Goal: Navigation & Orientation: Find specific page/section

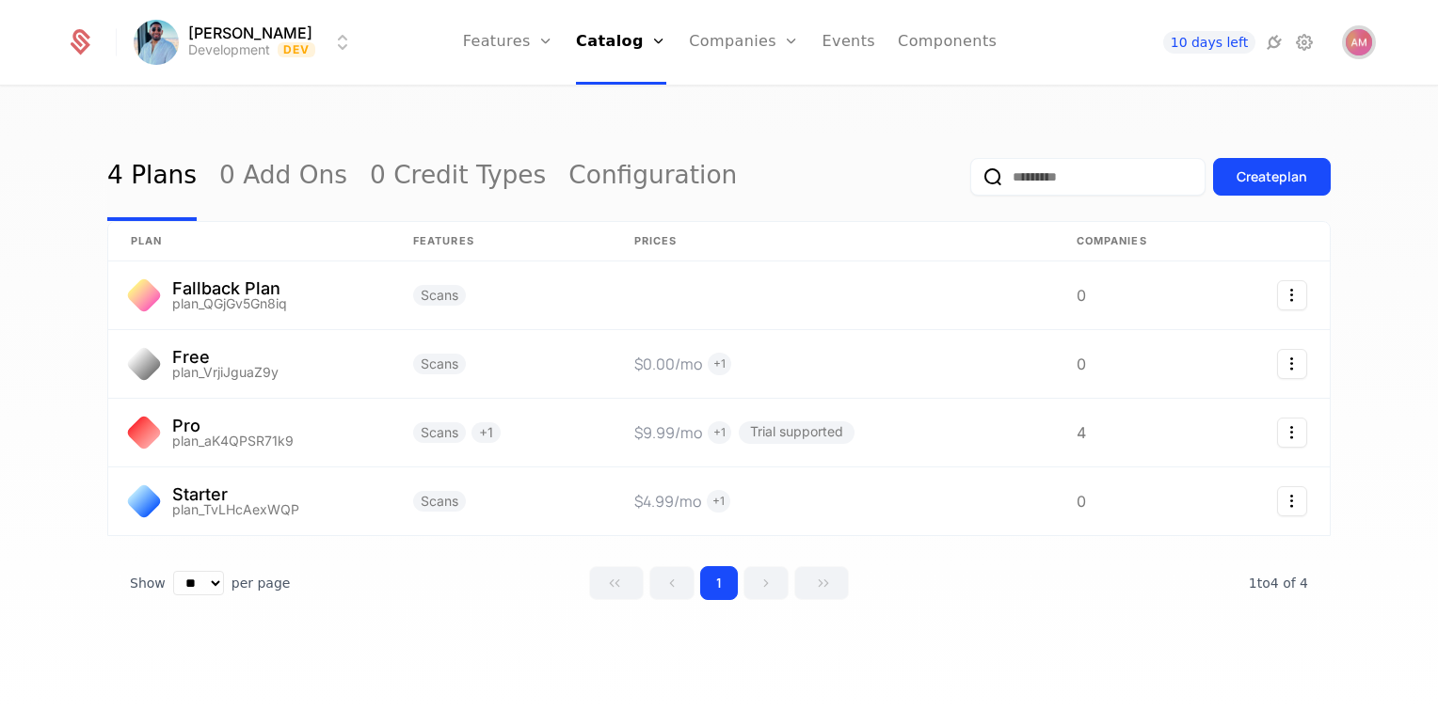
click at [1362, 47] on img "Open user button" at bounding box center [1358, 42] width 26 height 26
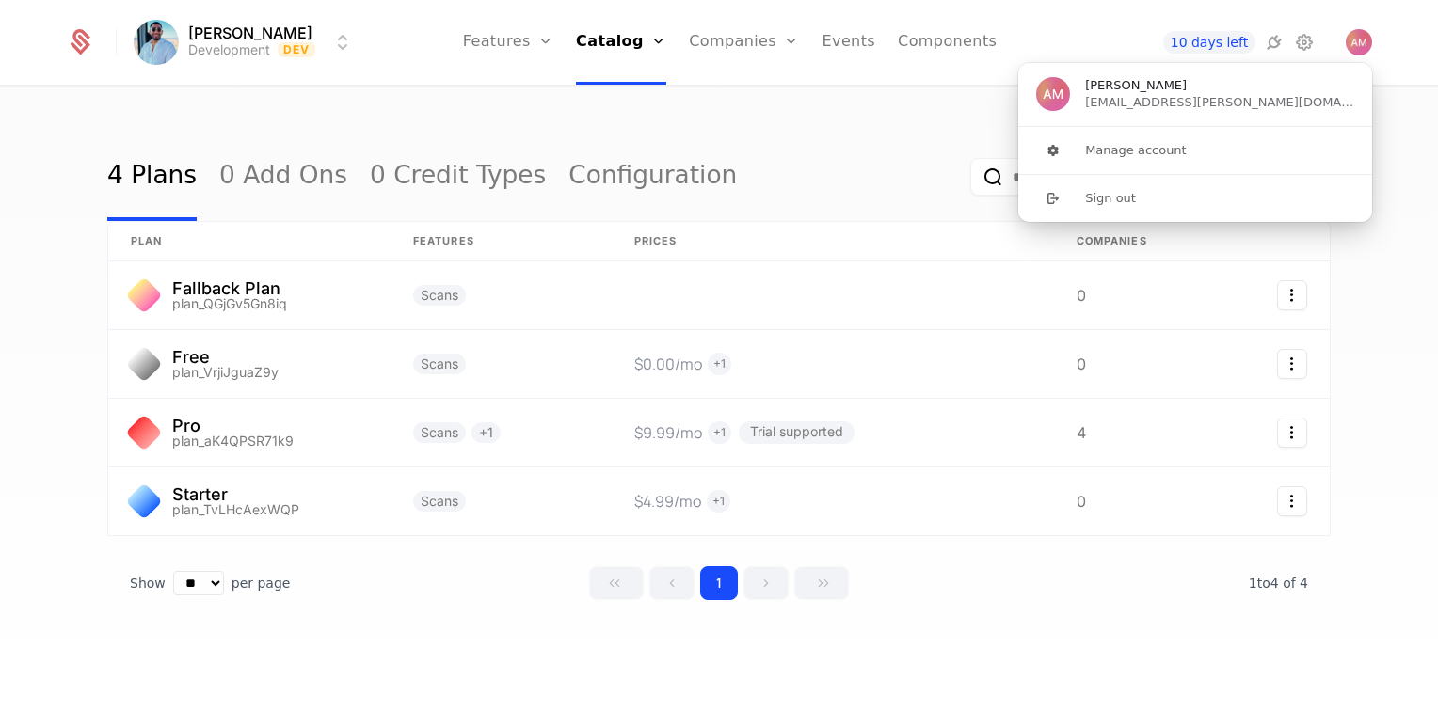
click at [739, 105] on div "4 Plans 0 Add Ons 0 Credit Types Configuration Create plan plan Features Prices…" at bounding box center [719, 405] width 1438 height 634
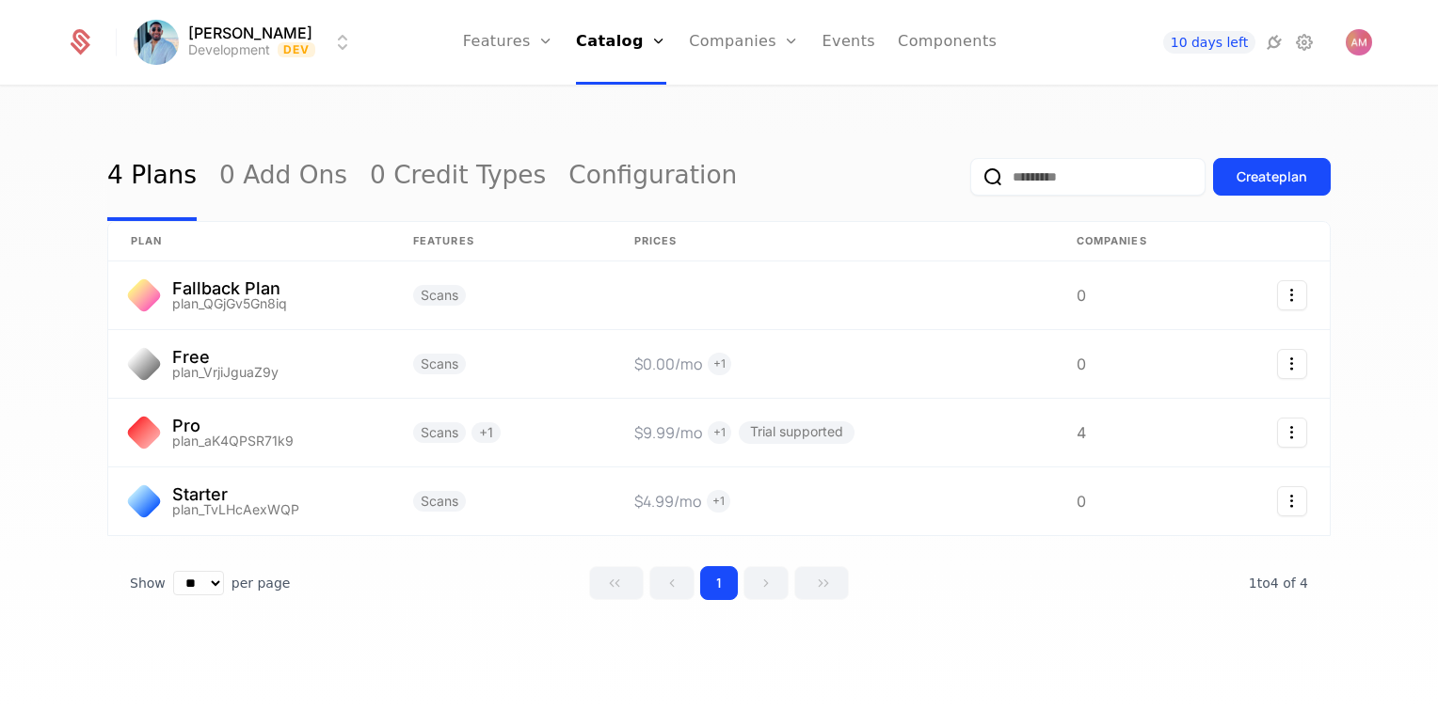
click at [842, 56] on link "Events" at bounding box center [849, 42] width 54 height 85
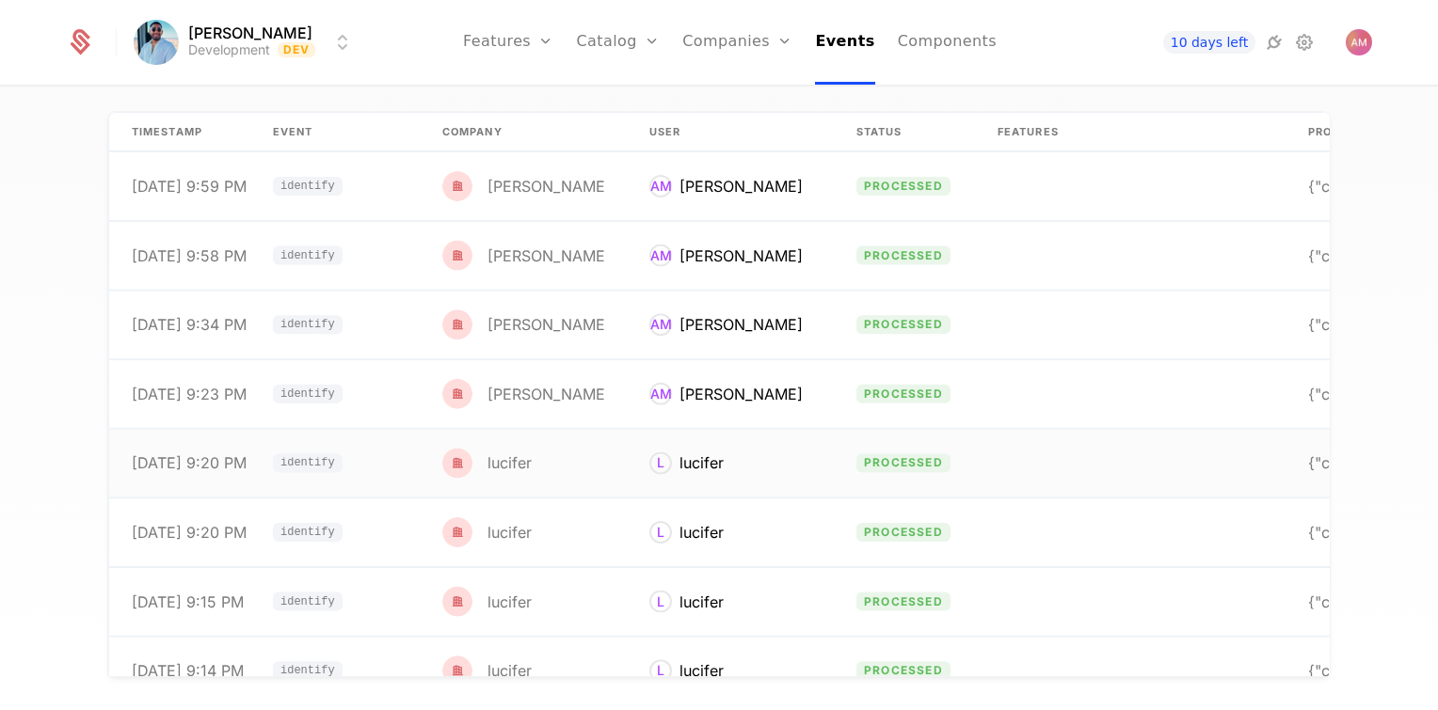
click at [679, 467] on div "lucifer" at bounding box center [701, 464] width 44 height 23
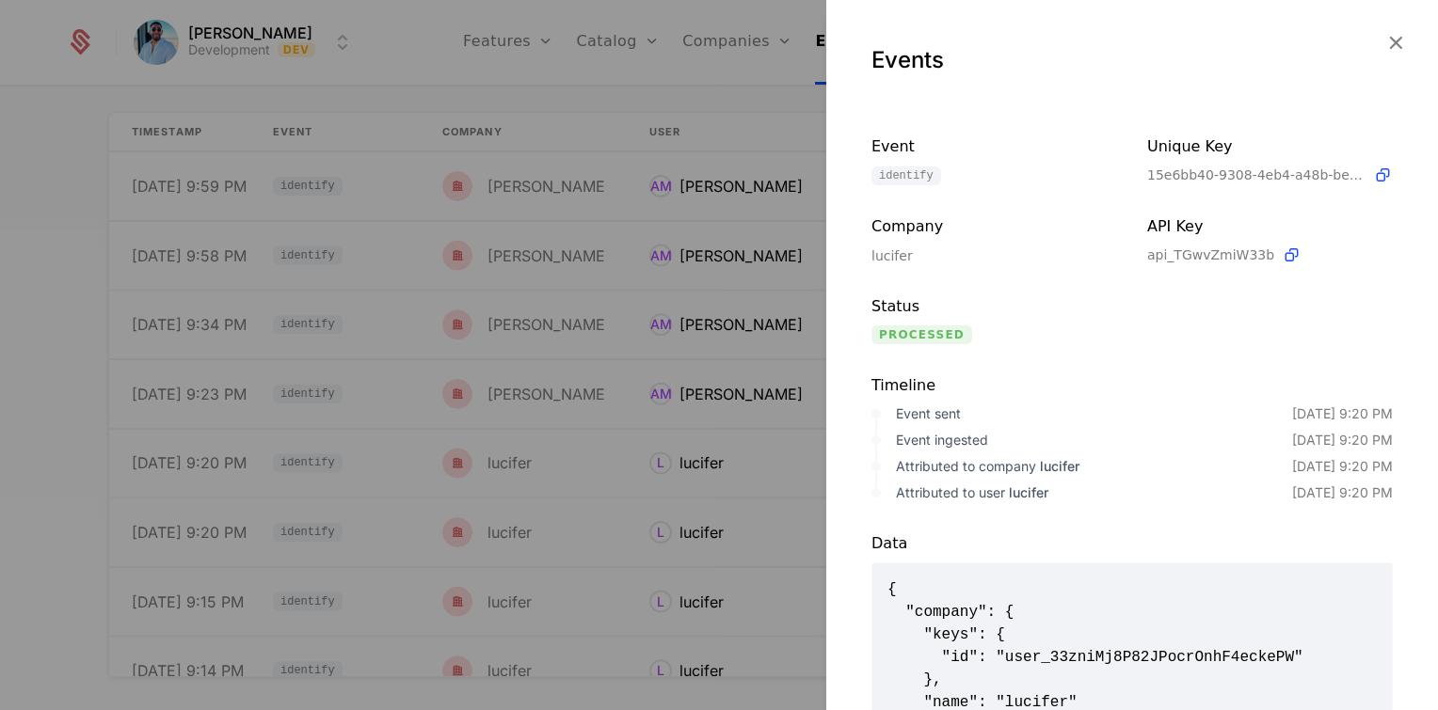
click at [759, 334] on div at bounding box center [719, 355] width 1438 height 710
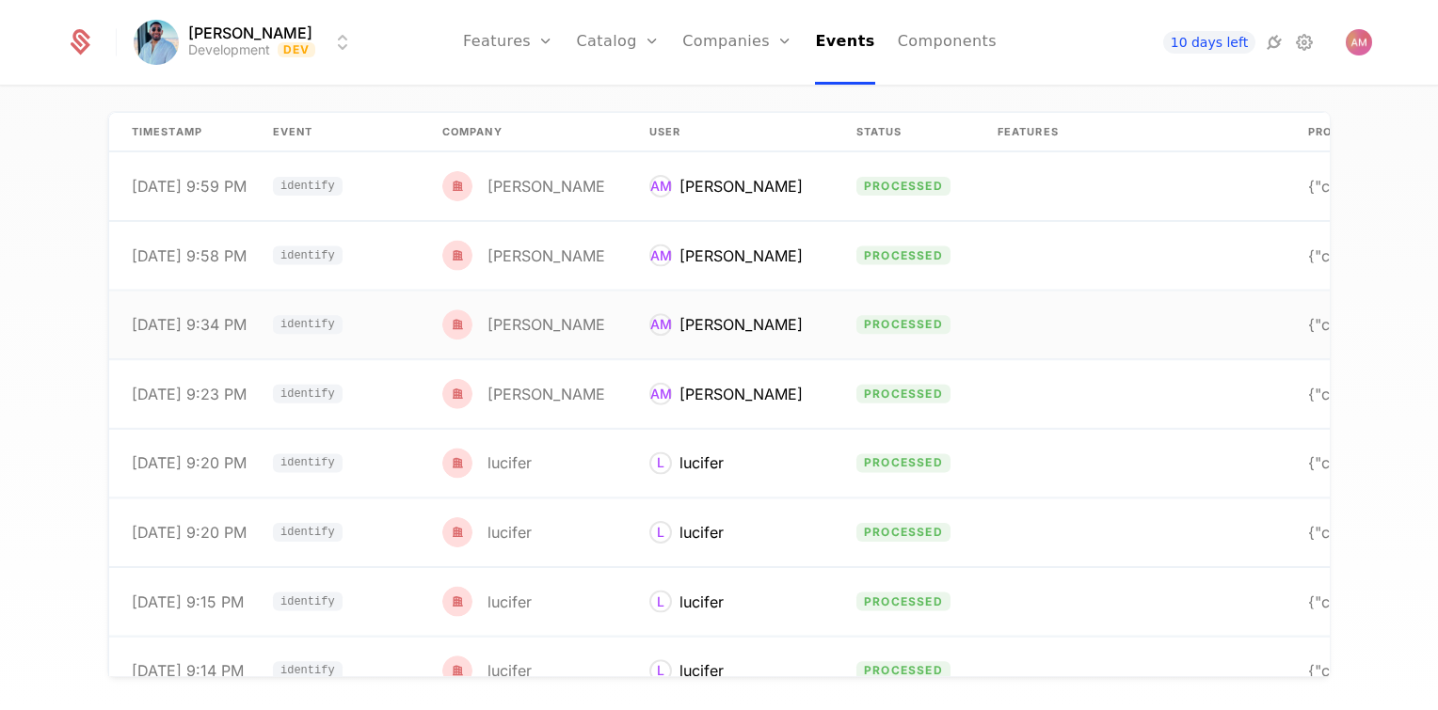
click at [757, 334] on div "[PERSON_NAME]" at bounding box center [740, 324] width 123 height 23
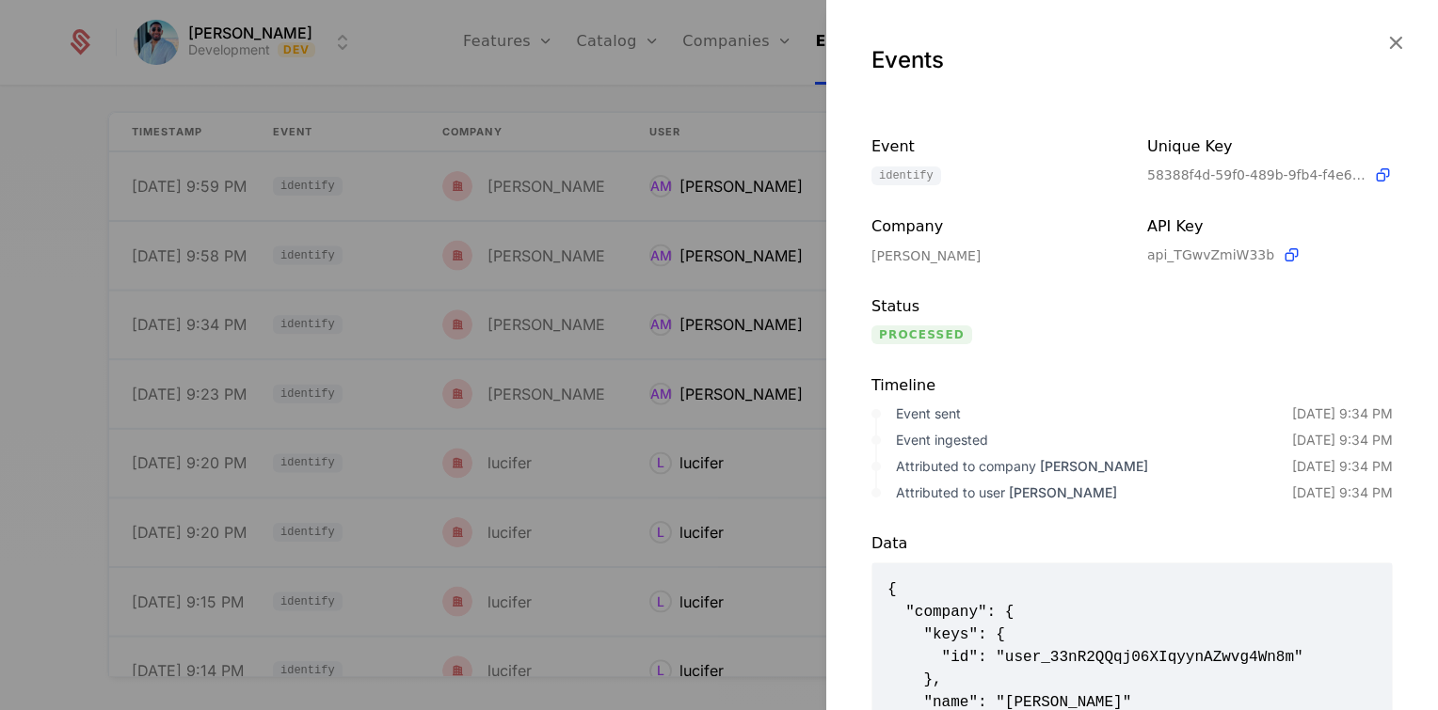
click at [681, 456] on div at bounding box center [719, 355] width 1438 height 710
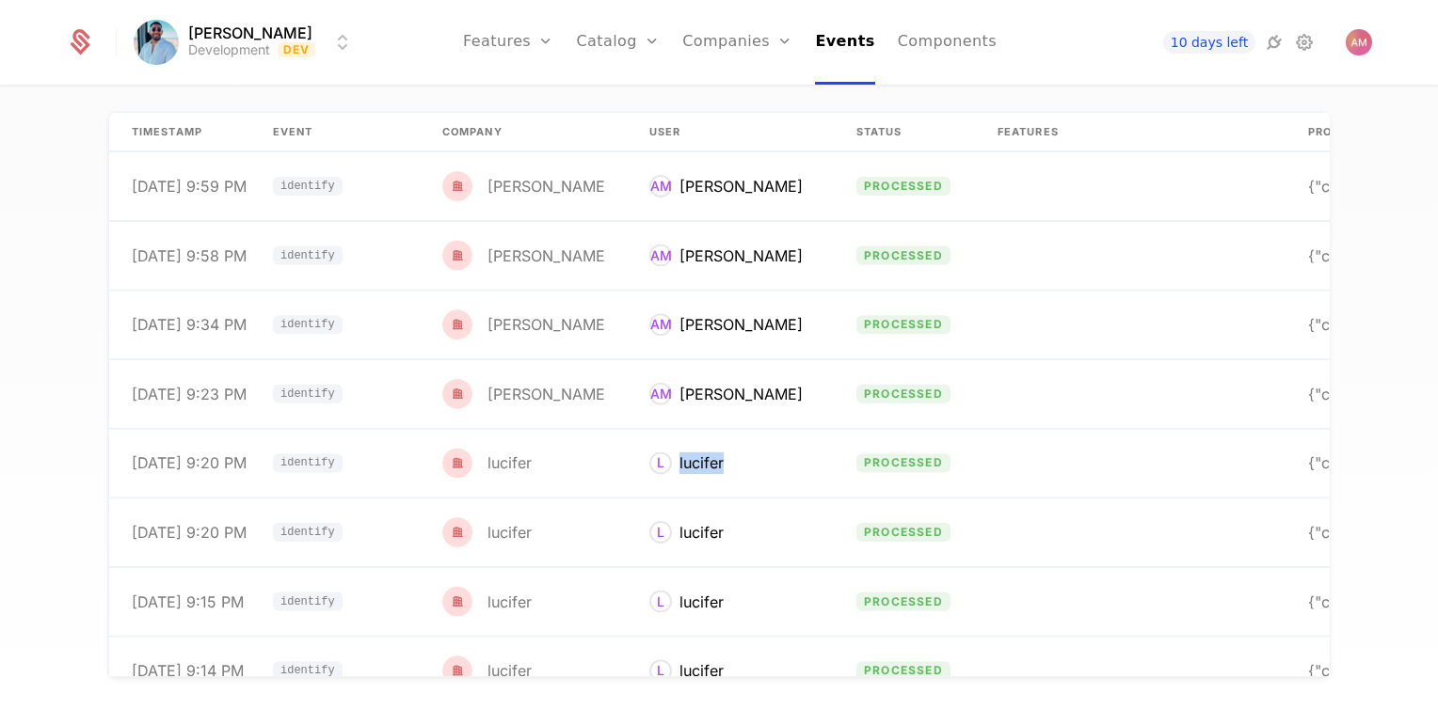
click at [681, 456] on div "lucifer" at bounding box center [701, 464] width 44 height 23
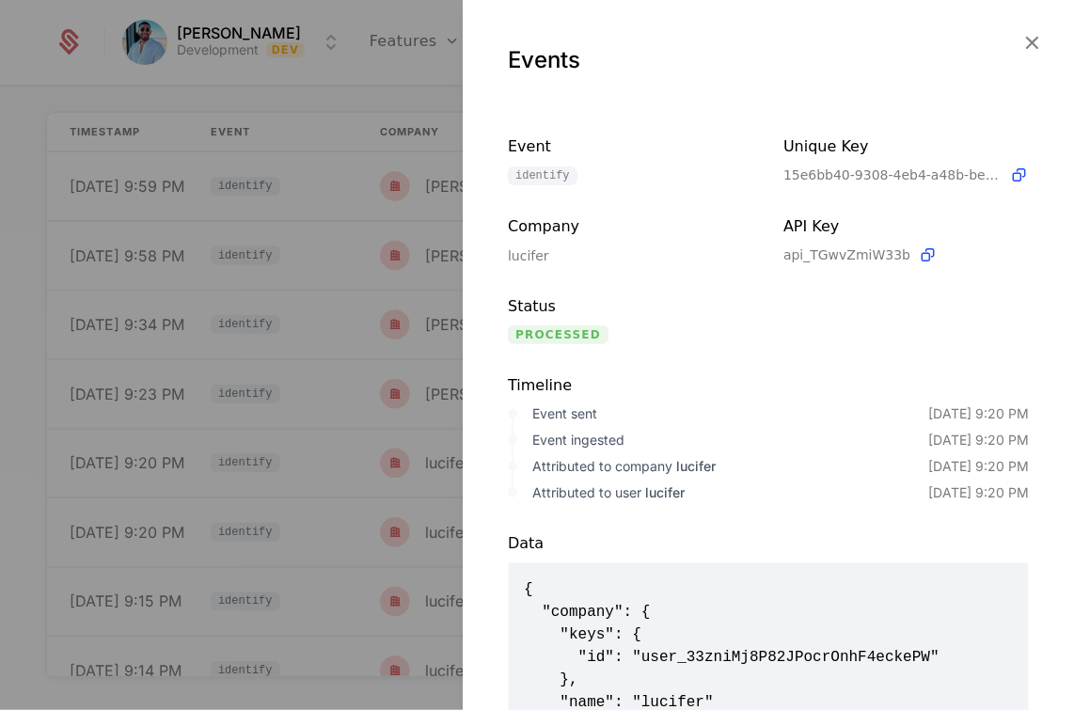
click at [324, 406] on div at bounding box center [537, 355] width 1074 height 710
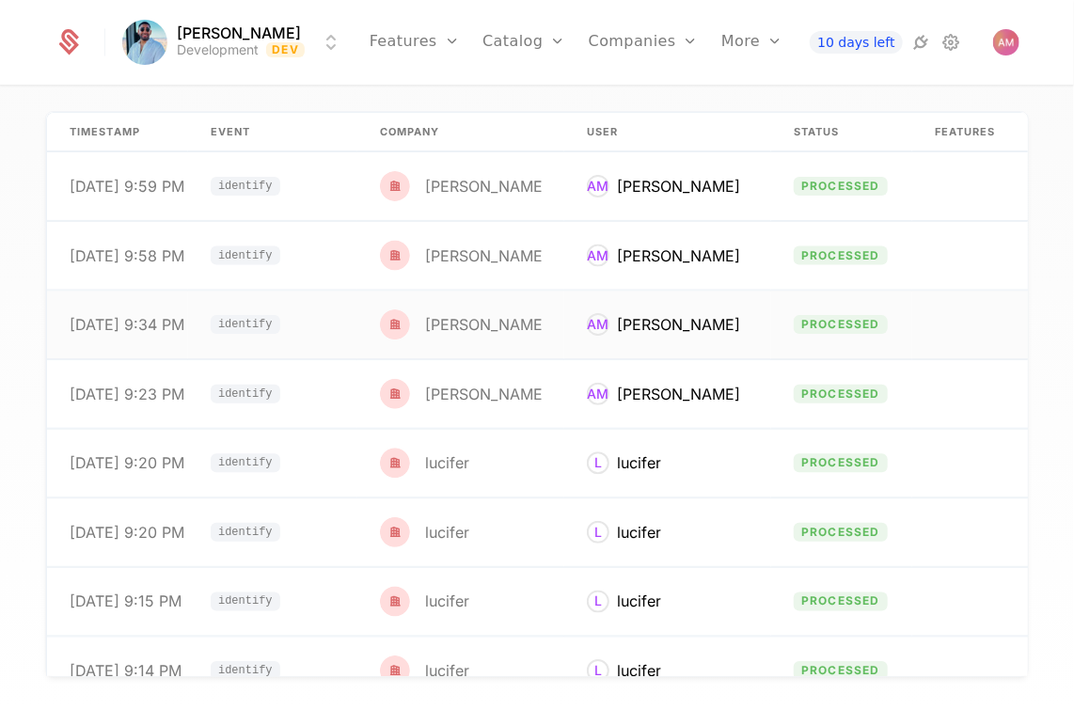
click at [624, 329] on div "[PERSON_NAME]" at bounding box center [678, 324] width 123 height 23
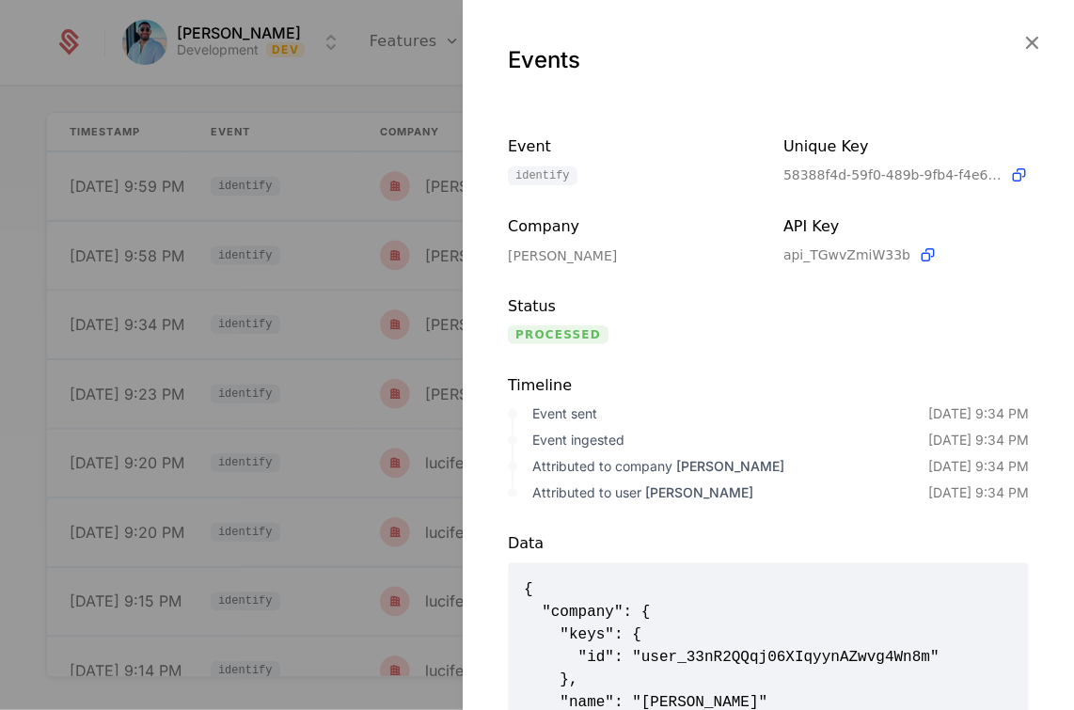
click at [375, 406] on div at bounding box center [537, 355] width 1074 height 710
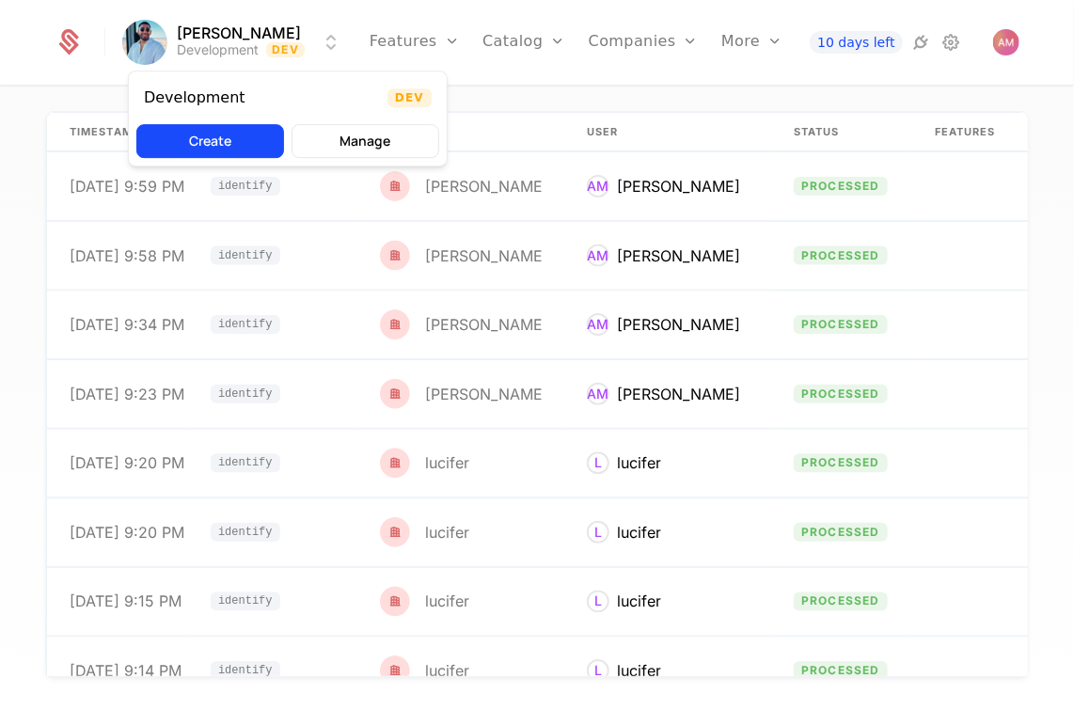
click at [148, 34] on html "[PERSON_NAME] Development Dev Features Features Flags Catalog Plans Add Ons Cre…" at bounding box center [537, 355] width 1074 height 710
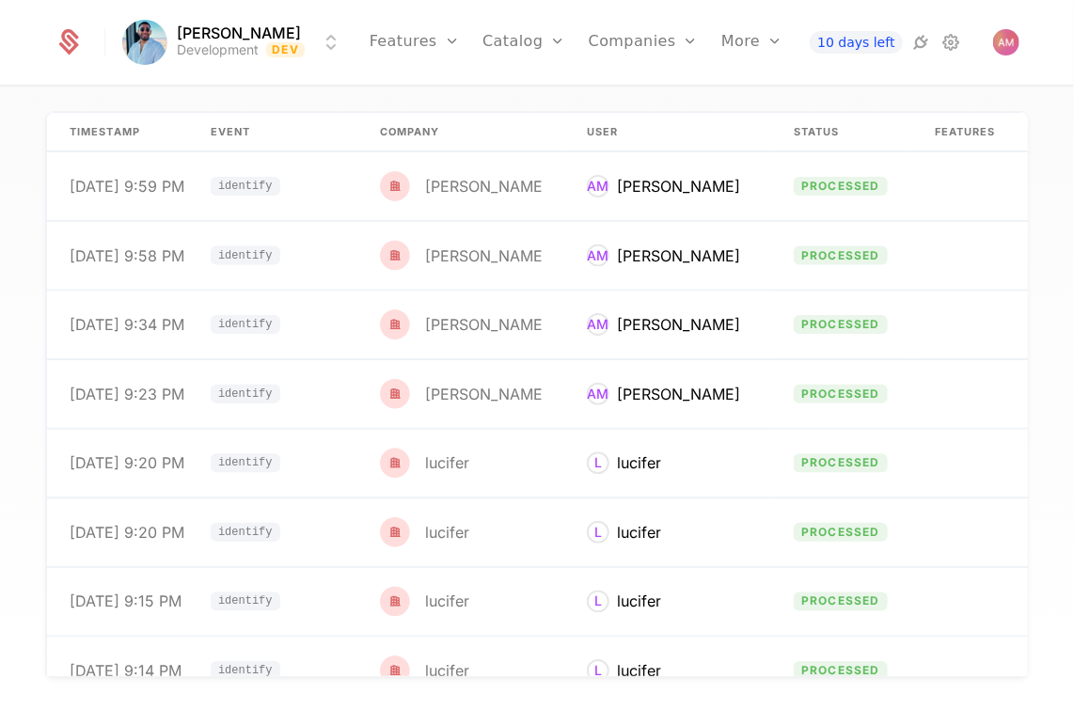
click at [148, 34] on html "[PERSON_NAME] Development Dev Features Features Flags Catalog Plans Add Ons Cre…" at bounding box center [537, 355] width 1074 height 710
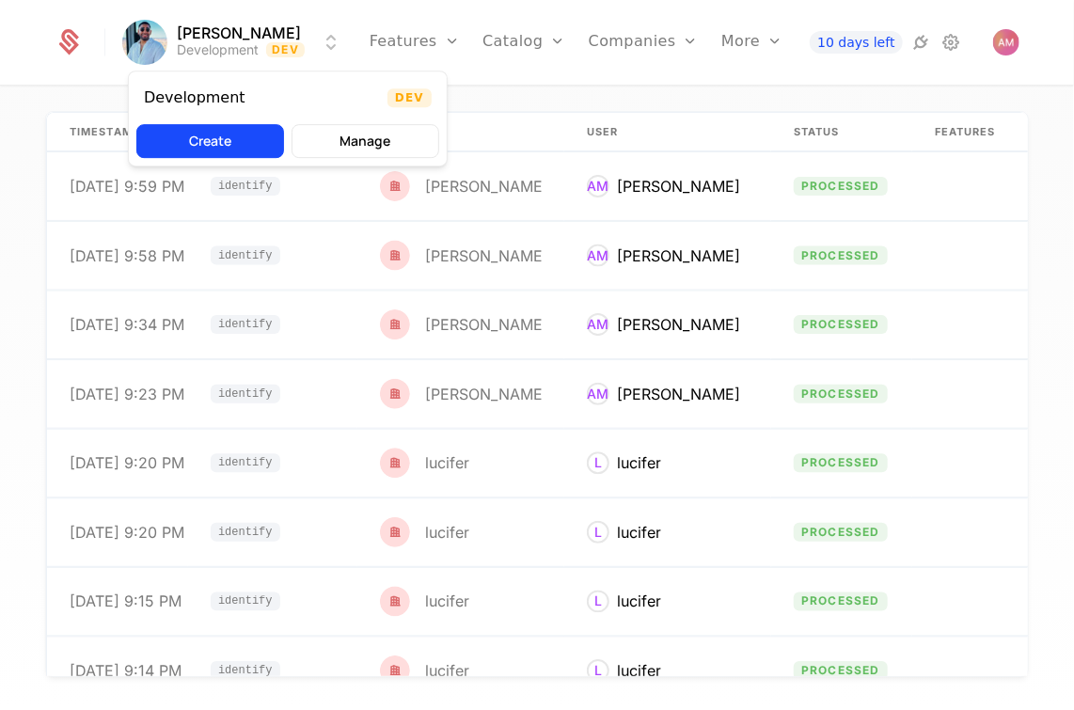
click at [400, 139] on button "Manage" at bounding box center [366, 141] width 148 height 34
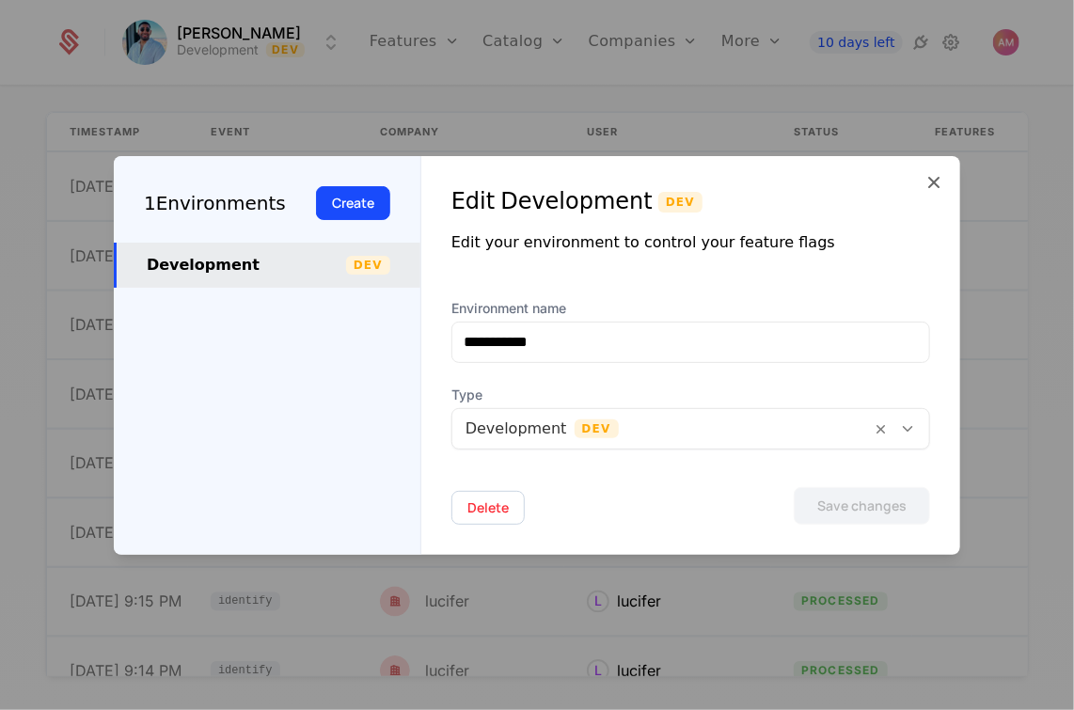
click at [931, 194] on span at bounding box center [934, 183] width 23 height 25
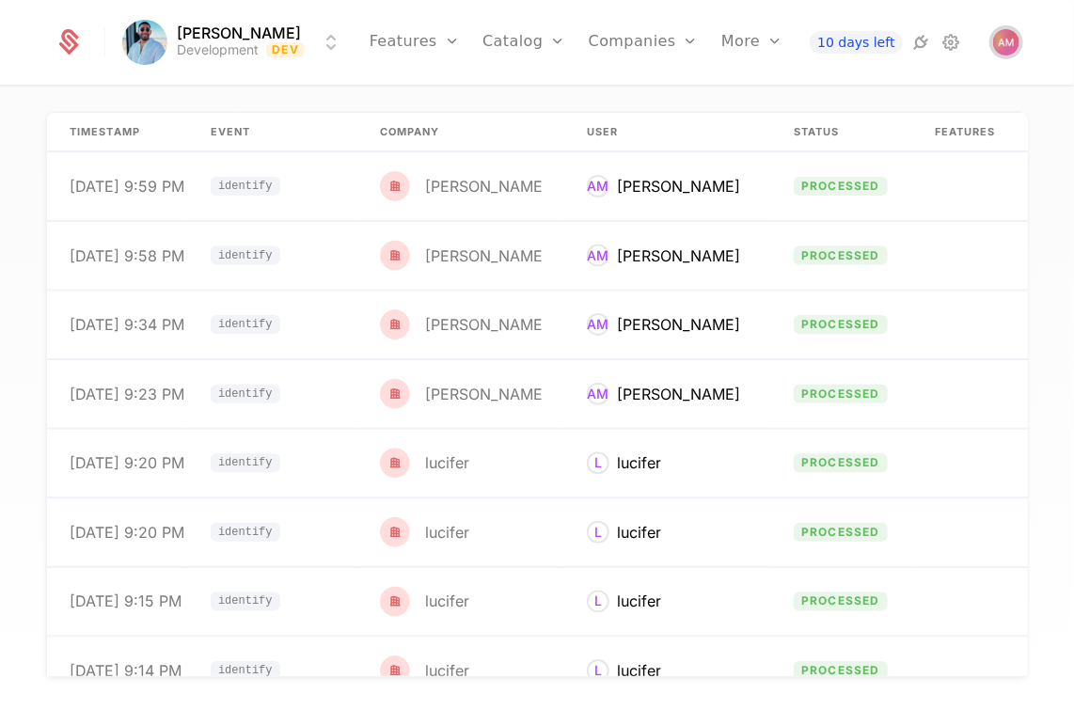
click at [1012, 48] on img "Open user button" at bounding box center [1007, 42] width 26 height 26
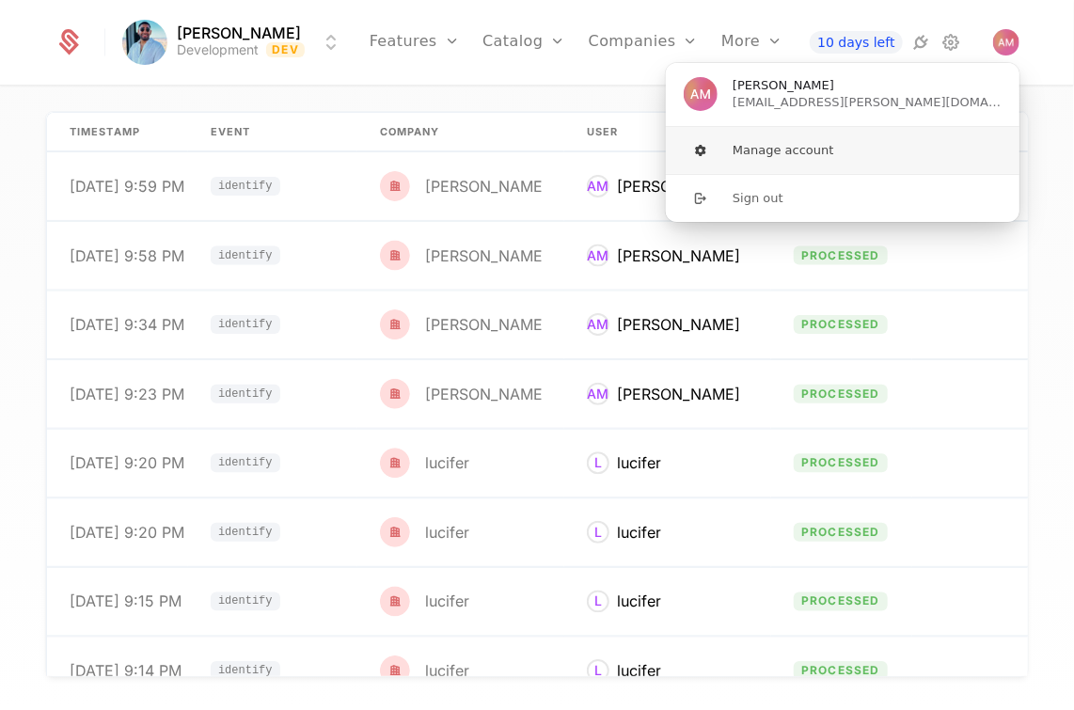
click at [795, 155] on button "Manage account" at bounding box center [843, 150] width 356 height 47
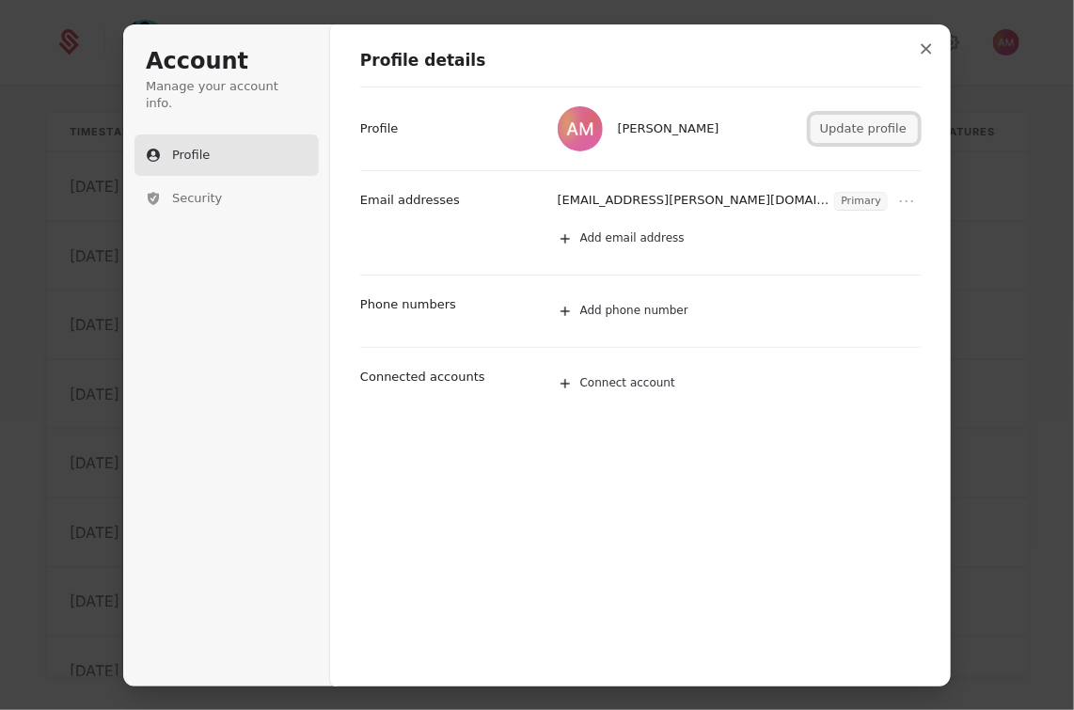
click at [858, 130] on button "Update profile" at bounding box center [864, 129] width 107 height 28
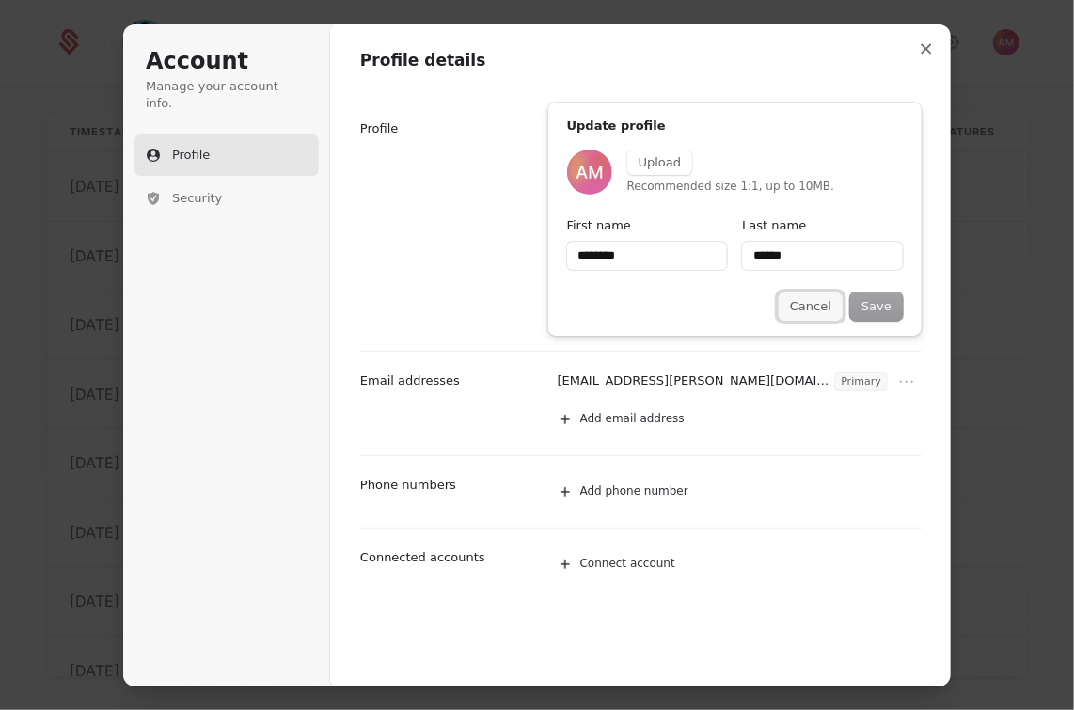
type input "********"
type input "******"
click at [828, 307] on button "Cancel" at bounding box center [811, 307] width 64 height 28
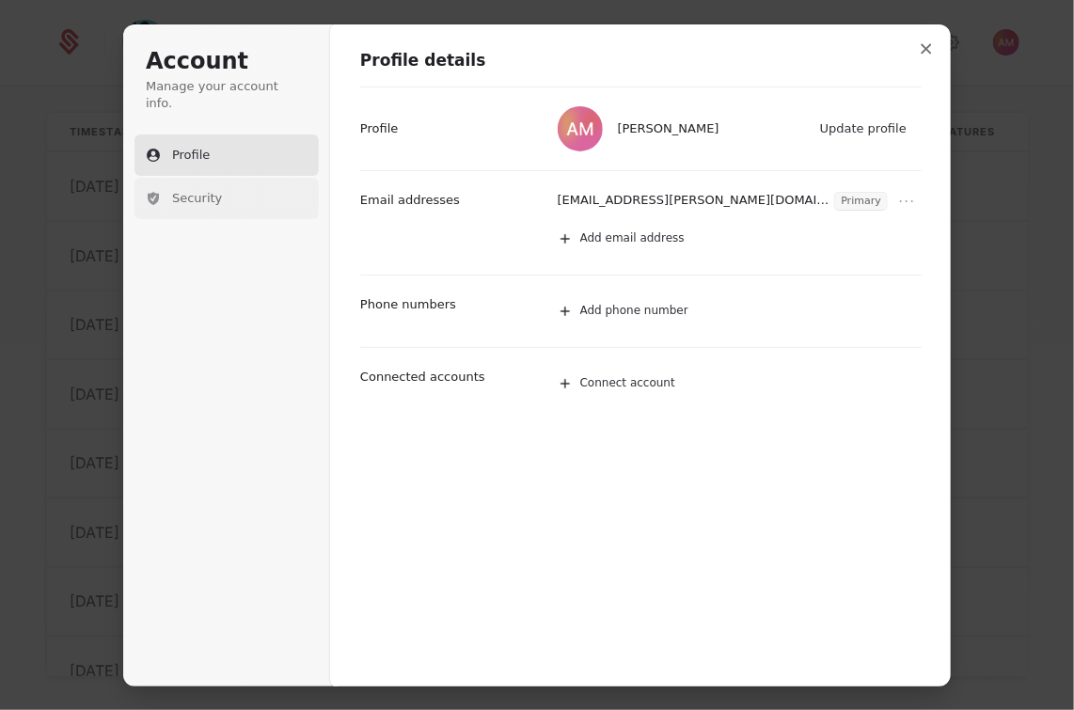
click at [231, 178] on button "Security" at bounding box center [227, 198] width 184 height 41
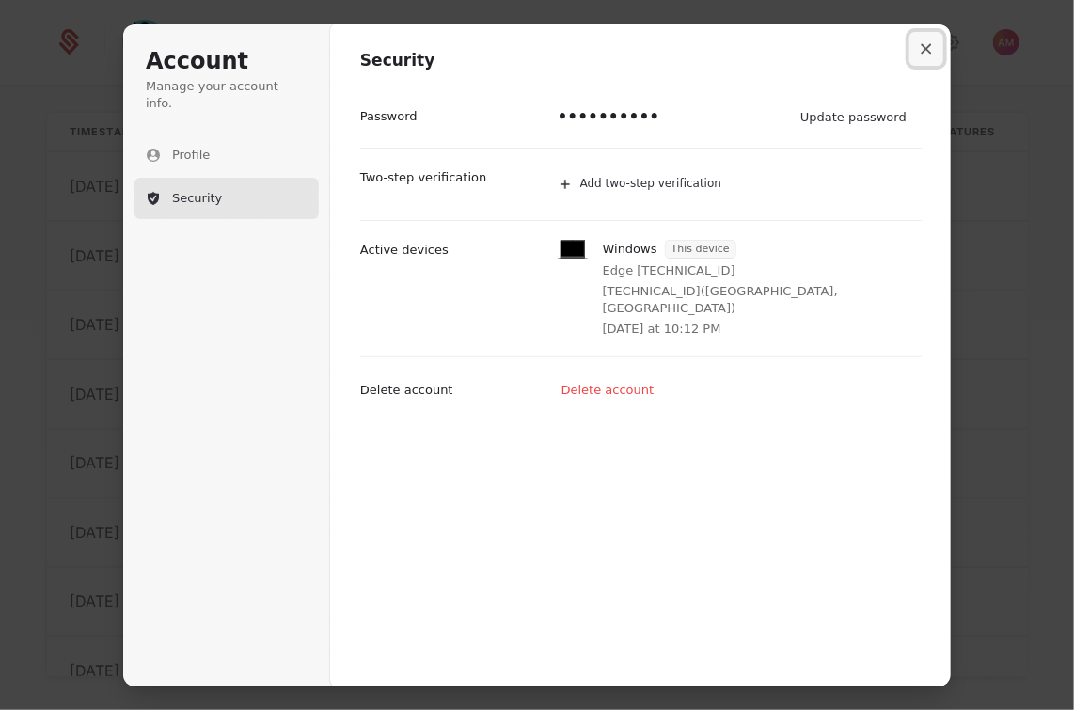
click at [937, 58] on button "Close modal" at bounding box center [927, 49] width 34 height 34
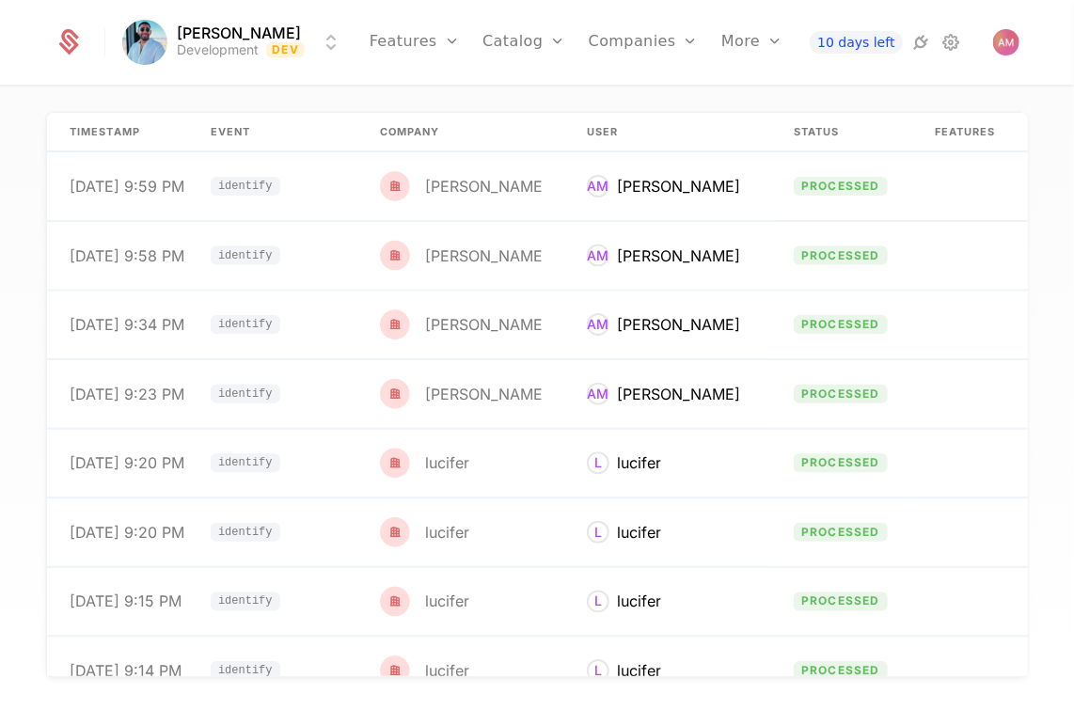
click at [324, 46] on html "[PERSON_NAME] Development Dev Features Features Flags Catalog Plans Add Ons Cre…" at bounding box center [537, 355] width 1074 height 710
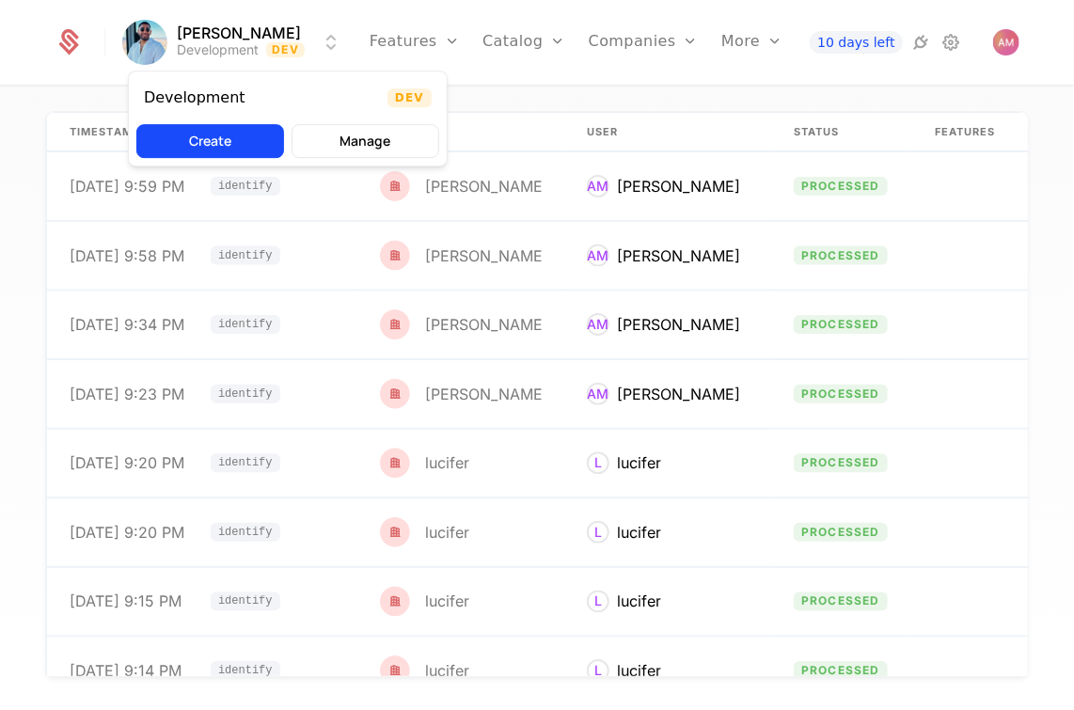
click at [353, 143] on button "Manage" at bounding box center [366, 141] width 148 height 34
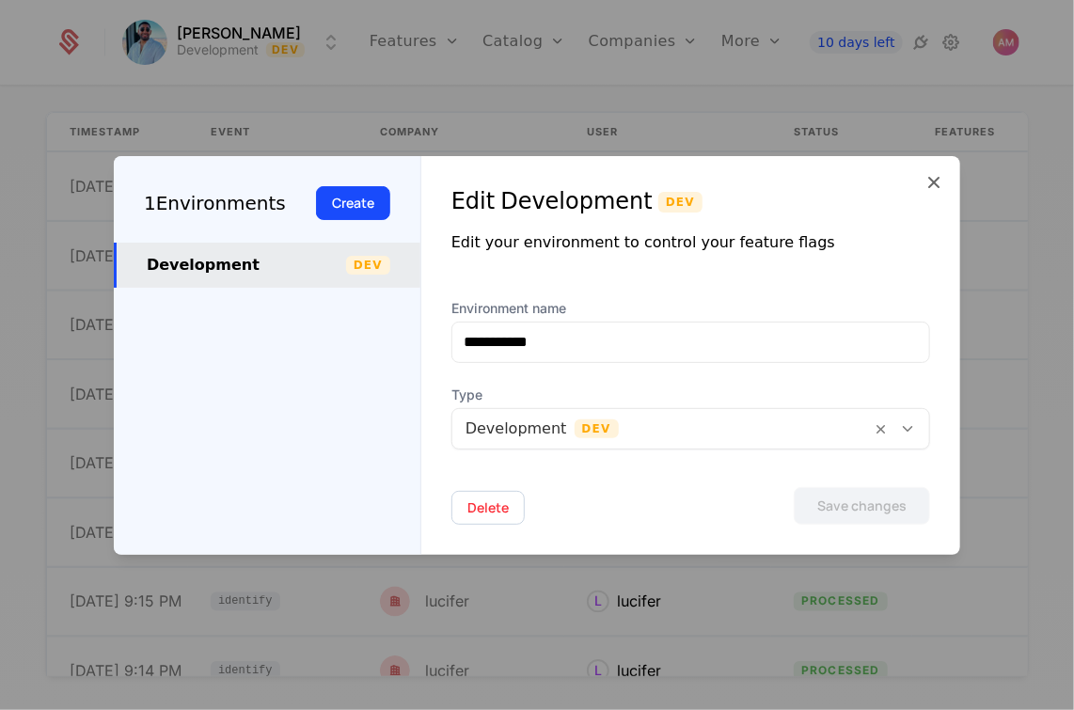
click at [935, 182] on icon at bounding box center [934, 182] width 23 height 23
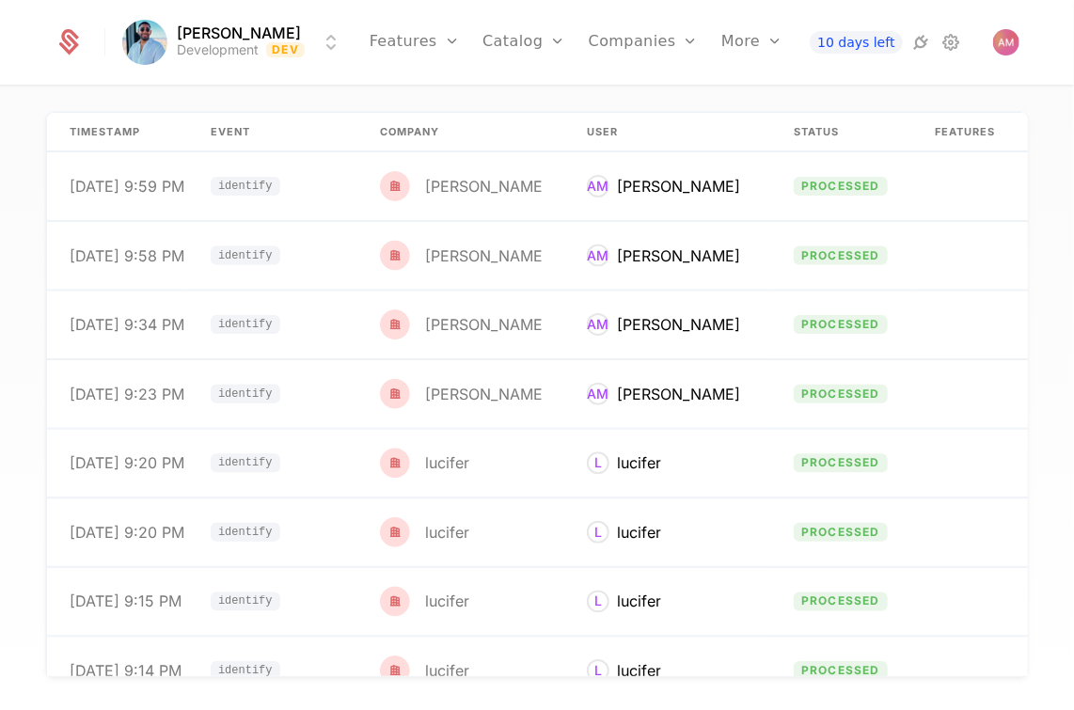
click at [1016, 56] on div "[PERSON_NAME] Development Dev Features Features Flags Catalog Plans Add Ons Cre…" at bounding box center [537, 42] width 964 height 85
click at [1012, 53] on img "Open user button" at bounding box center [1007, 42] width 26 height 26
click at [1043, 203] on div "Event Stream timestamp Event Company User Status Features Properties [DATE] 9:5…" at bounding box center [537, 405] width 1074 height 634
click at [433, 53] on link "Features" at bounding box center [415, 42] width 90 height 85
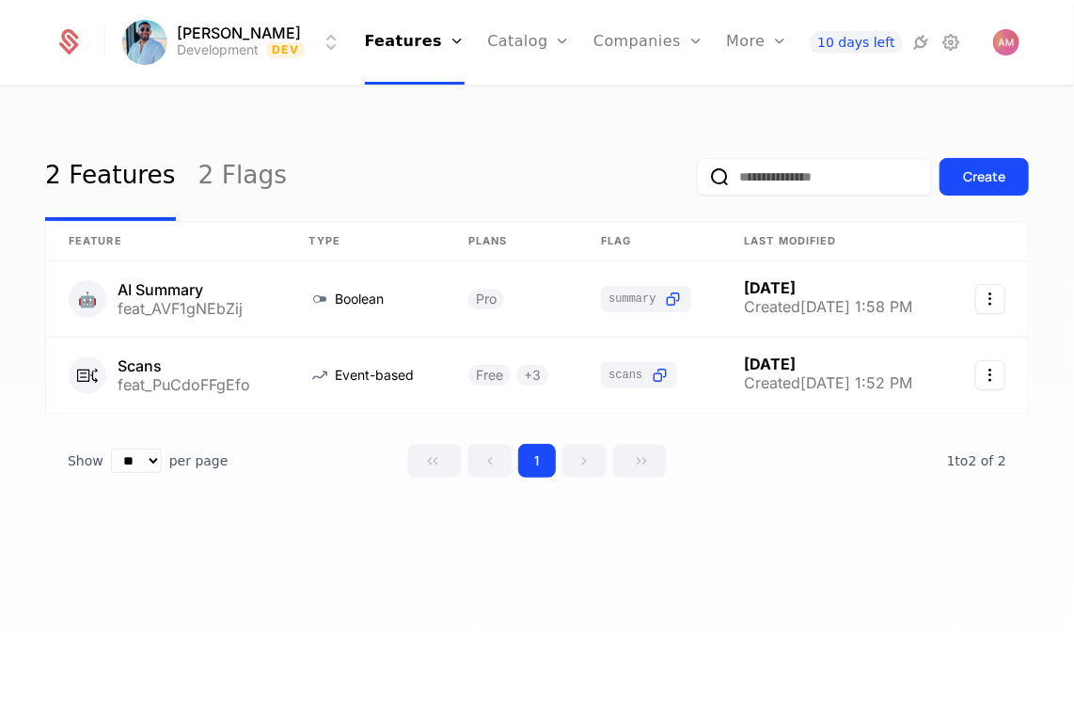
click at [373, 535] on div "2 Features 2 Flags Create Feature Type Plans Flag Last Modified 🤖 AI Summary fe…" at bounding box center [537, 336] width 984 height 406
click at [178, 376] on link at bounding box center [166, 375] width 241 height 75
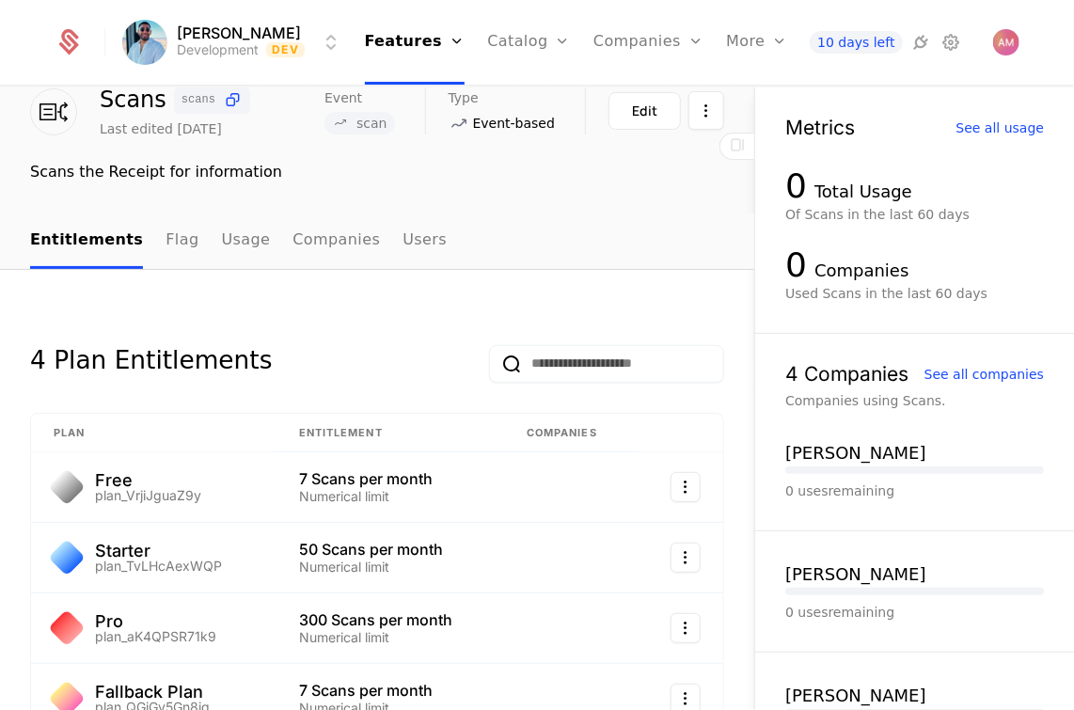
scroll to position [188, 0]
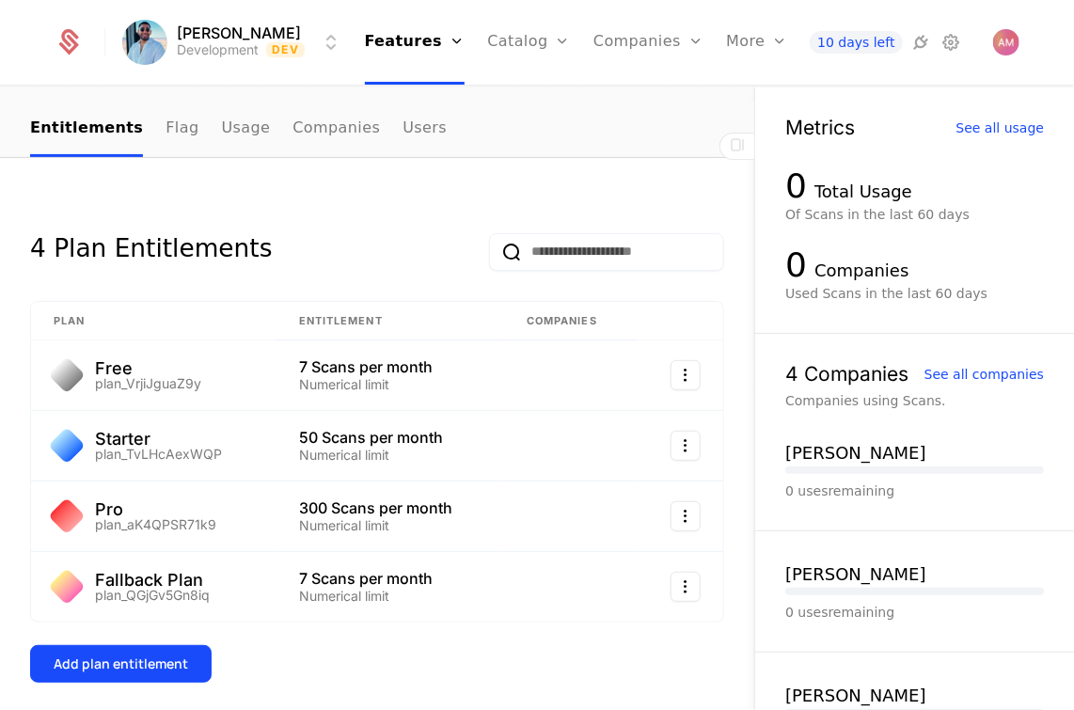
click at [238, 133] on link "Usage" at bounding box center [246, 130] width 49 height 56
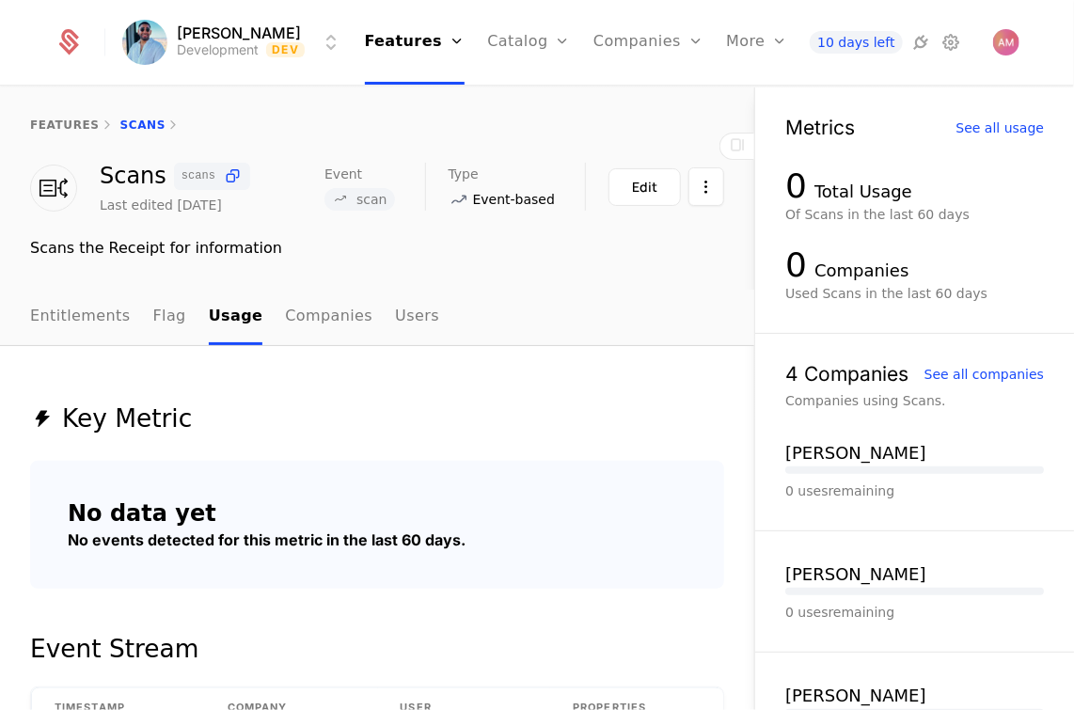
click at [659, 36] on link "Companies" at bounding box center [649, 42] width 110 height 85
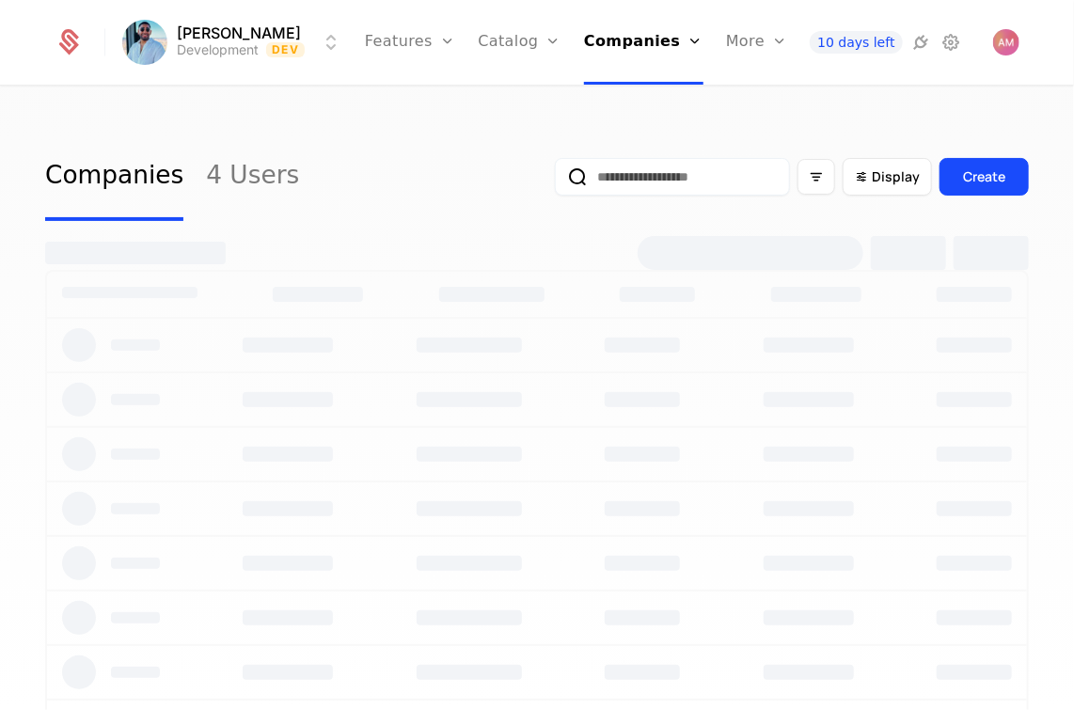
click at [726, 41] on div "More" at bounding box center [757, 42] width 62 height 85
click at [749, 100] on link "Events" at bounding box center [794, 92] width 90 height 15
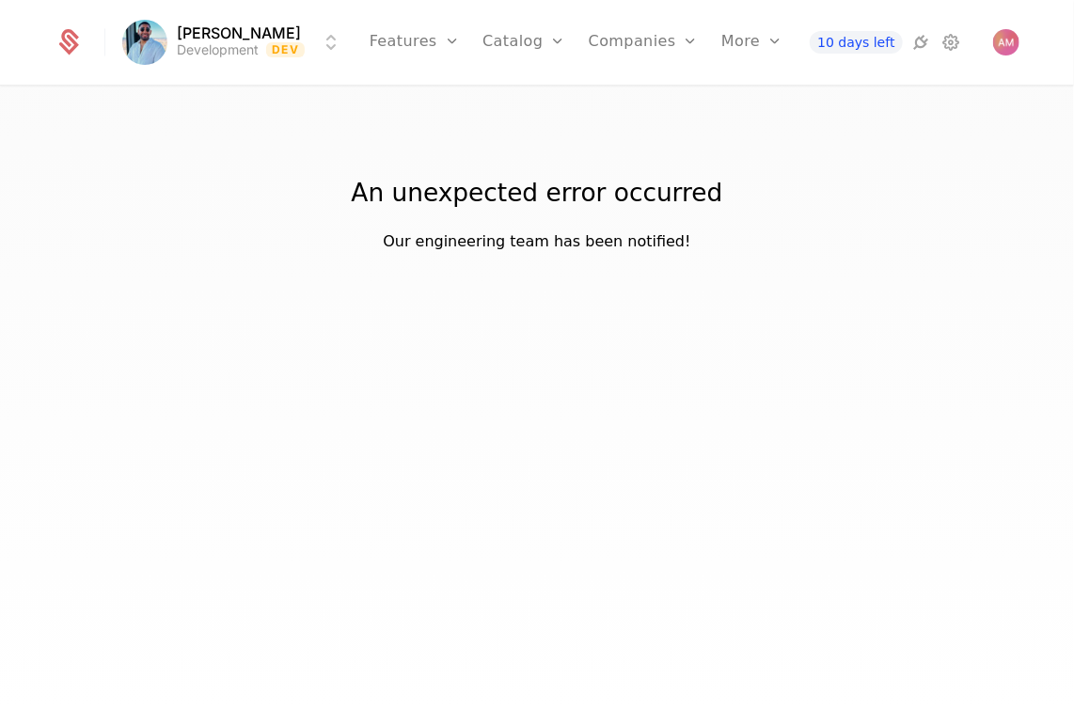
click at [744, 130] on link "Components" at bounding box center [789, 122] width 90 height 15
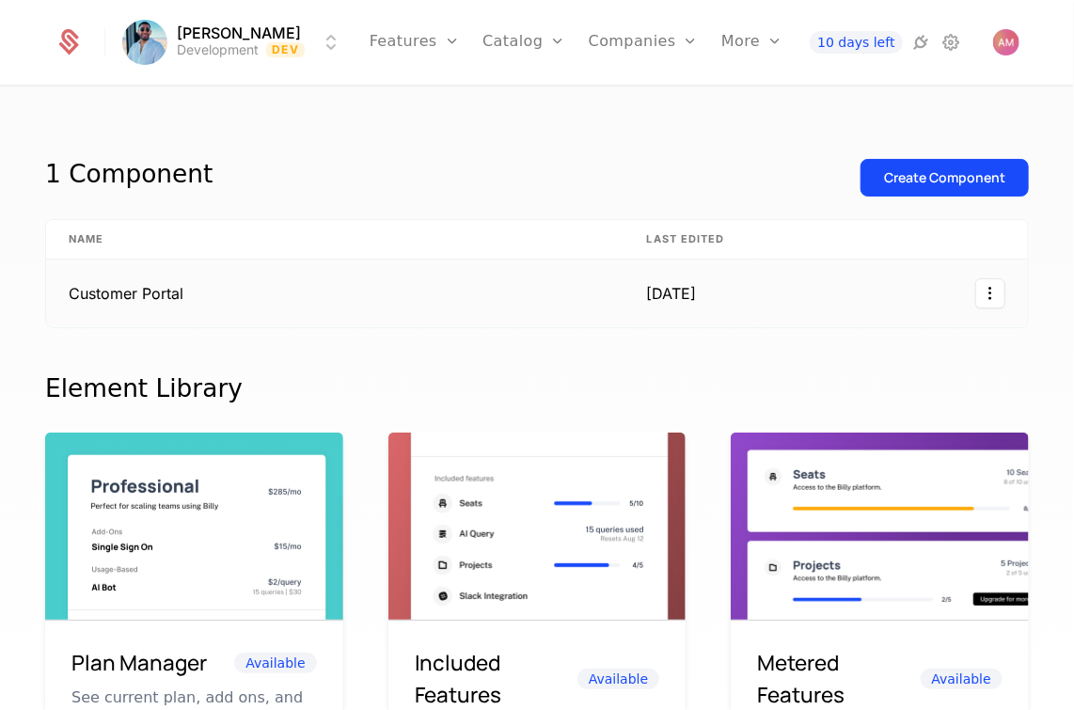
click at [398, 305] on td "Customer Portal" at bounding box center [335, 294] width 579 height 68
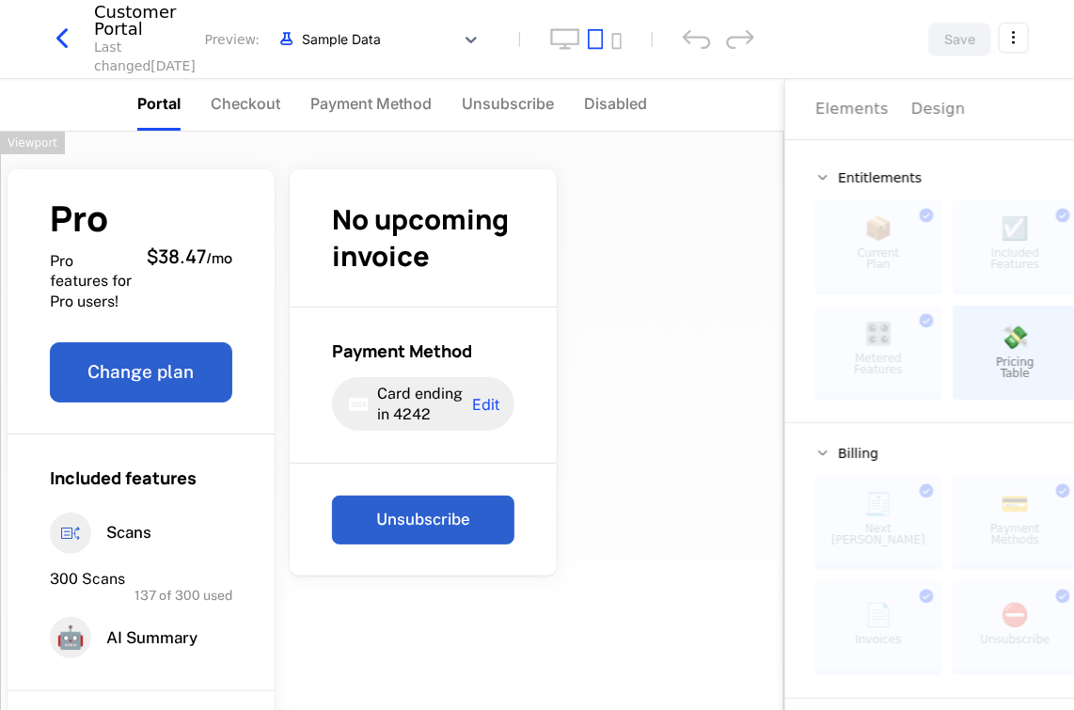
drag, startPoint x: 903, startPoint y: 285, endPoint x: 893, endPoint y: 284, distance: 10.4
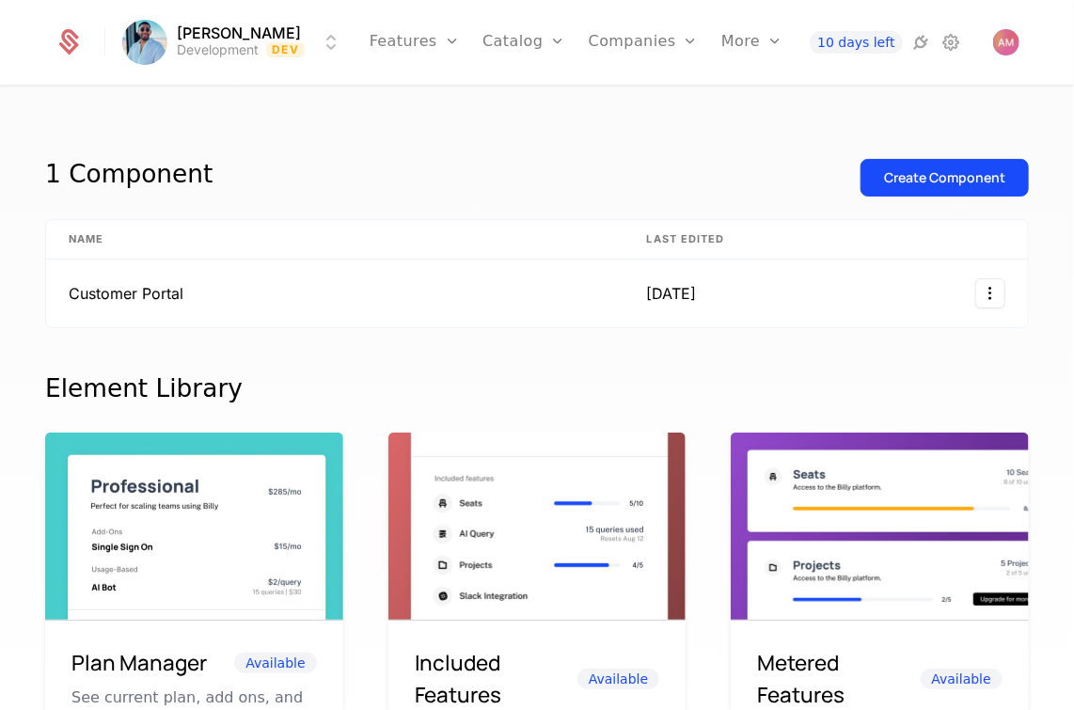
click at [659, 38] on link "Companies" at bounding box center [644, 42] width 110 height 85
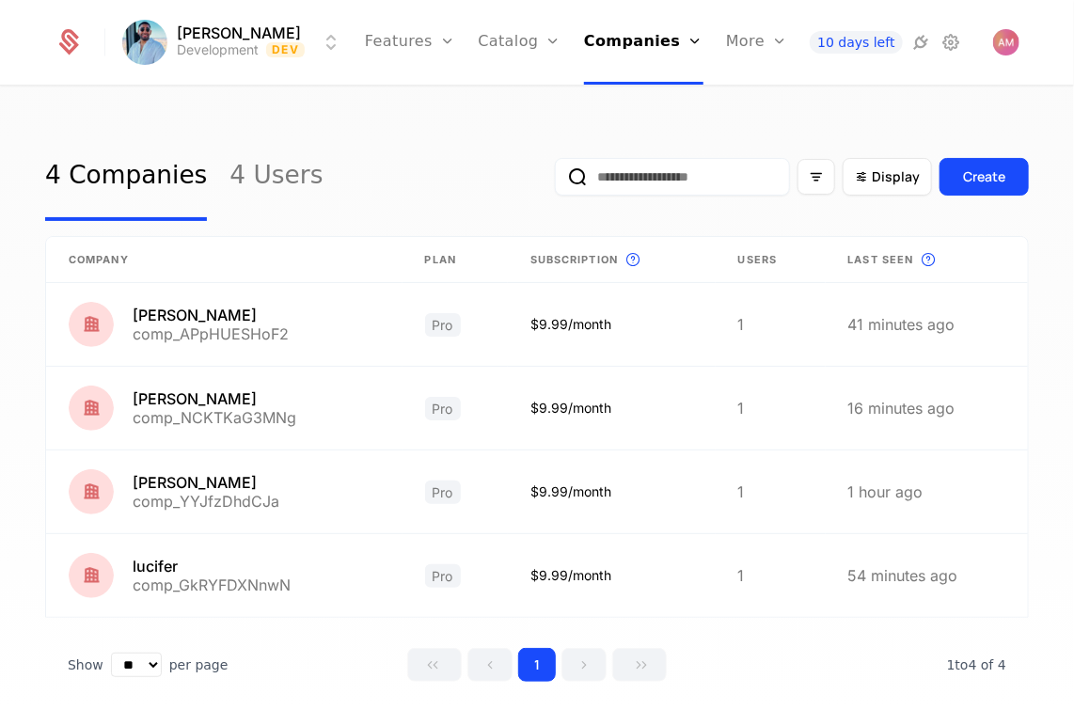
click at [649, 130] on link "Users" at bounding box center [650, 122] width 87 height 15
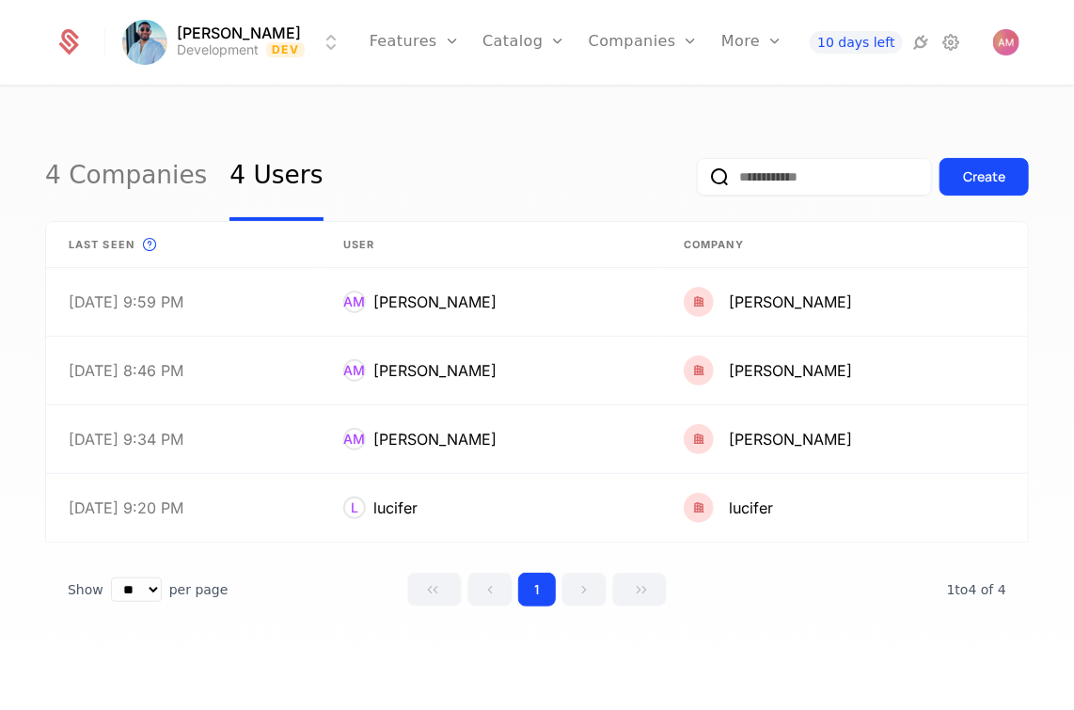
click at [644, 100] on link "Companies" at bounding box center [655, 92] width 87 height 15
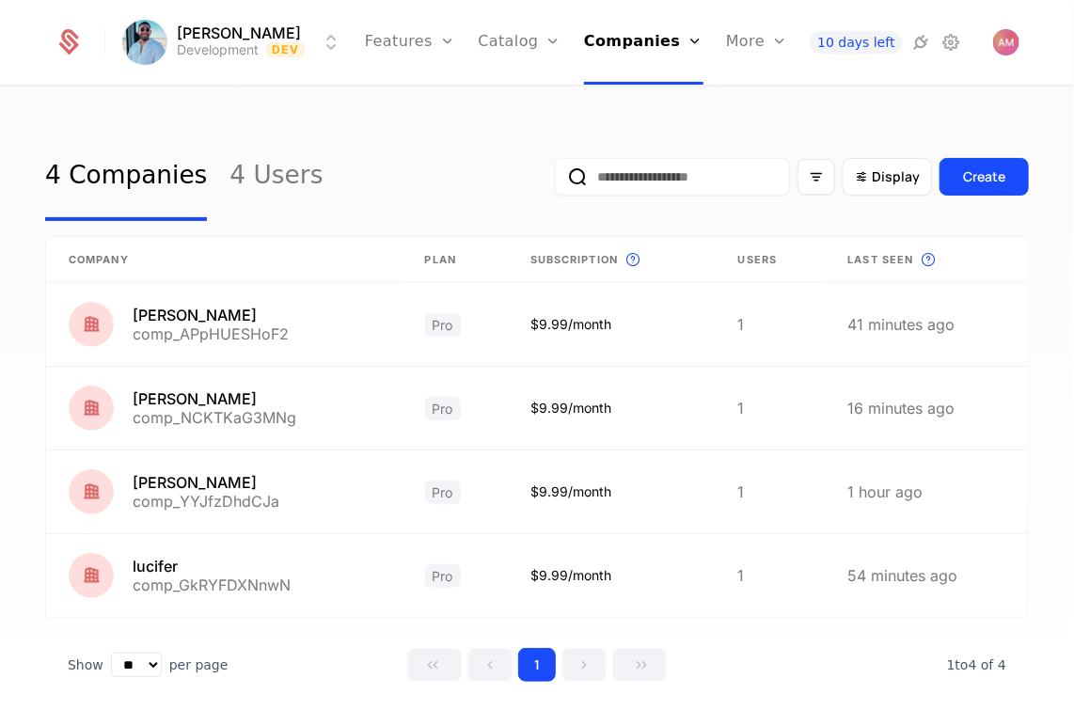
click at [544, 45] on link "Catalog" at bounding box center [520, 42] width 84 height 85
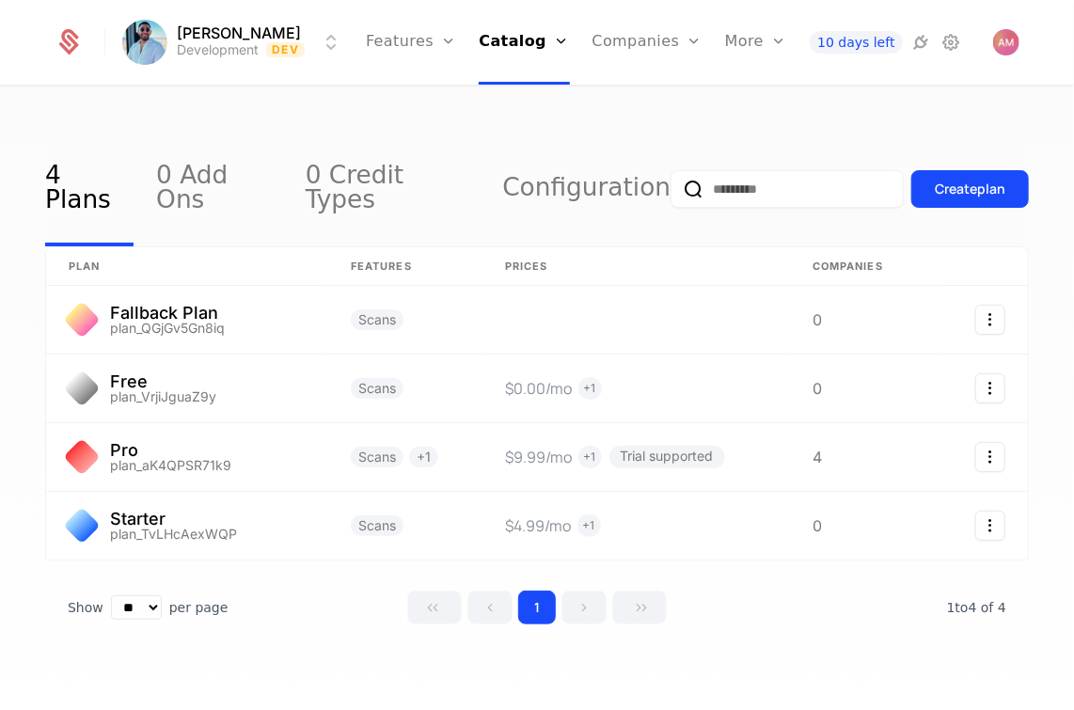
click at [443, 100] on link "Features" at bounding box center [432, 92] width 87 height 15
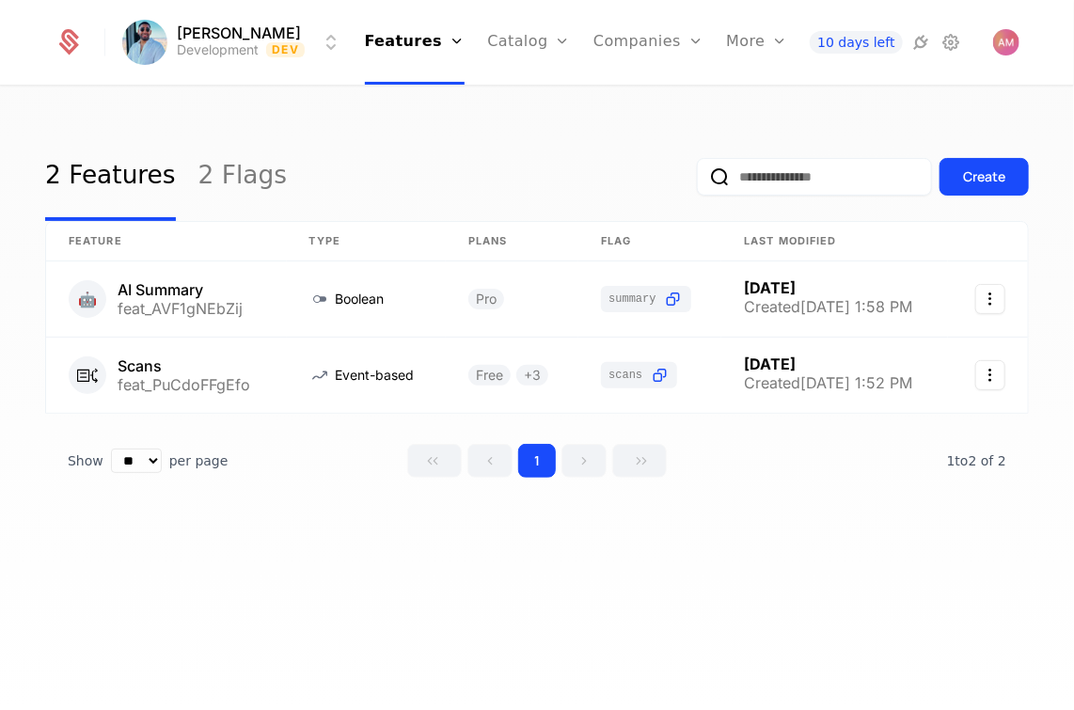
click at [955, 43] on icon at bounding box center [952, 42] width 23 height 23
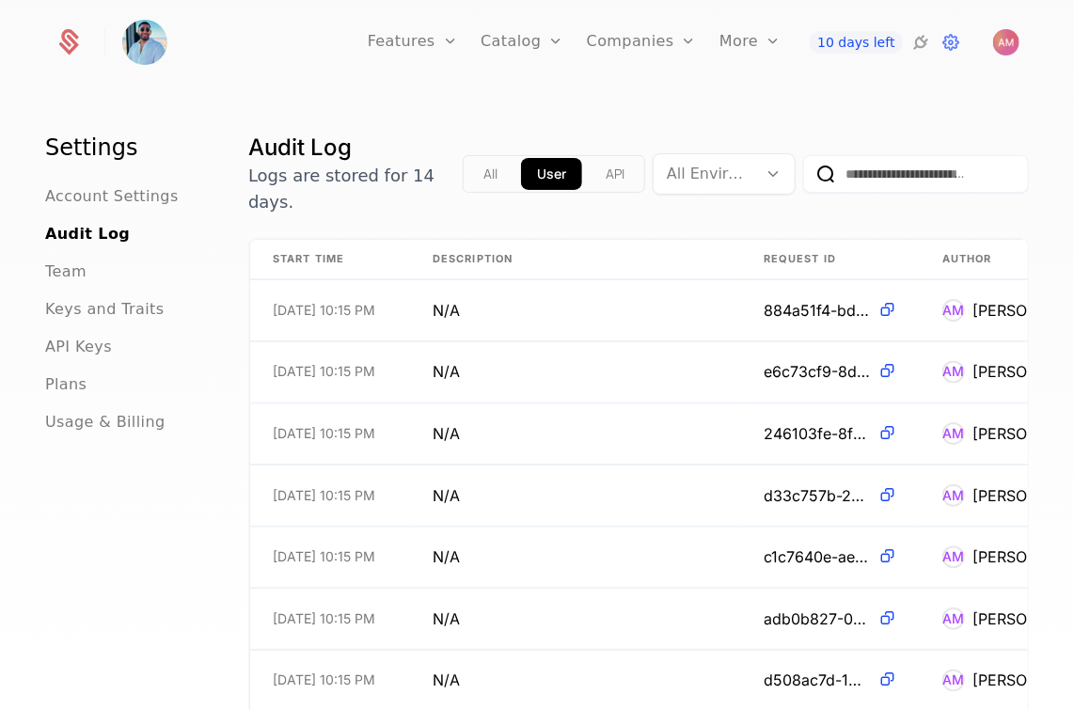
click at [955, 43] on icon at bounding box center [952, 42] width 23 height 23
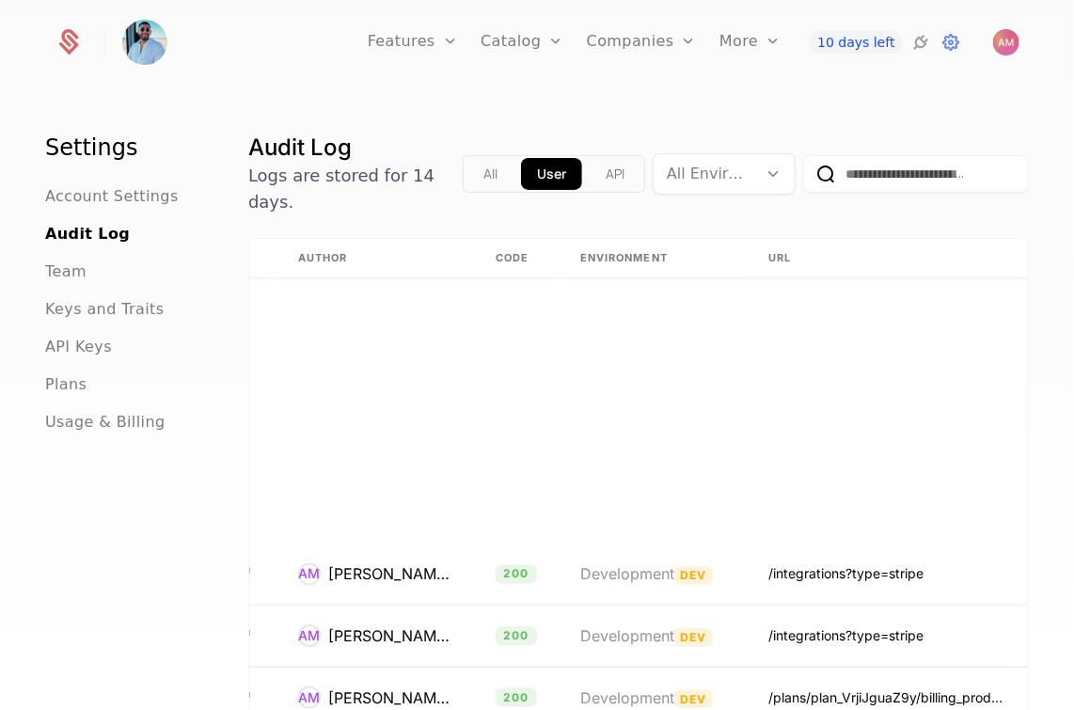
scroll to position [10586, 672]
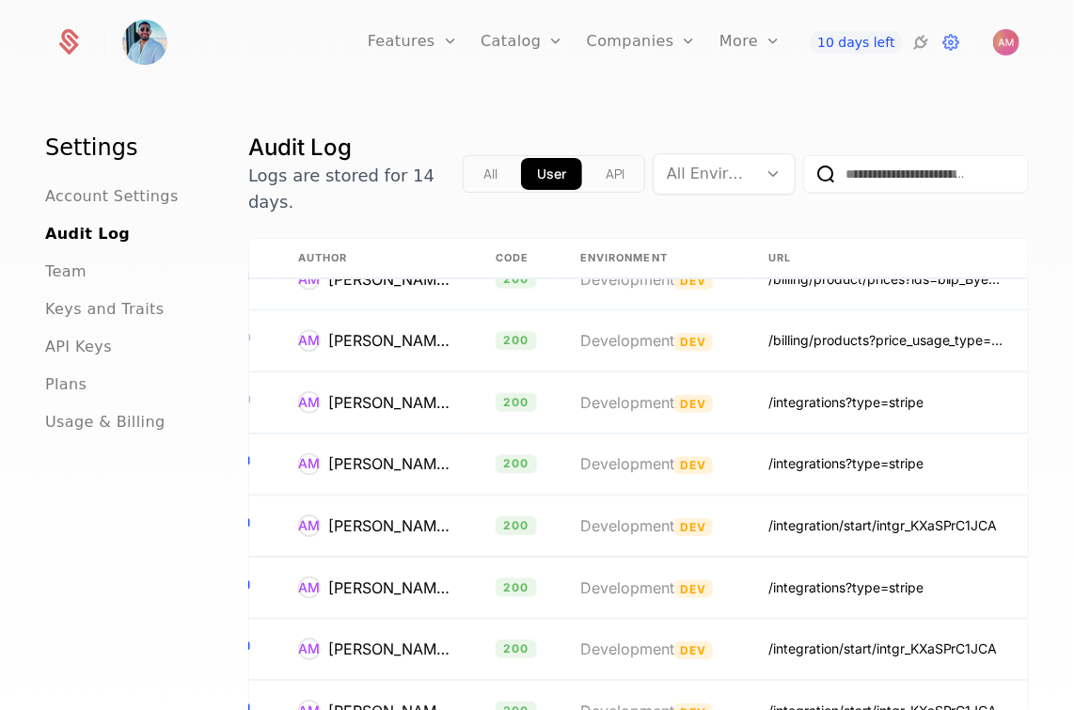
click at [601, 177] on button "API" at bounding box center [615, 174] width 51 height 32
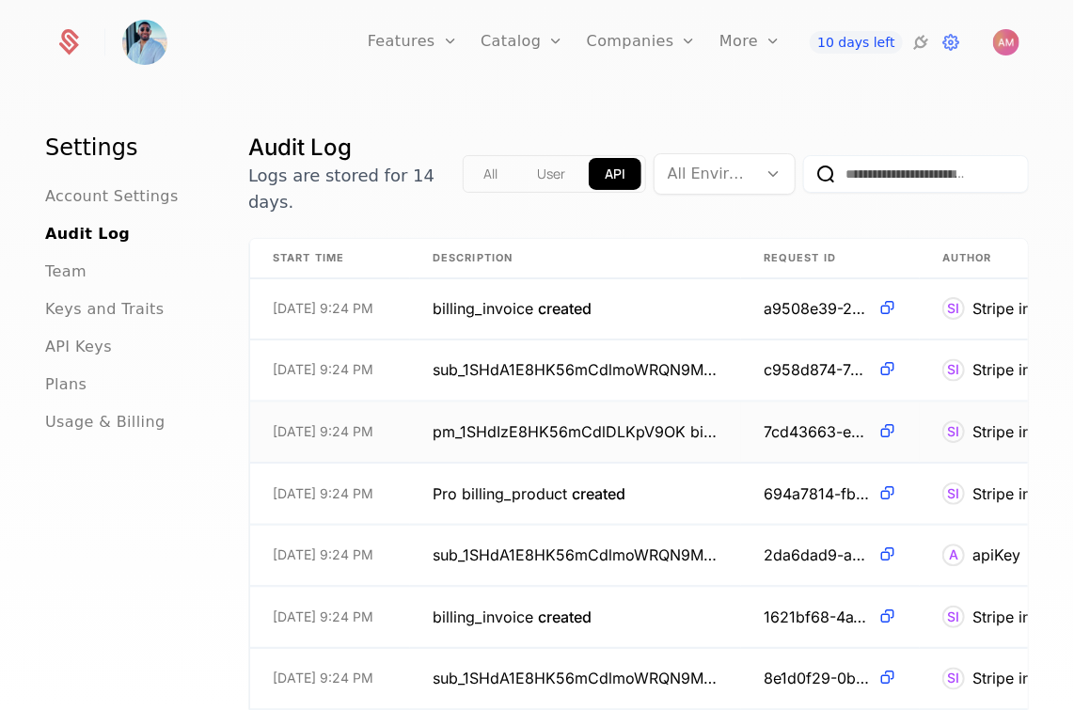
scroll to position [0, 0]
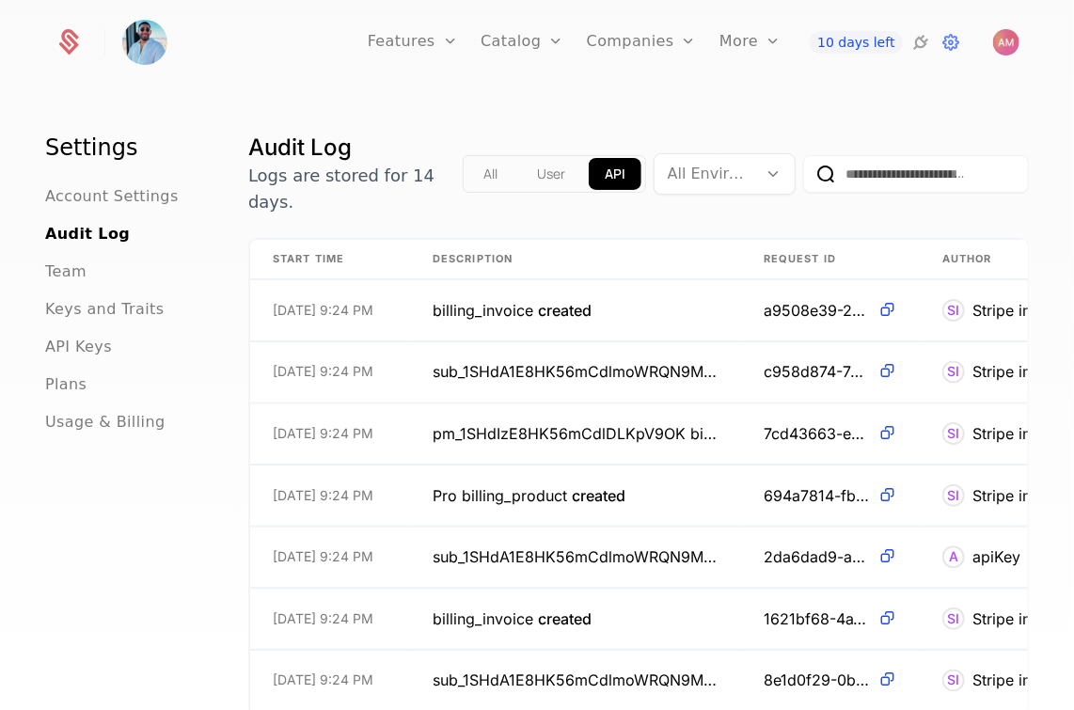
click at [479, 183] on button "All" at bounding box center [491, 174] width 46 height 32
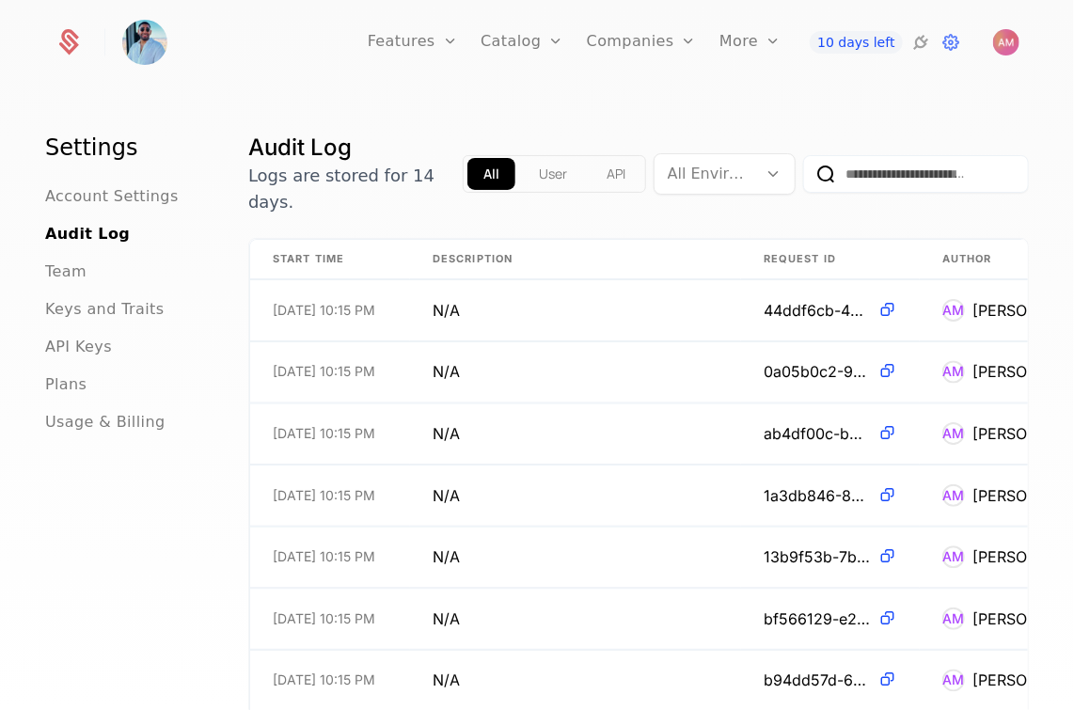
click at [649, 119] on div "Companies Users" at bounding box center [653, 107] width 132 height 90
click at [638, 130] on link "Users" at bounding box center [653, 122] width 87 height 15
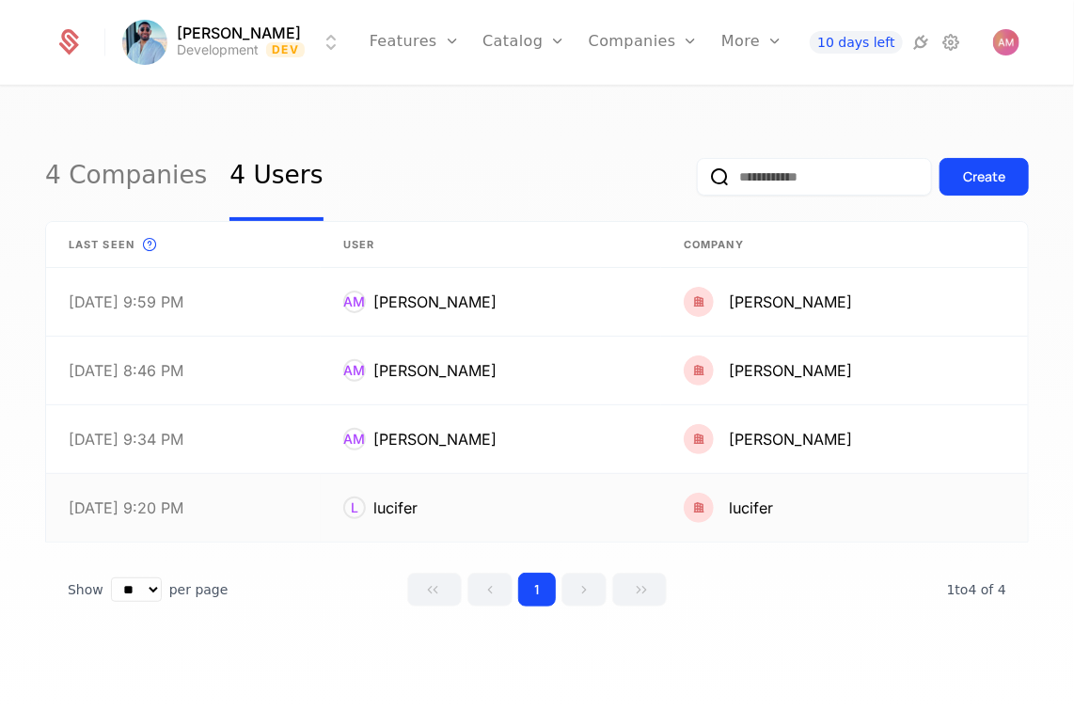
click at [482, 506] on link at bounding box center [491, 508] width 341 height 68
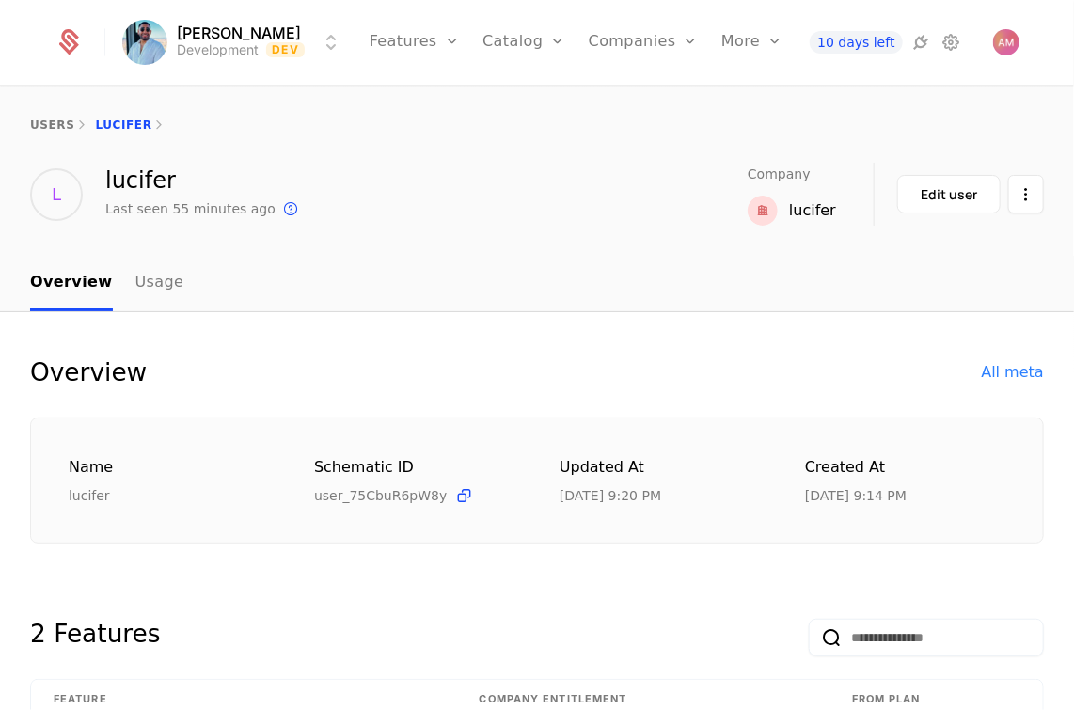
drag, startPoint x: 907, startPoint y: 242, endPoint x: 939, endPoint y: 271, distance: 43.3
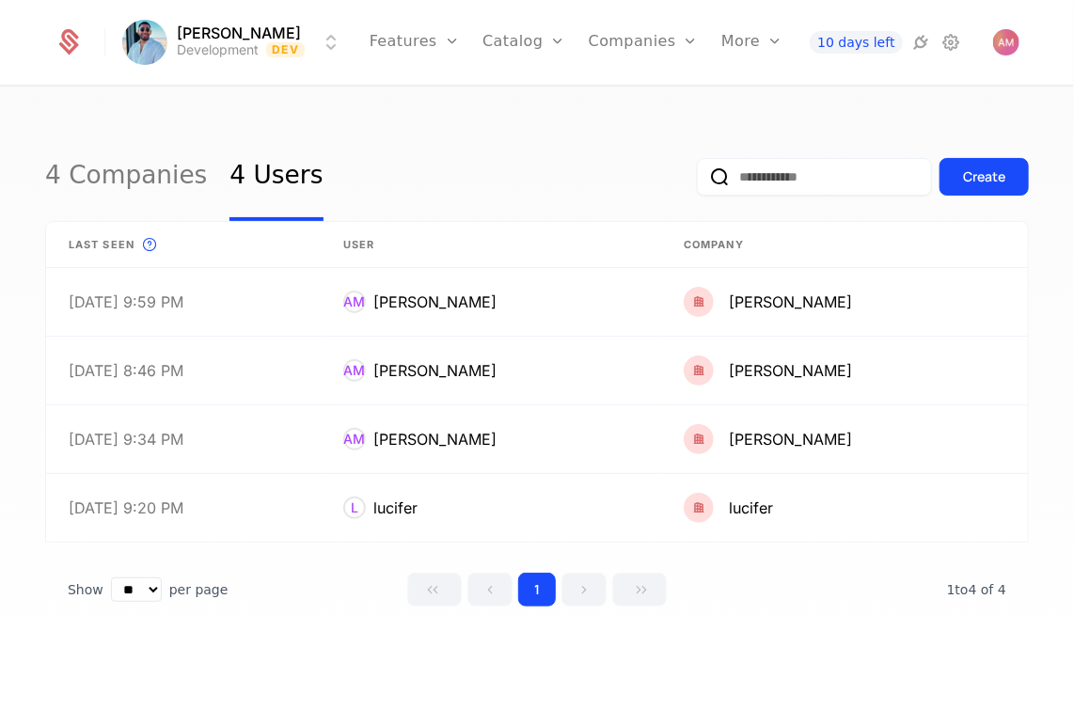
click at [413, 36] on link "Features" at bounding box center [415, 42] width 90 height 85
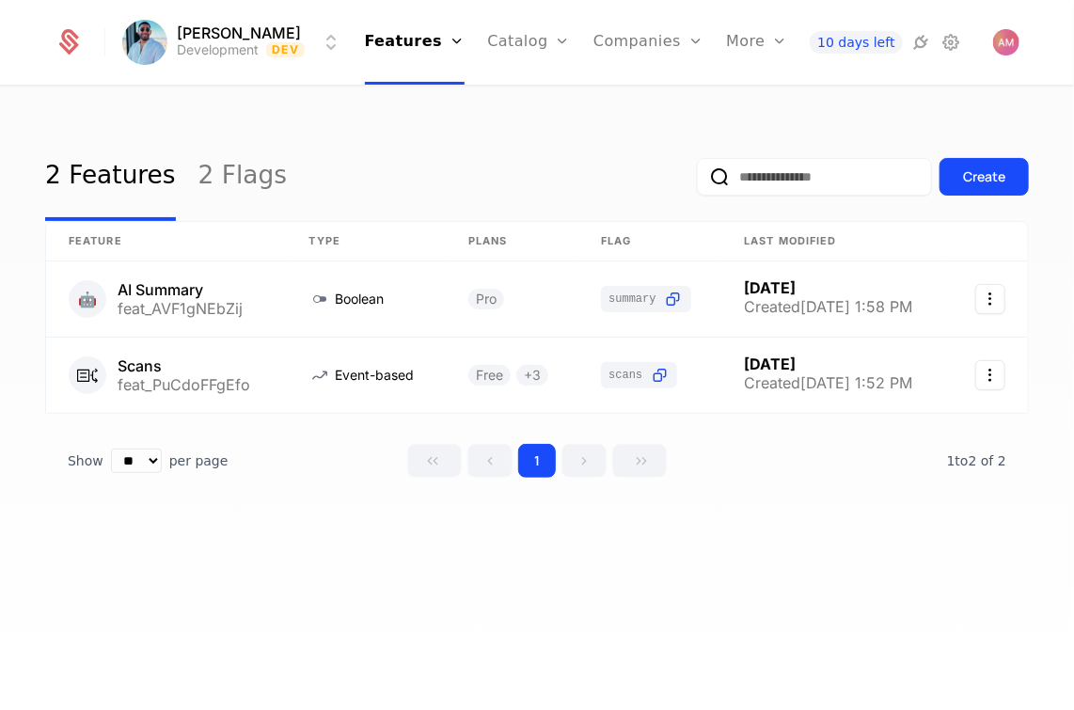
click at [256, 167] on div "2 Features 2 Flags Create" at bounding box center [537, 177] width 984 height 88
click at [637, 52] on link "Companies" at bounding box center [649, 42] width 110 height 85
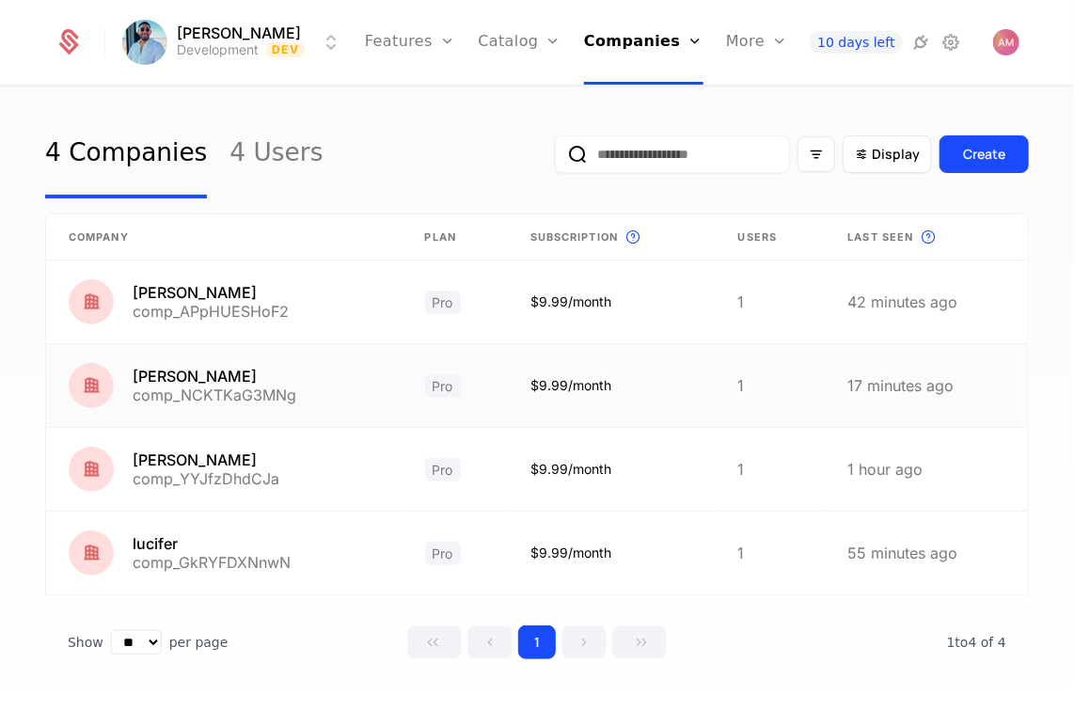
scroll to position [34, 0]
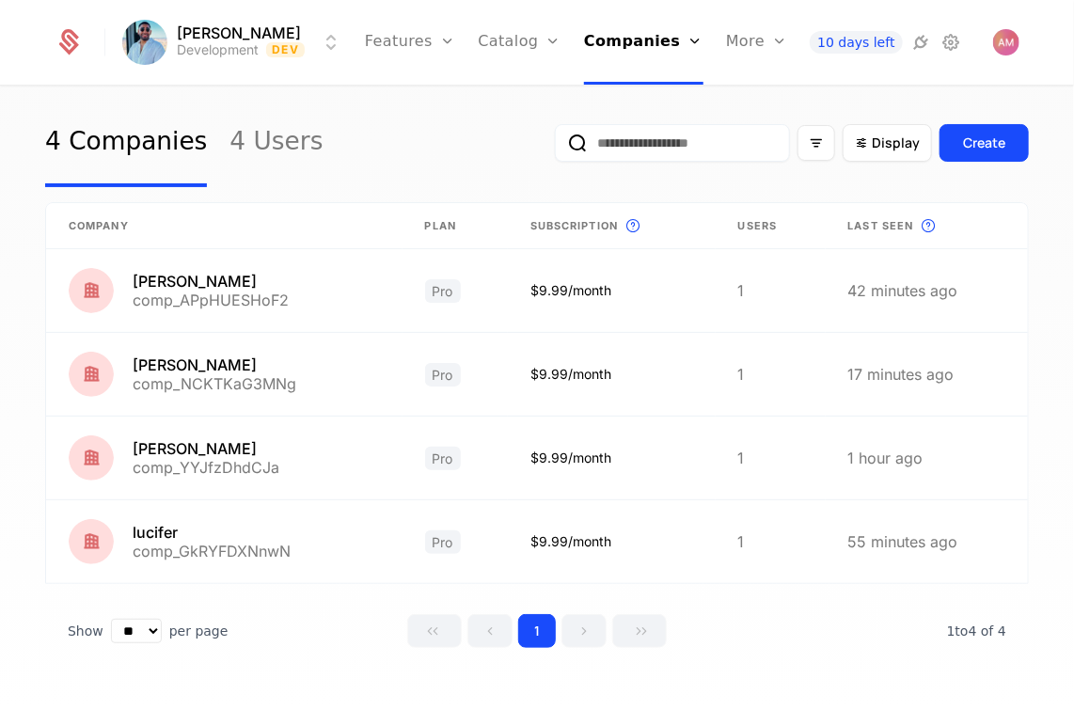
click at [761, 119] on div "Events Components" at bounding box center [793, 107] width 135 height 90
click at [755, 126] on link "Components" at bounding box center [794, 122] width 90 height 15
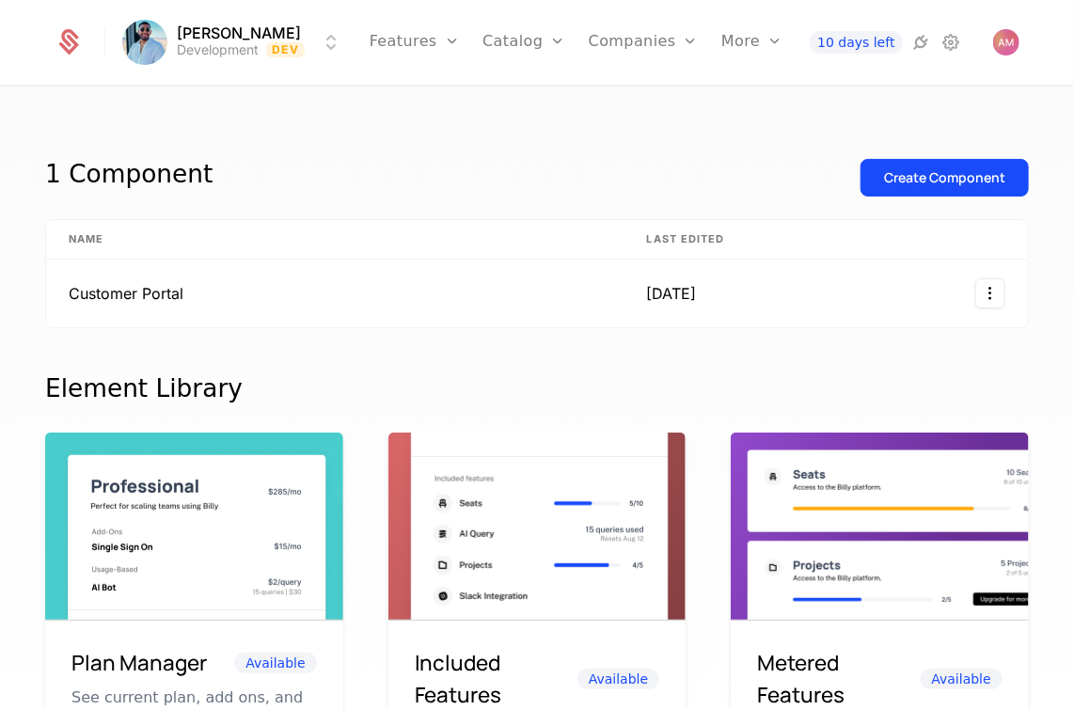
click at [750, 97] on link "Events" at bounding box center [789, 92] width 90 height 15
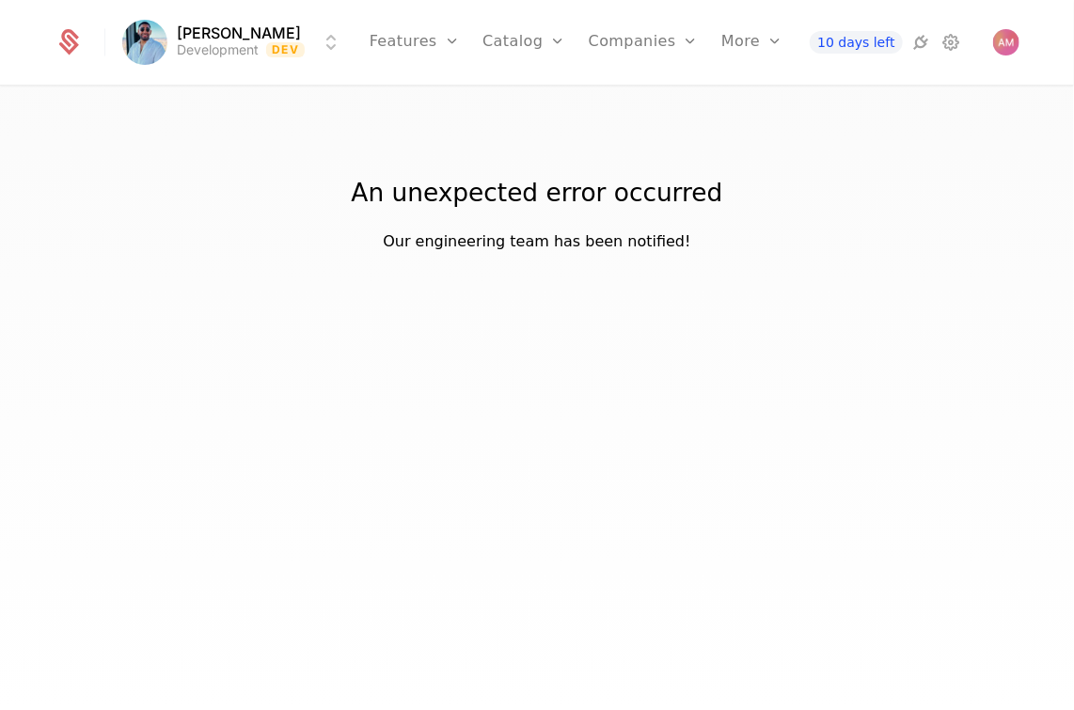
click at [918, 47] on icon at bounding box center [922, 42] width 23 height 23
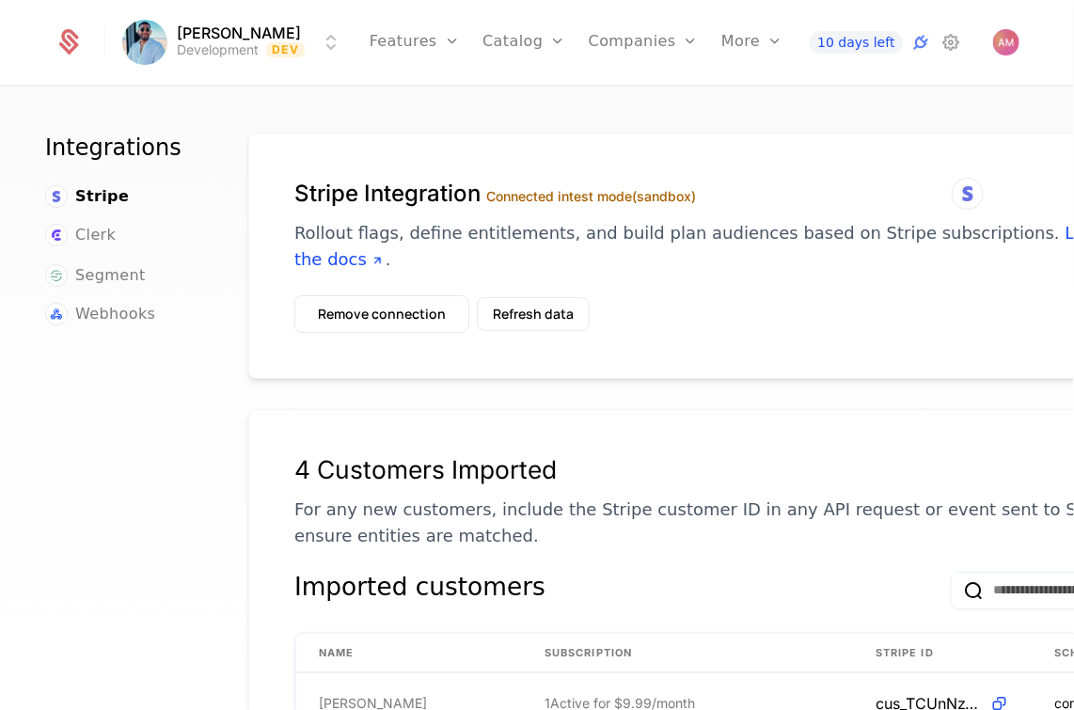
click at [966, 48] on div "10 days left" at bounding box center [914, 42] width 209 height 26
click at [951, 46] on icon at bounding box center [952, 42] width 23 height 23
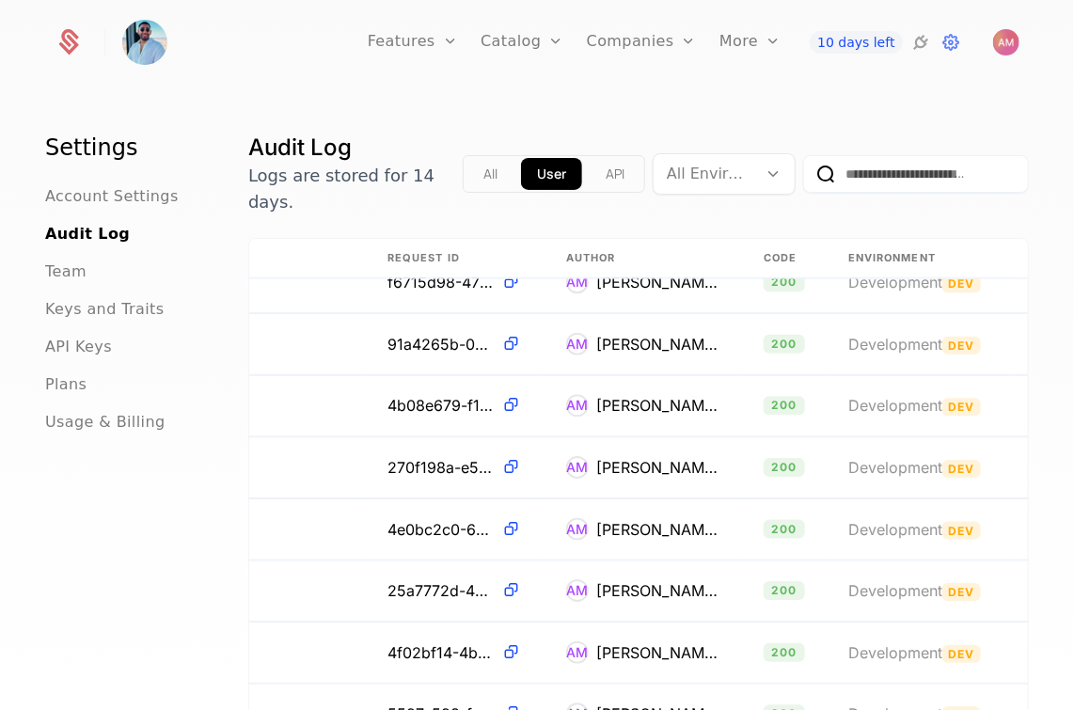
scroll to position [1035, 376]
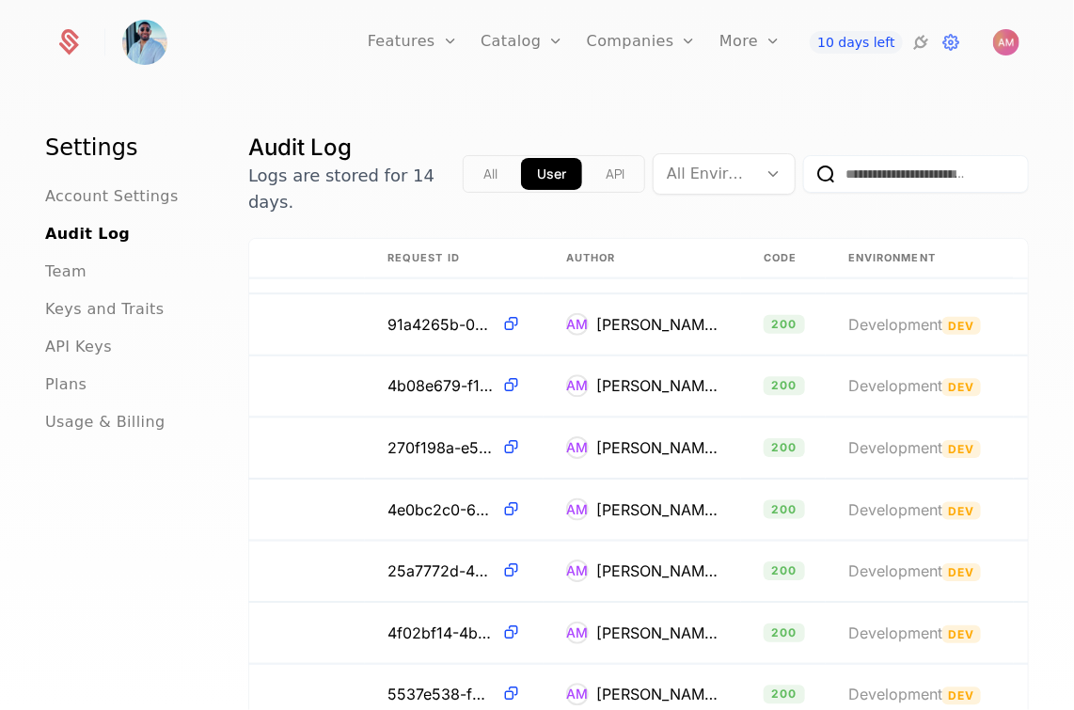
click at [732, 368] on td "AM [PERSON_NAME]" at bounding box center [643, 386] width 198 height 61
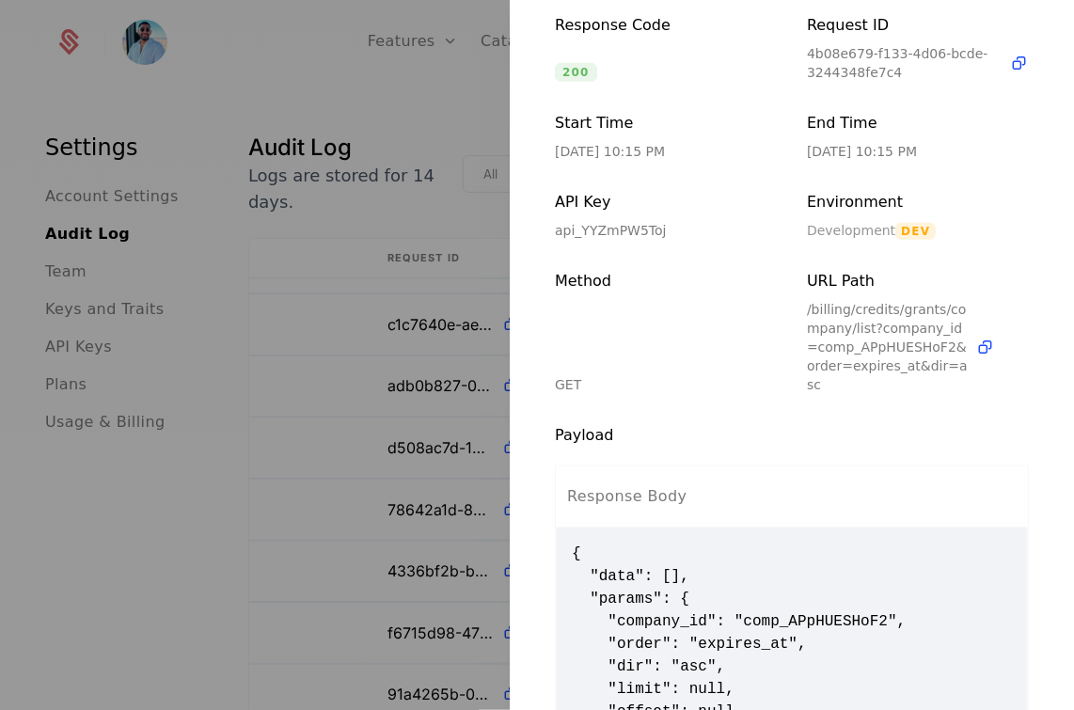
scroll to position [380, 0]
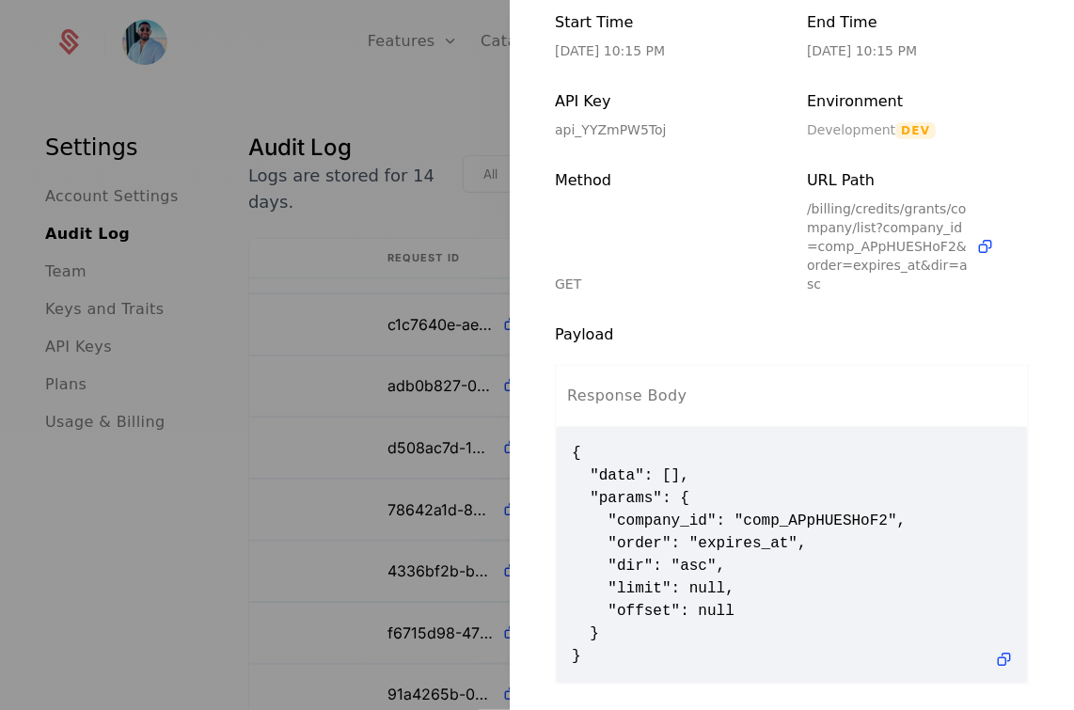
click at [364, 369] on div at bounding box center [537, 355] width 1074 height 710
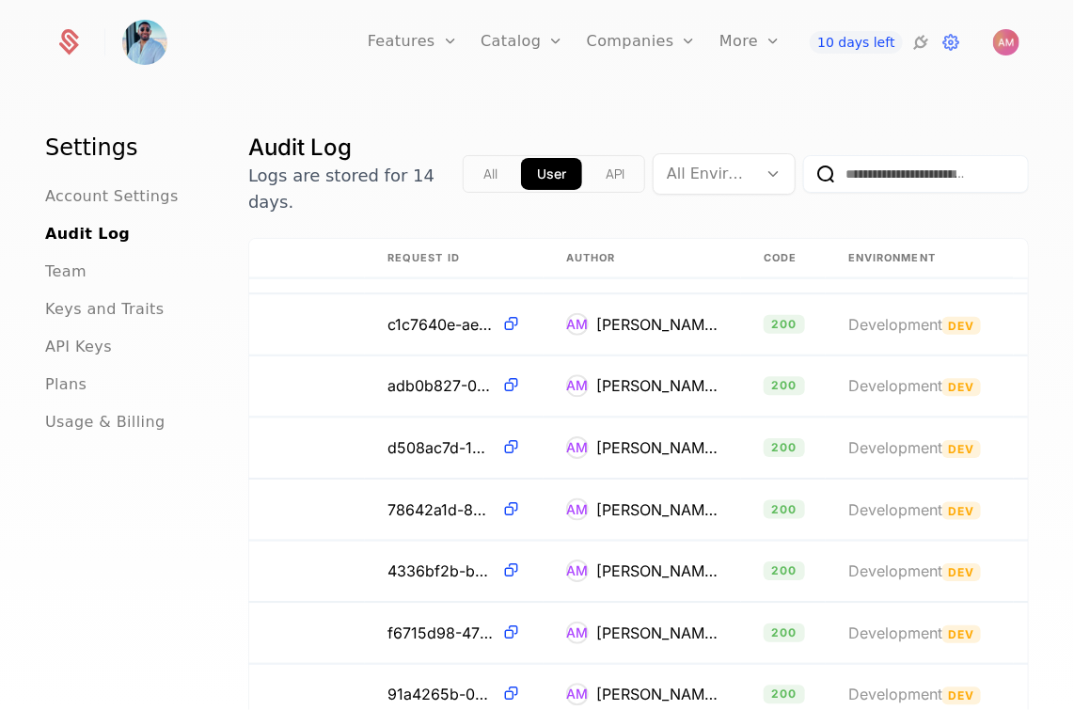
click at [88, 346] on span "API Keys" at bounding box center [78, 347] width 67 height 23
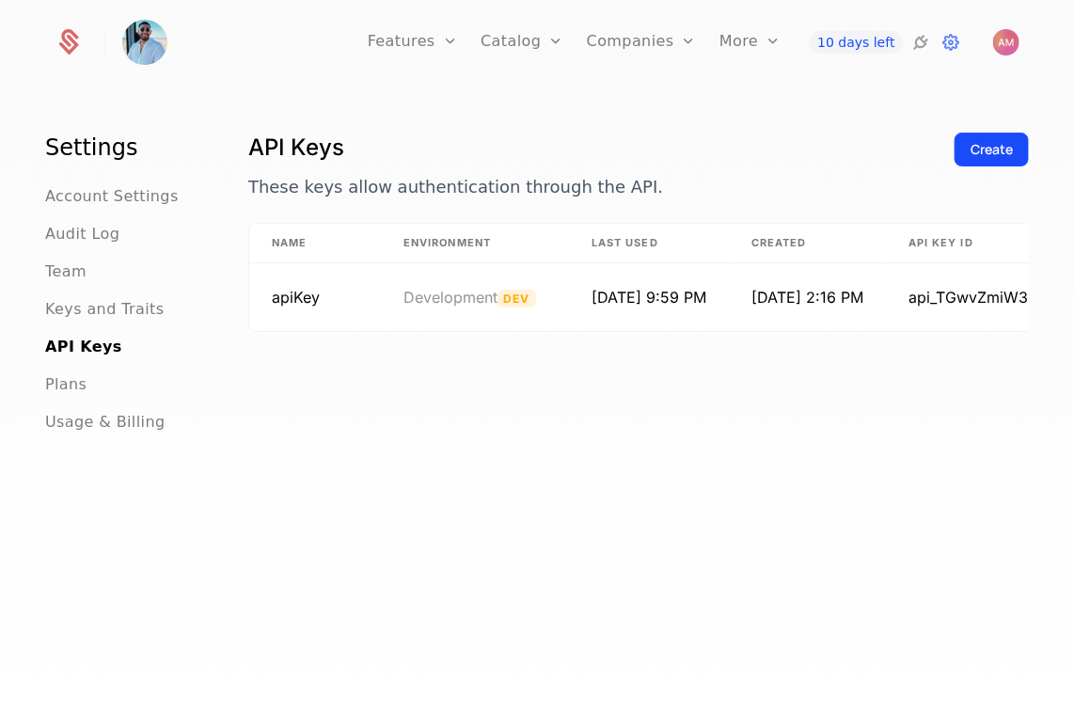
click at [68, 258] on ul "Account Settings Audit Log Team Keys and Traits API Keys Plans Usage & Billing" at bounding box center [124, 309] width 158 height 248
click at [67, 273] on span "Team" at bounding box center [65, 272] width 41 height 23
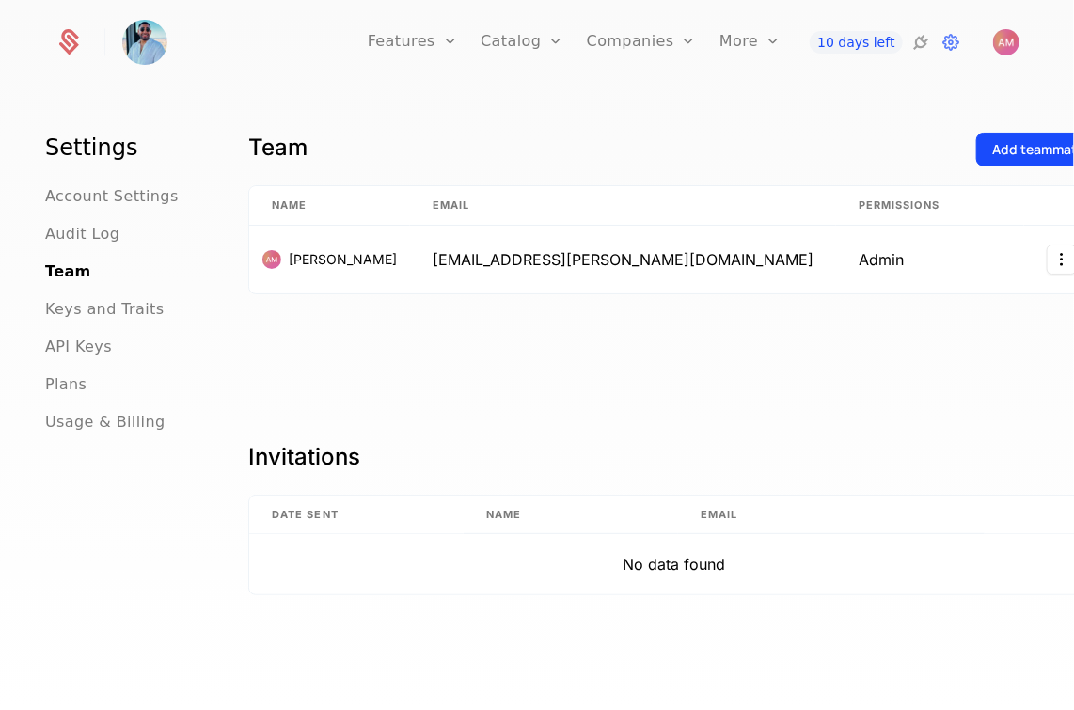
click at [84, 234] on span "Audit Log" at bounding box center [82, 234] width 74 height 23
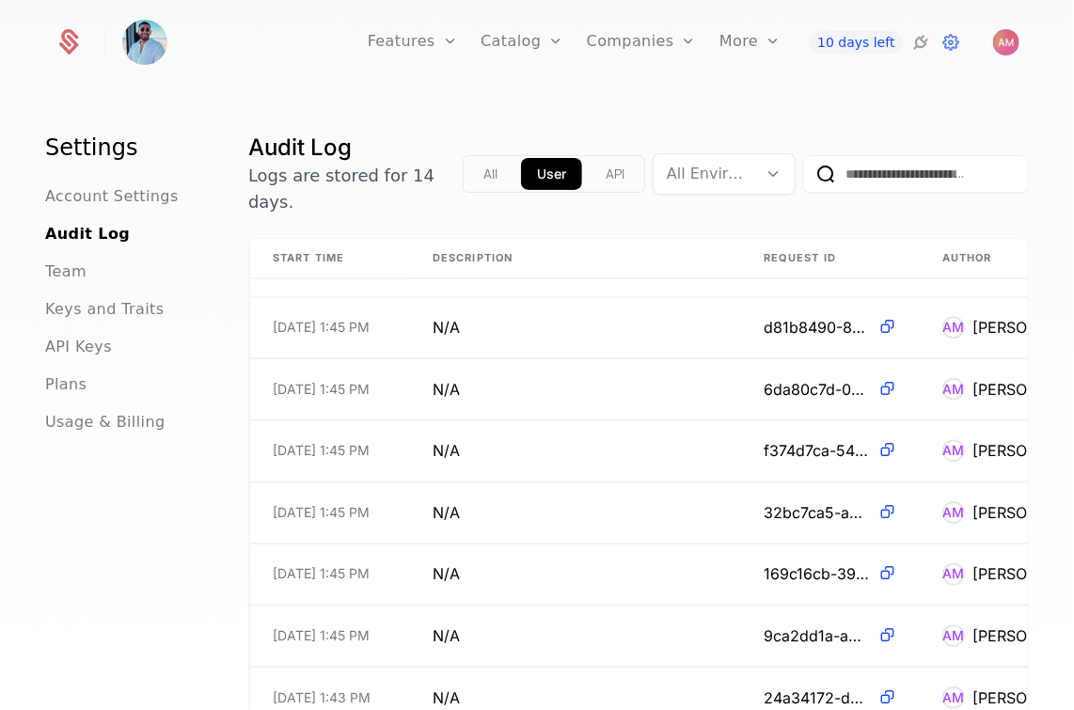
scroll to position [11215, 0]
click at [78, 252] on ul "Account Settings Audit Log Team Keys and Traits API Keys Plans Usage & Billing" at bounding box center [124, 309] width 158 height 248
click at [94, 301] on span "Keys and Traits" at bounding box center [104, 309] width 119 height 23
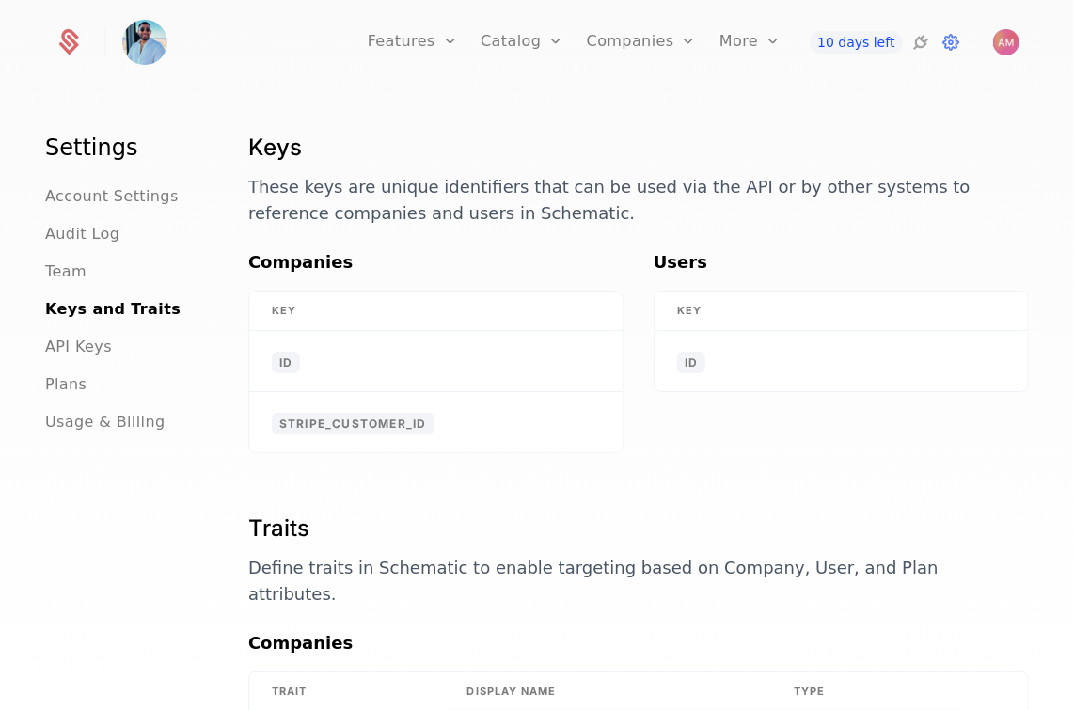
click at [100, 346] on span "API Keys" at bounding box center [78, 347] width 67 height 23
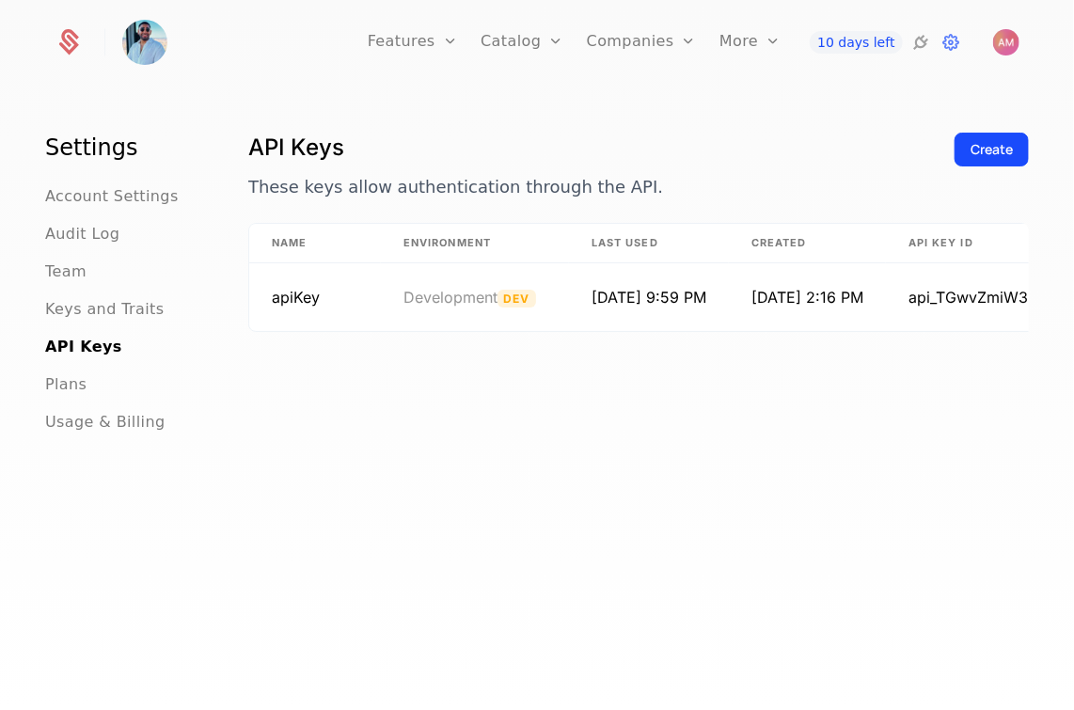
click at [641, 56] on link "Companies" at bounding box center [642, 42] width 110 height 85
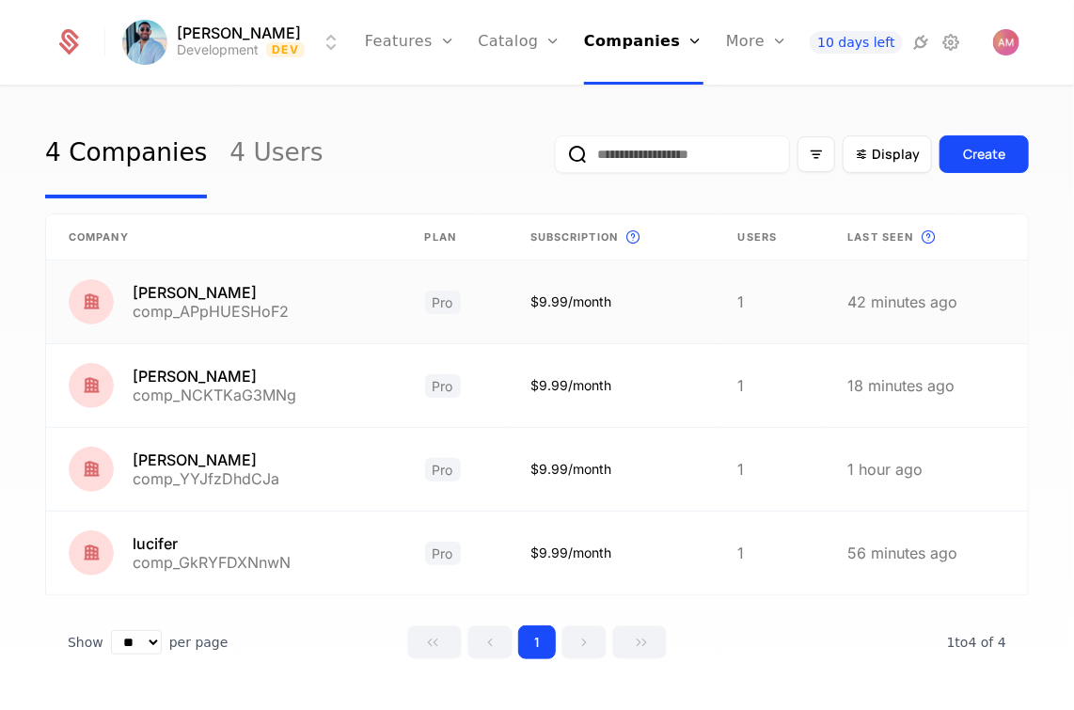
scroll to position [34, 0]
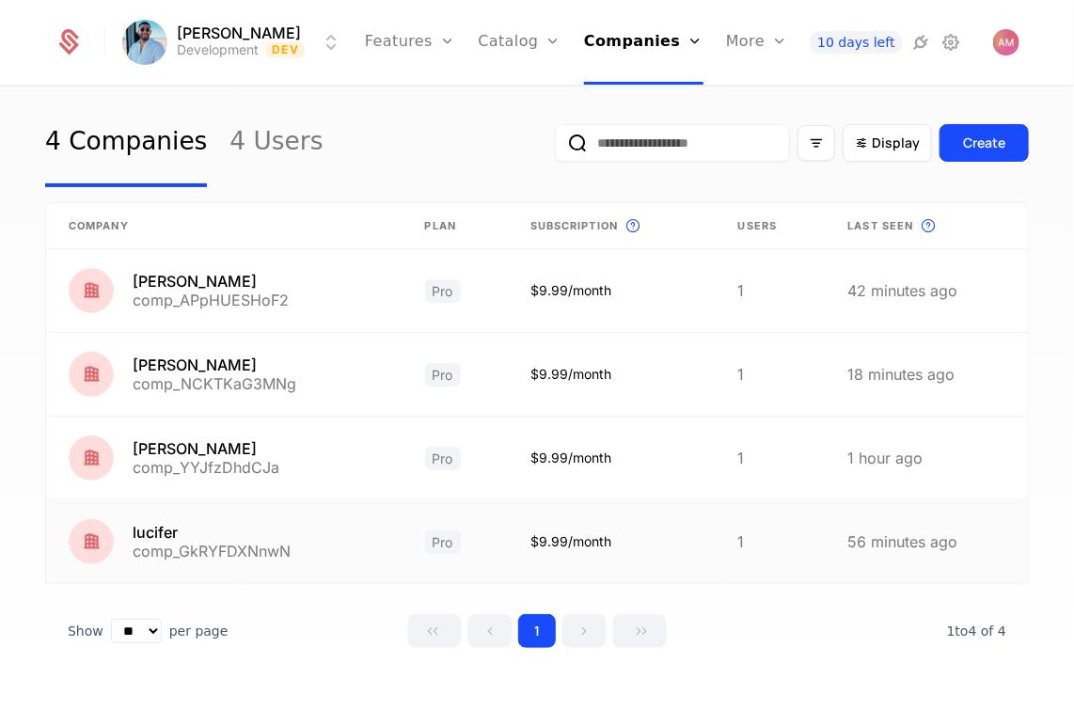
click at [317, 558] on link at bounding box center [224, 542] width 357 height 83
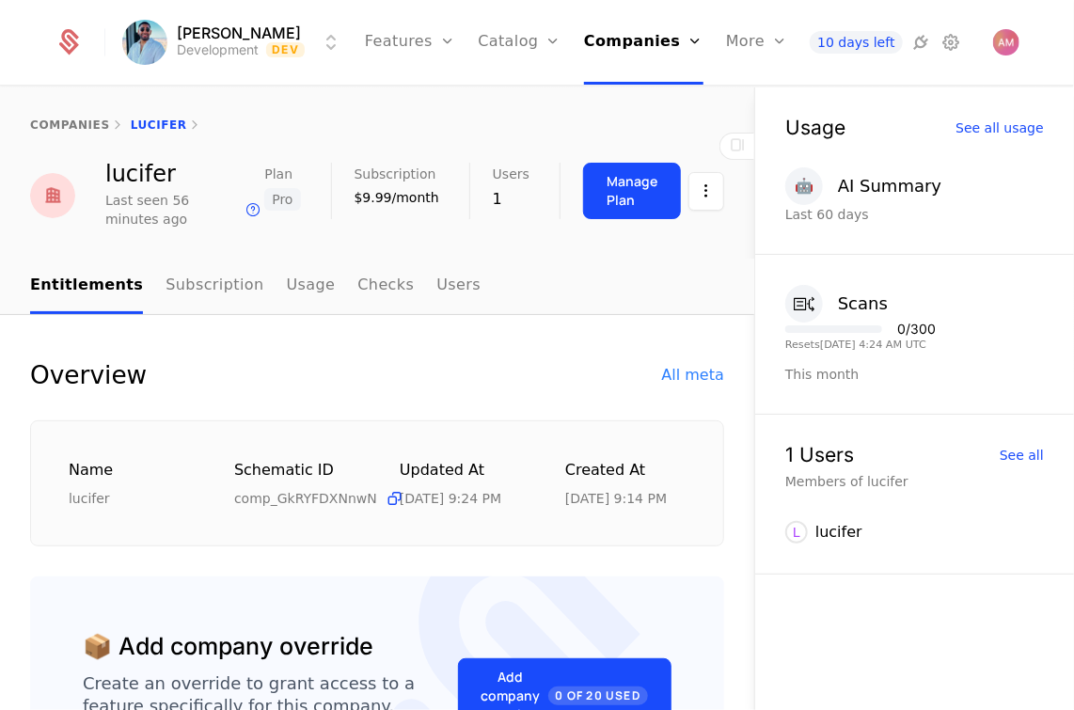
click at [395, 286] on ul "Entitlements Subscription Usage Checks Users" at bounding box center [255, 287] width 451 height 56
click at [437, 291] on link "Users" at bounding box center [459, 287] width 44 height 56
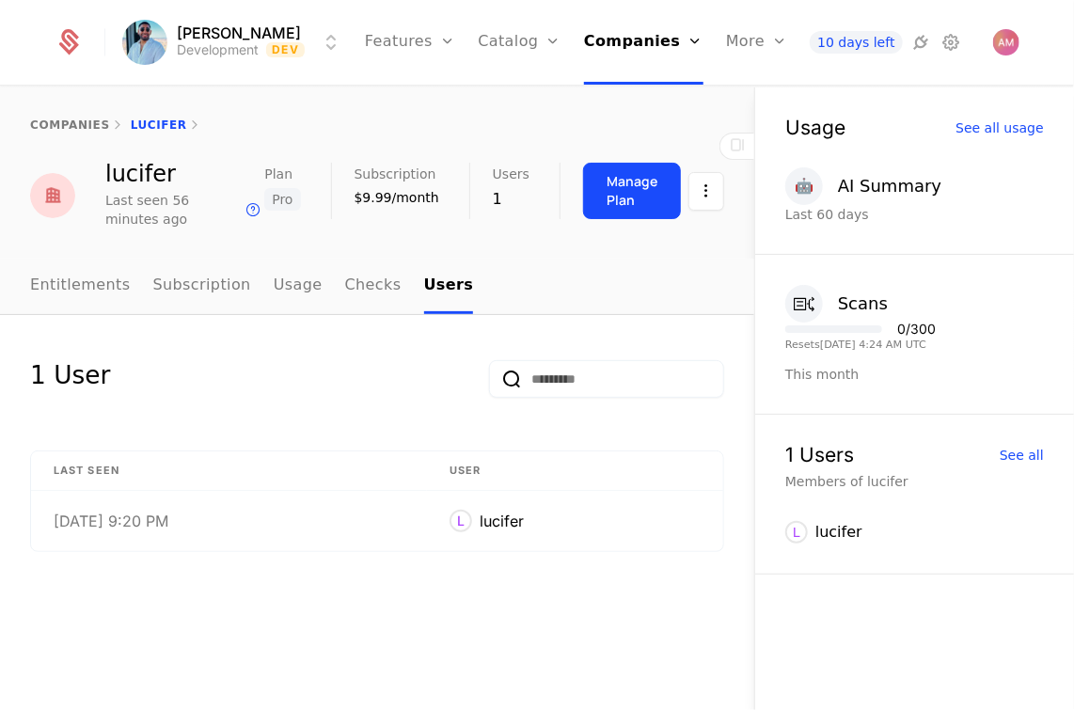
click at [274, 285] on link "Usage" at bounding box center [298, 287] width 49 height 56
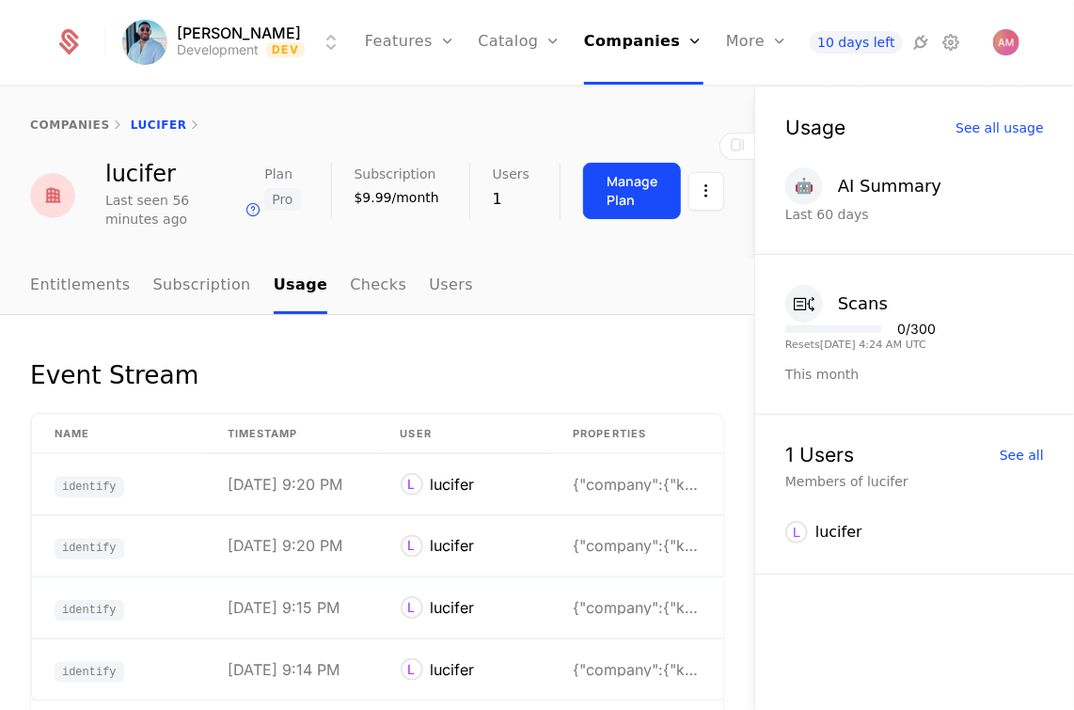
click at [207, 278] on link "Subscription" at bounding box center [202, 287] width 98 height 56
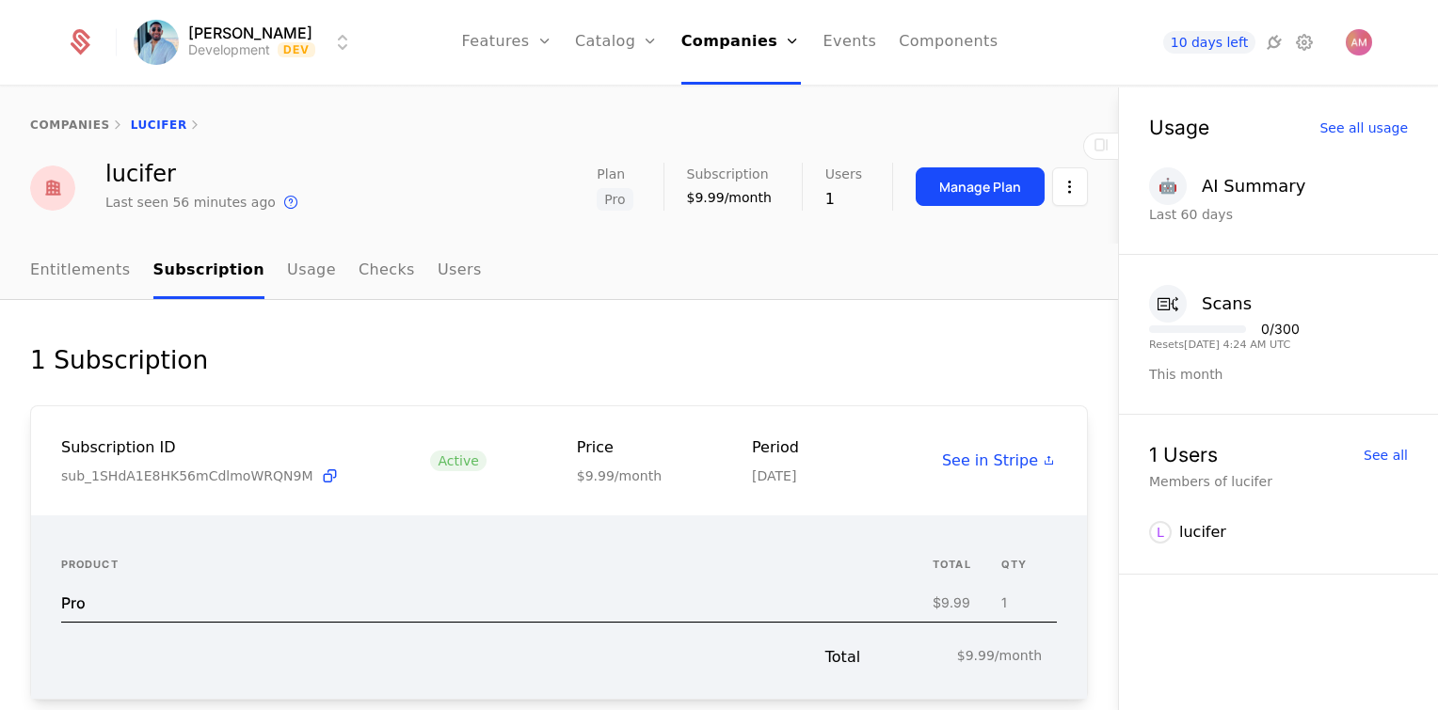
click at [663, 130] on link "Add Ons" at bounding box center [645, 122] width 97 height 15
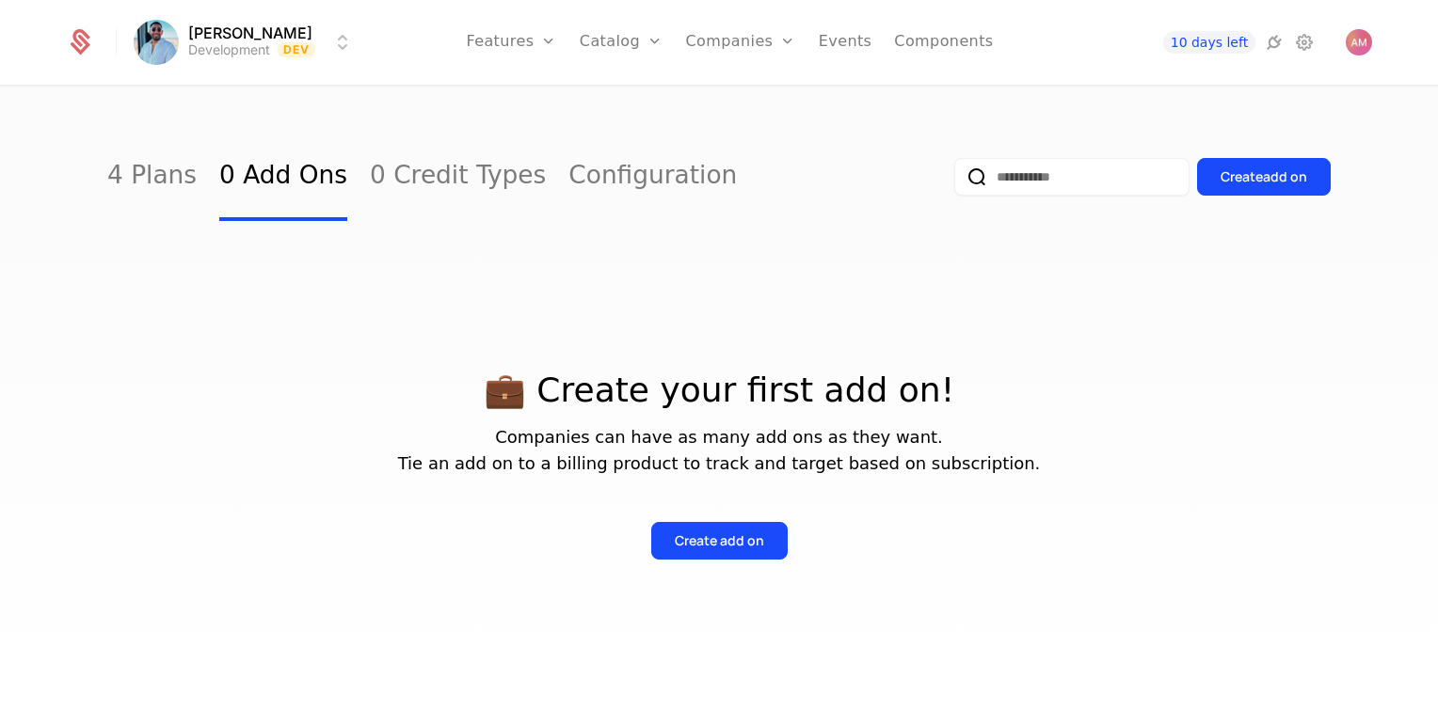
click at [629, 33] on link "Catalog" at bounding box center [622, 42] width 84 height 85
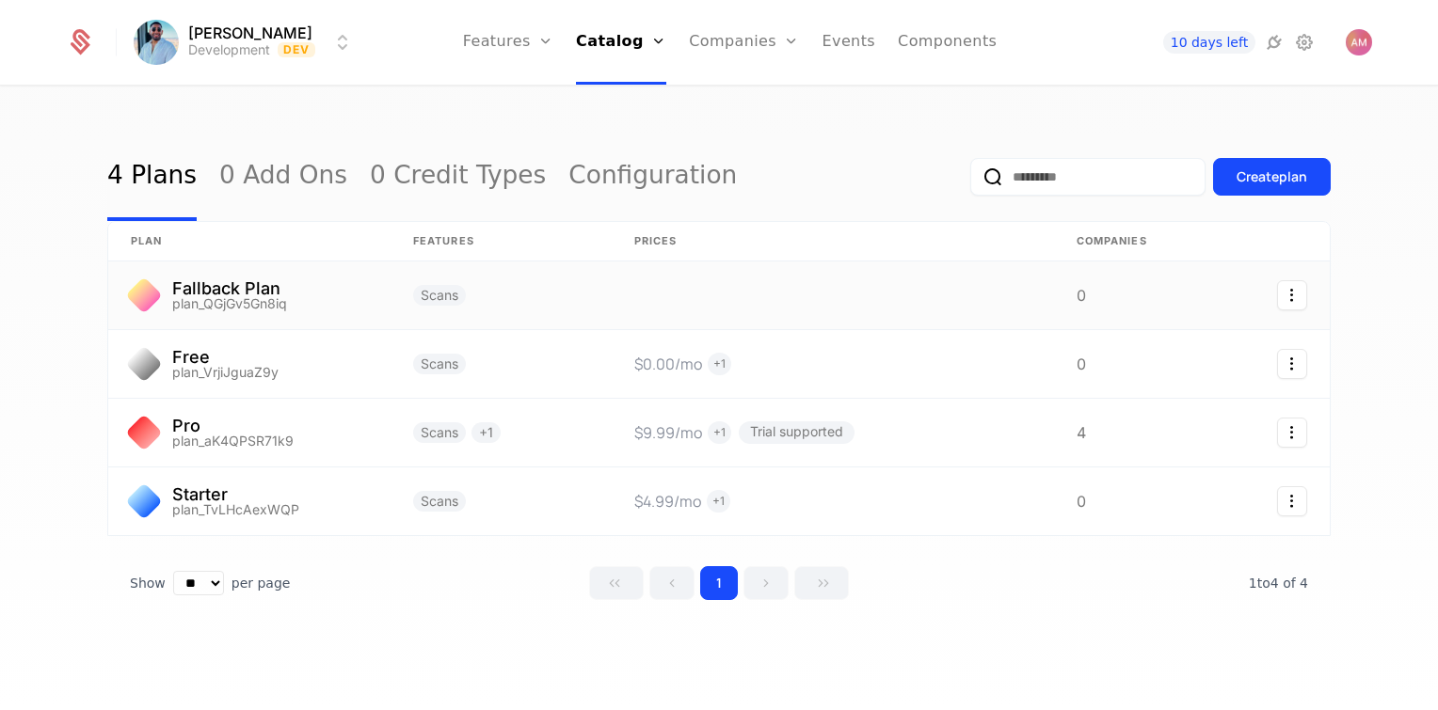
click at [454, 278] on link at bounding box center [500, 296] width 221 height 68
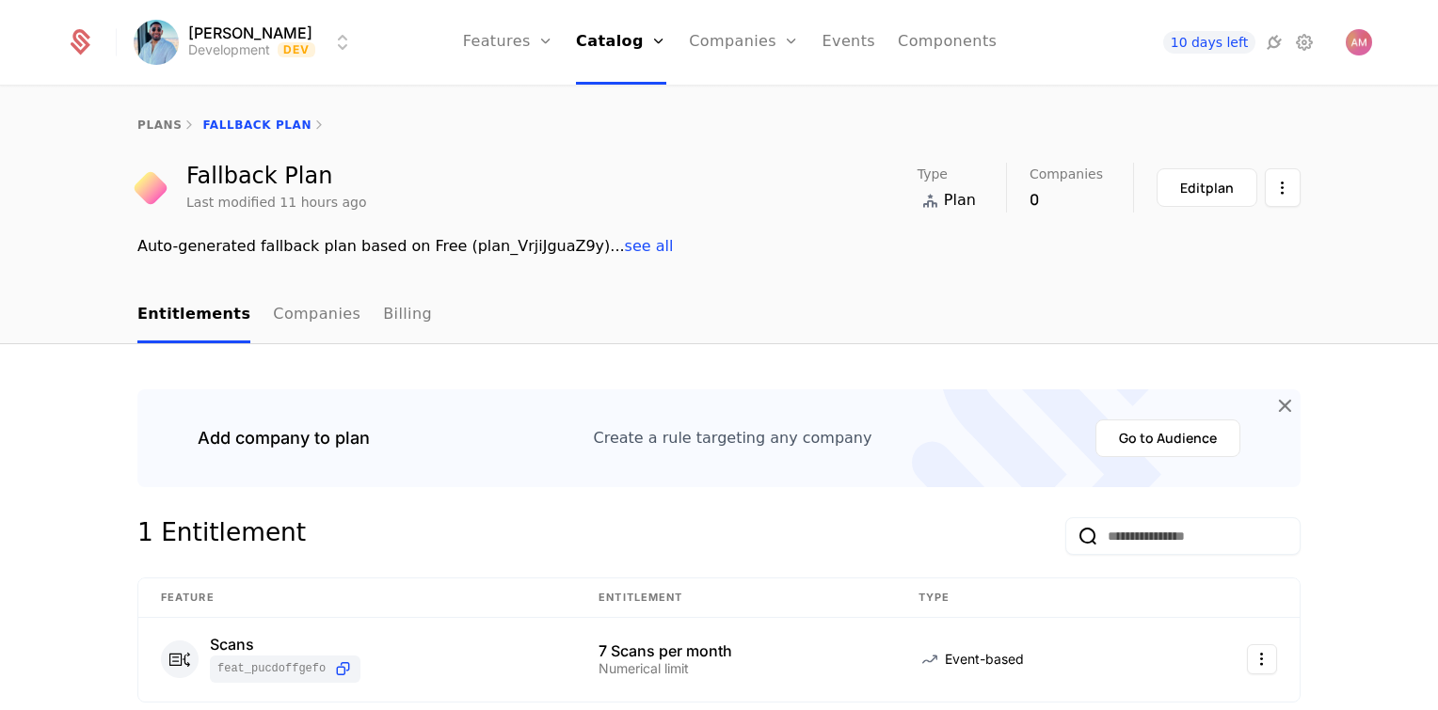
click at [531, 46] on link "Features" at bounding box center [508, 42] width 90 height 85
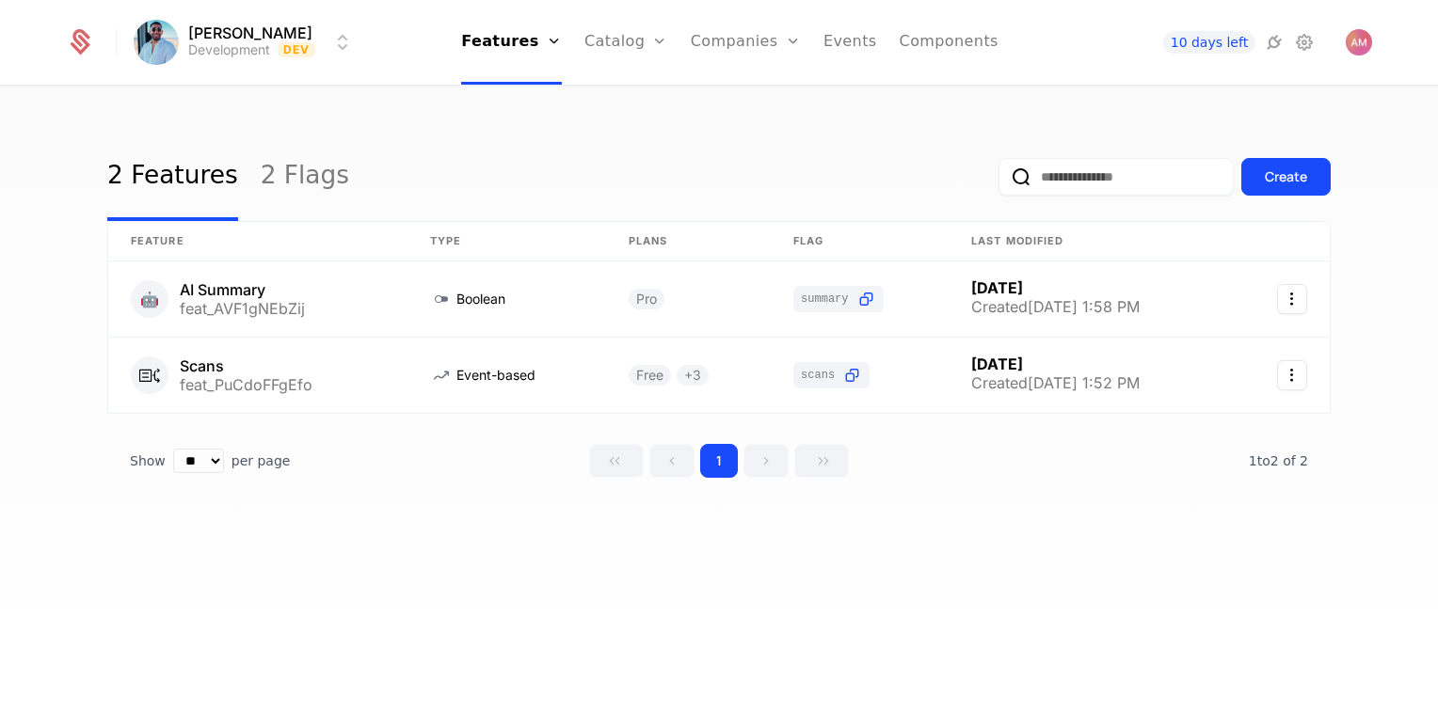
click at [538, 109] on div "Features Flags" at bounding box center [527, 107] width 132 height 90
click at [537, 100] on link "Features" at bounding box center [527, 92] width 87 height 15
click at [543, 130] on link "Flags" at bounding box center [527, 122] width 87 height 15
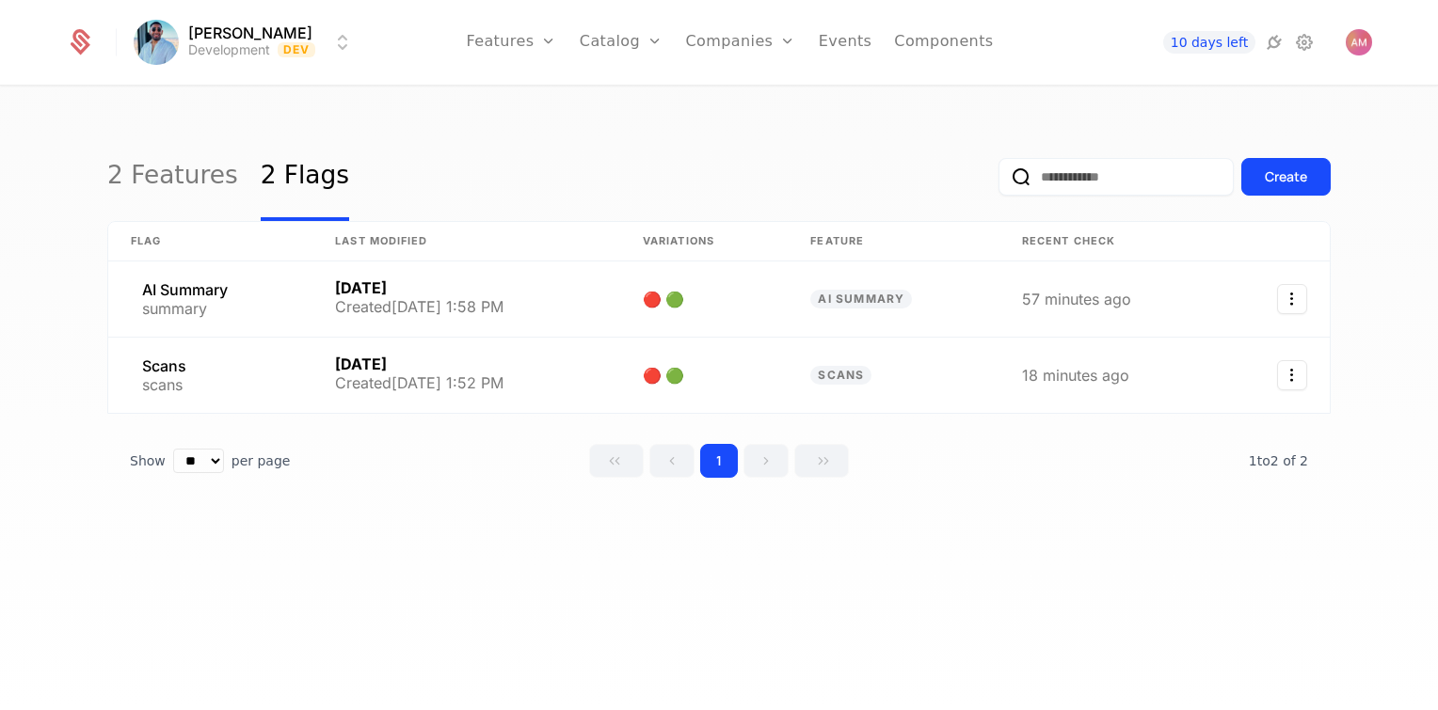
click at [969, 48] on link "Components" at bounding box center [943, 42] width 99 height 85
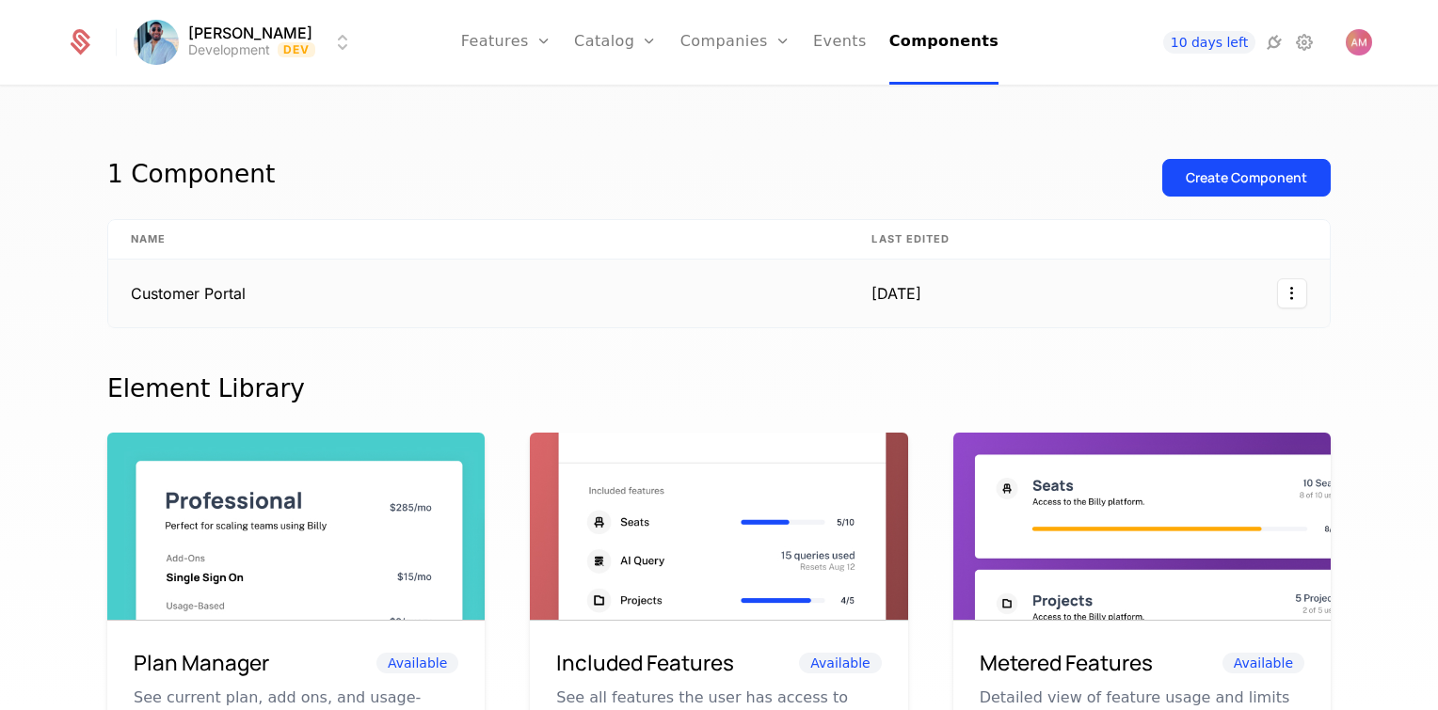
click at [699, 301] on td "Customer Portal" at bounding box center [478, 294] width 740 height 68
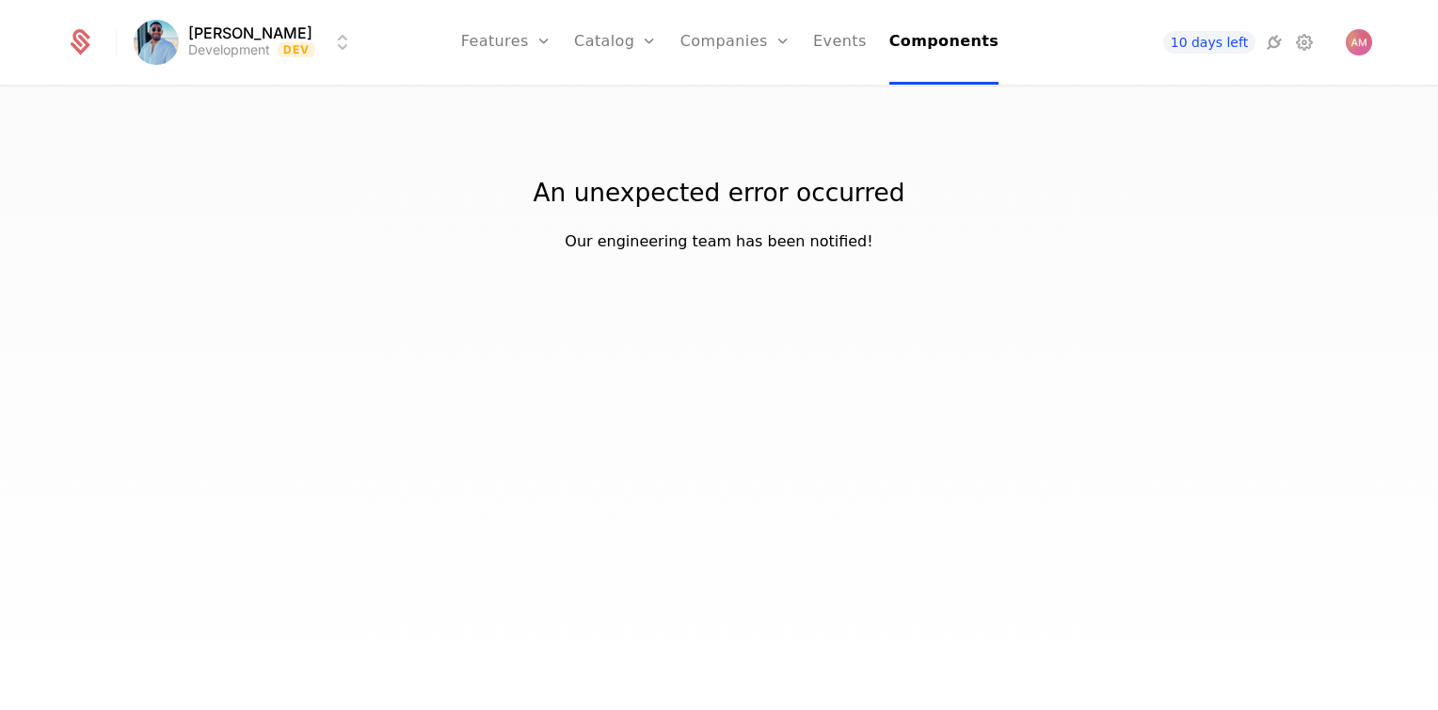
click at [953, 51] on link "Components" at bounding box center [944, 42] width 110 height 85
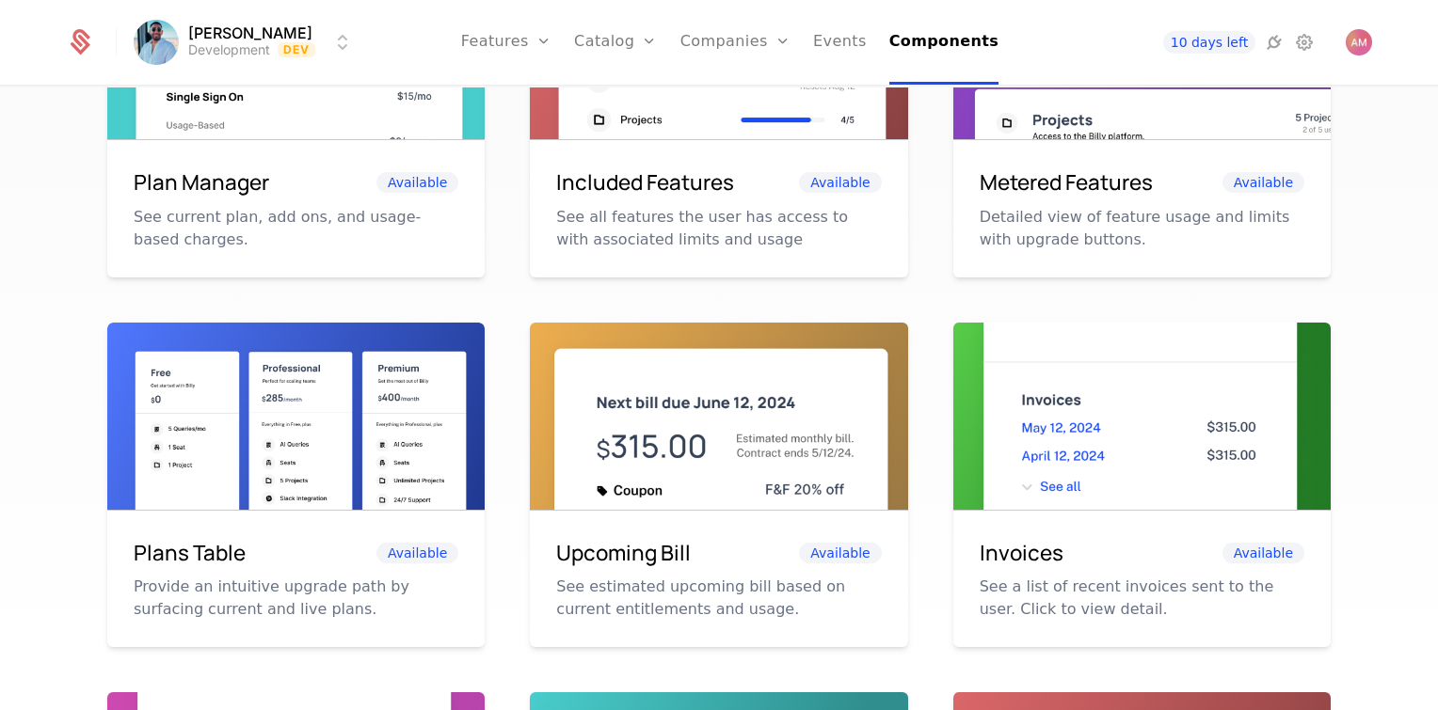
scroll to position [881, 0]
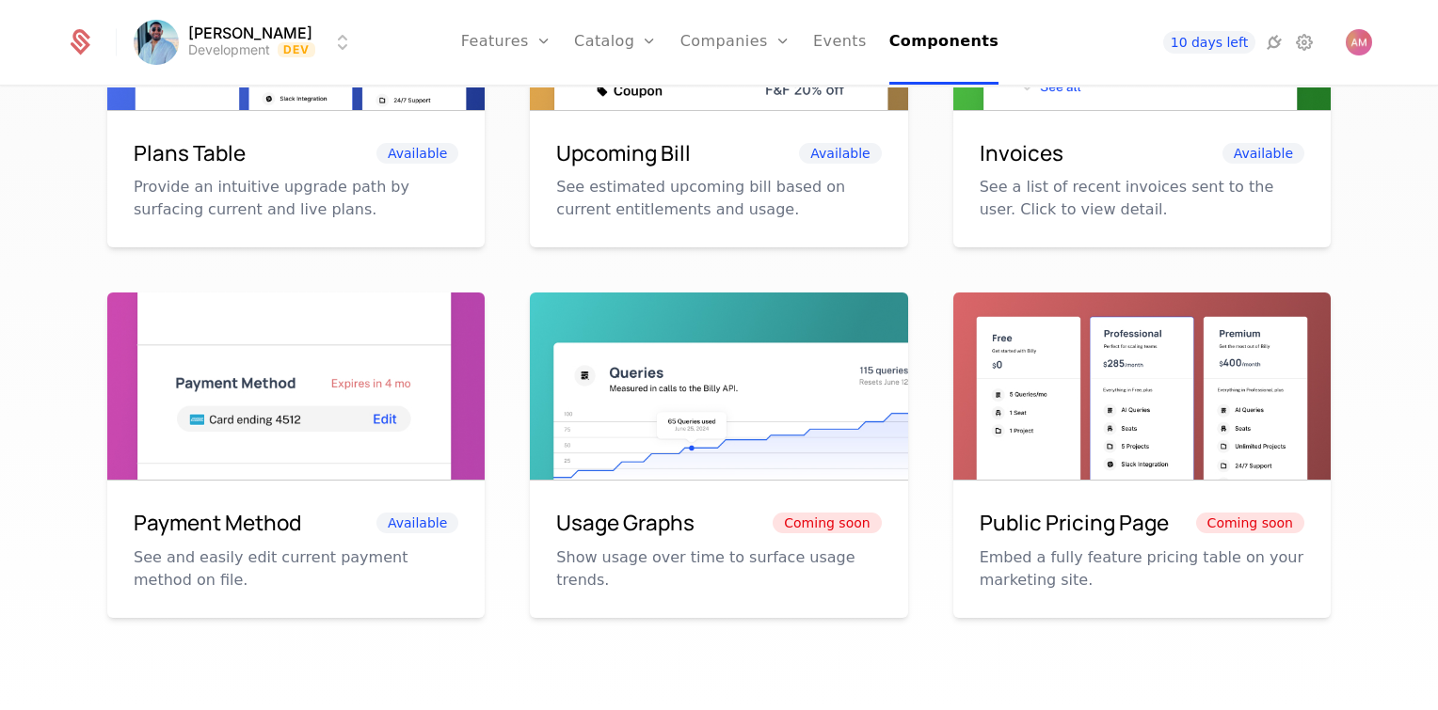
click at [845, 45] on link "Events" at bounding box center [840, 42] width 54 height 85
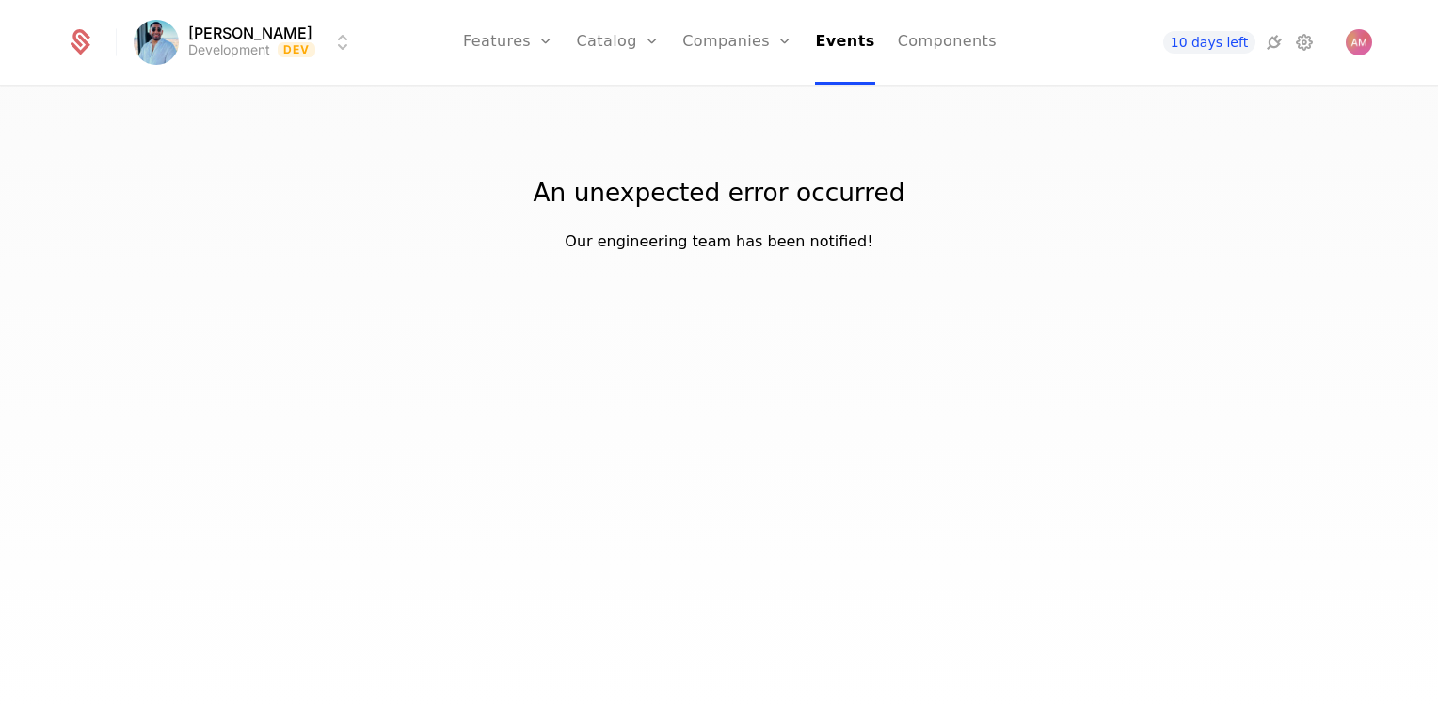
click at [1297, 38] on icon at bounding box center [1304, 42] width 23 height 23
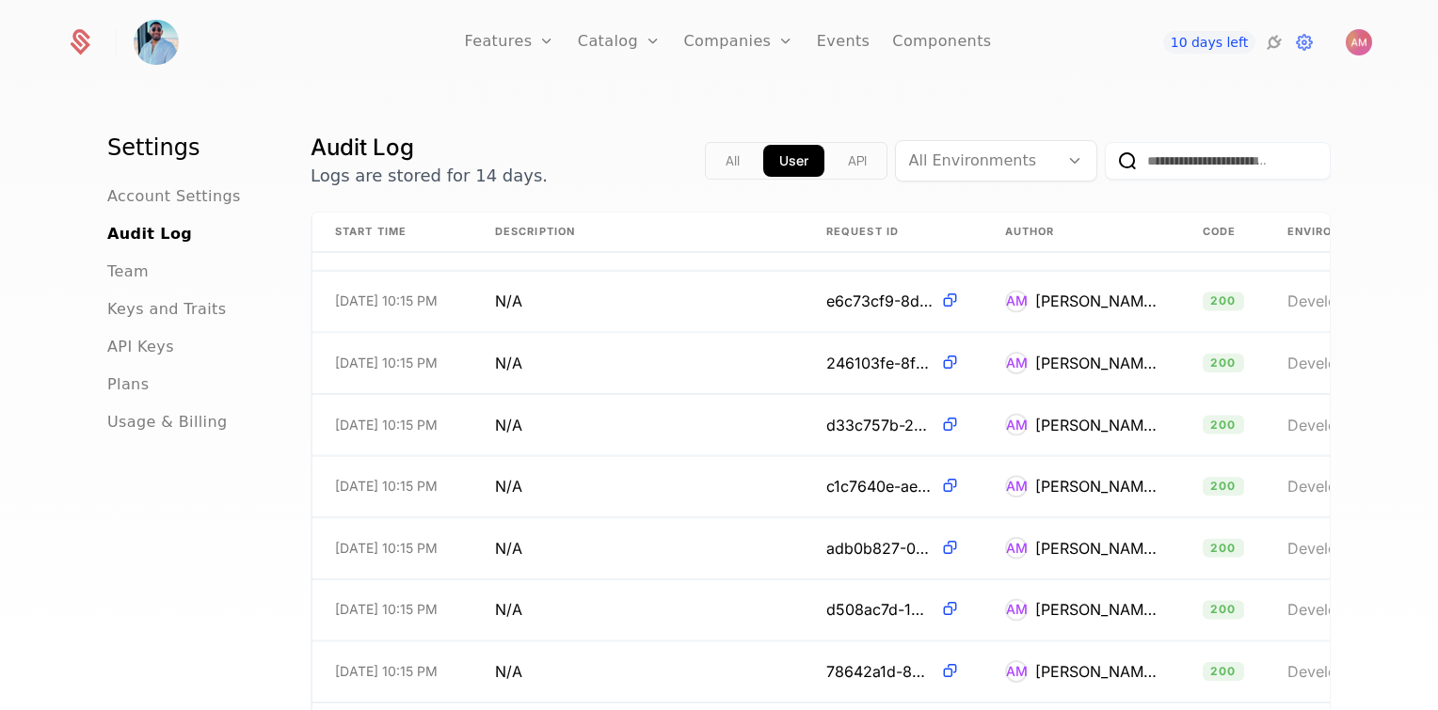
scroll to position [1788, 0]
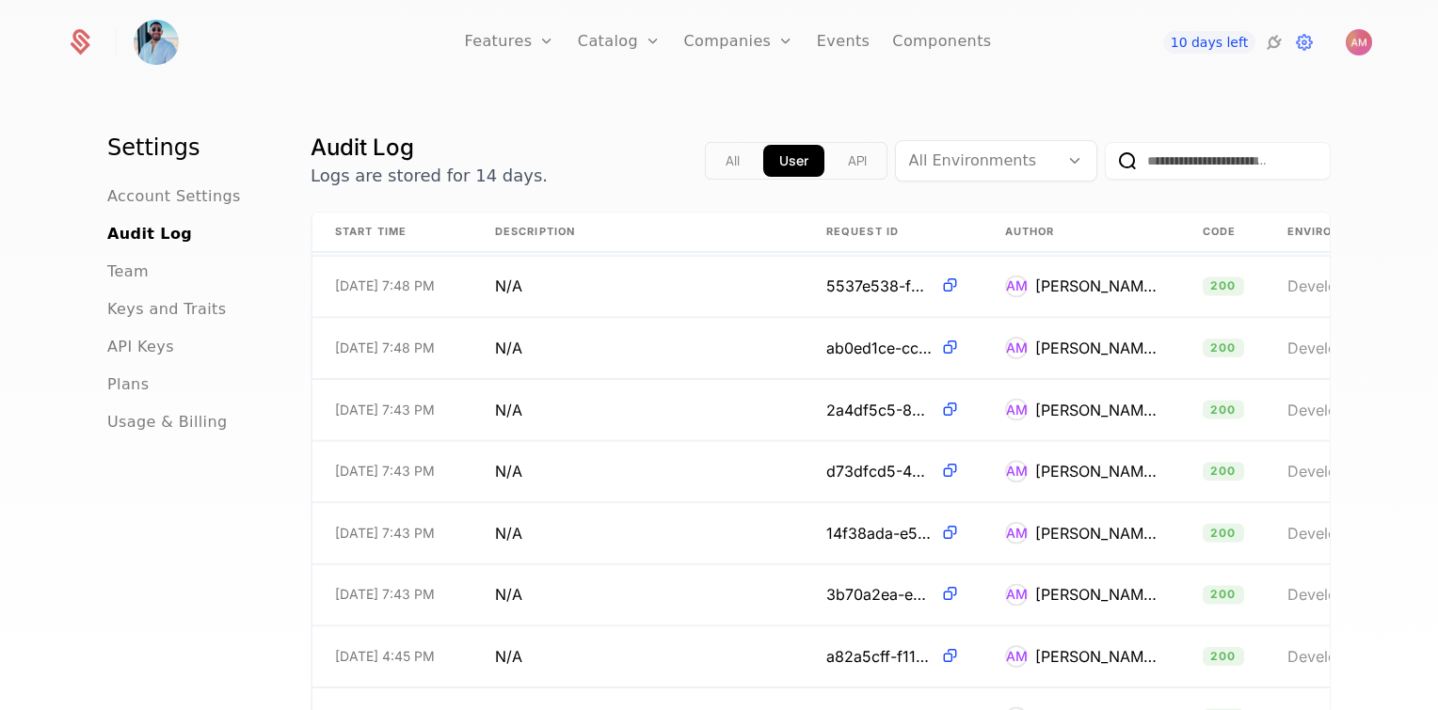
click at [1045, 230] on th "Author" at bounding box center [1081, 233] width 198 height 40
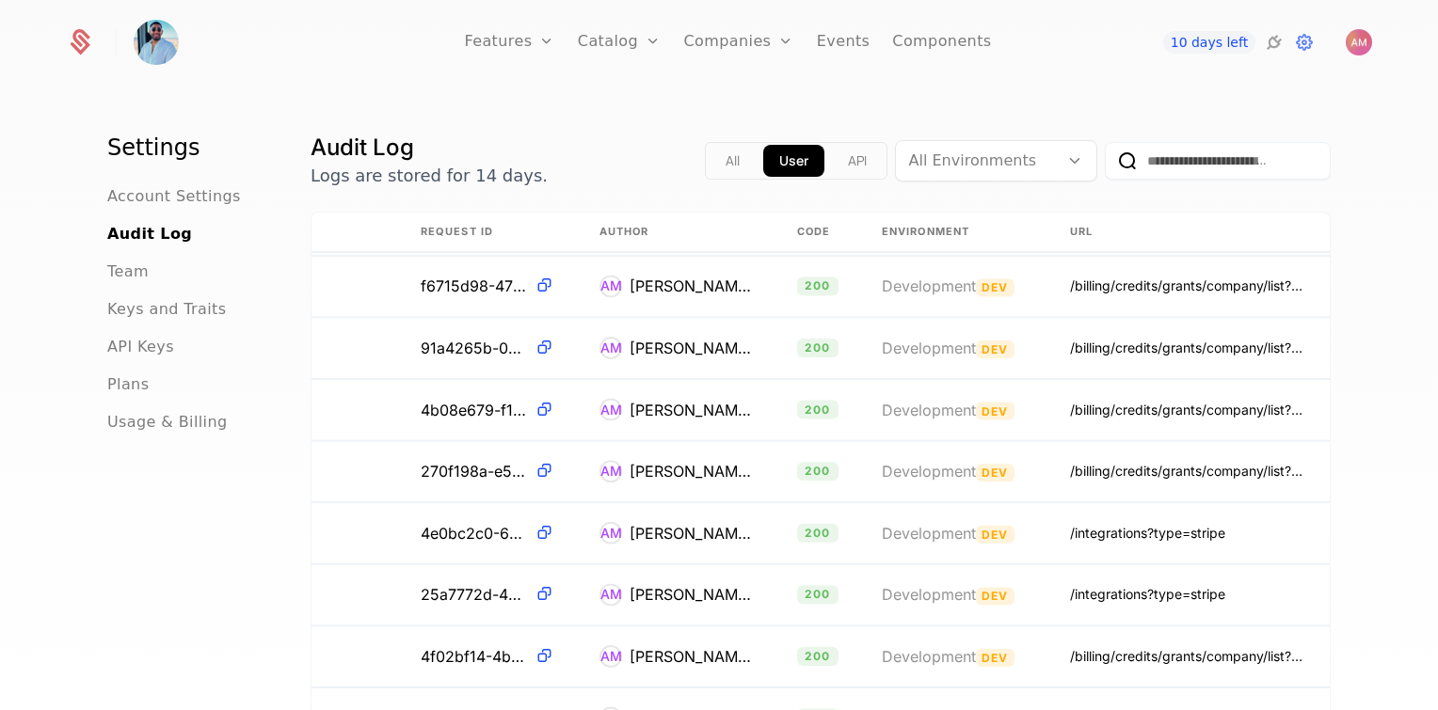
scroll to position [1788, 419]
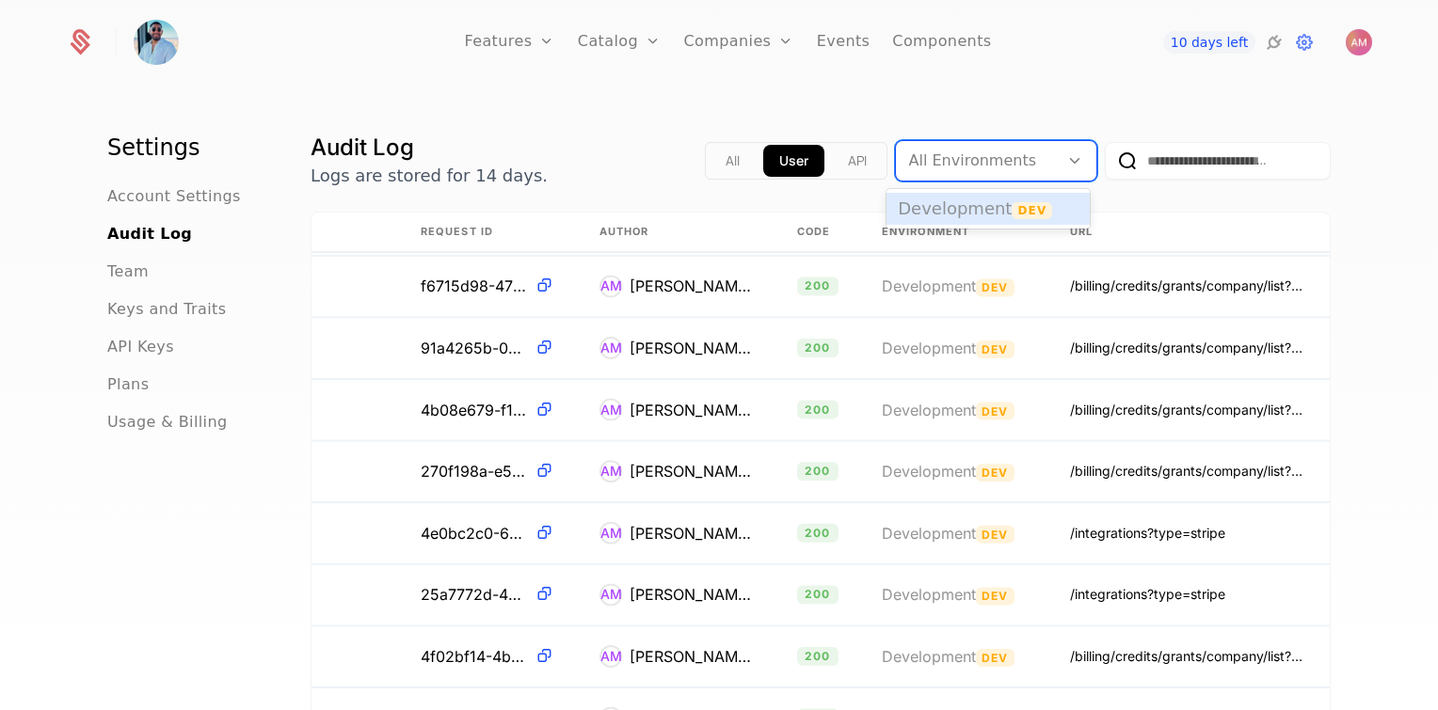
click at [1043, 171] on div "All Environments" at bounding box center [977, 161] width 163 height 34
click at [1030, 213] on span "Dev" at bounding box center [1031, 210] width 40 height 17
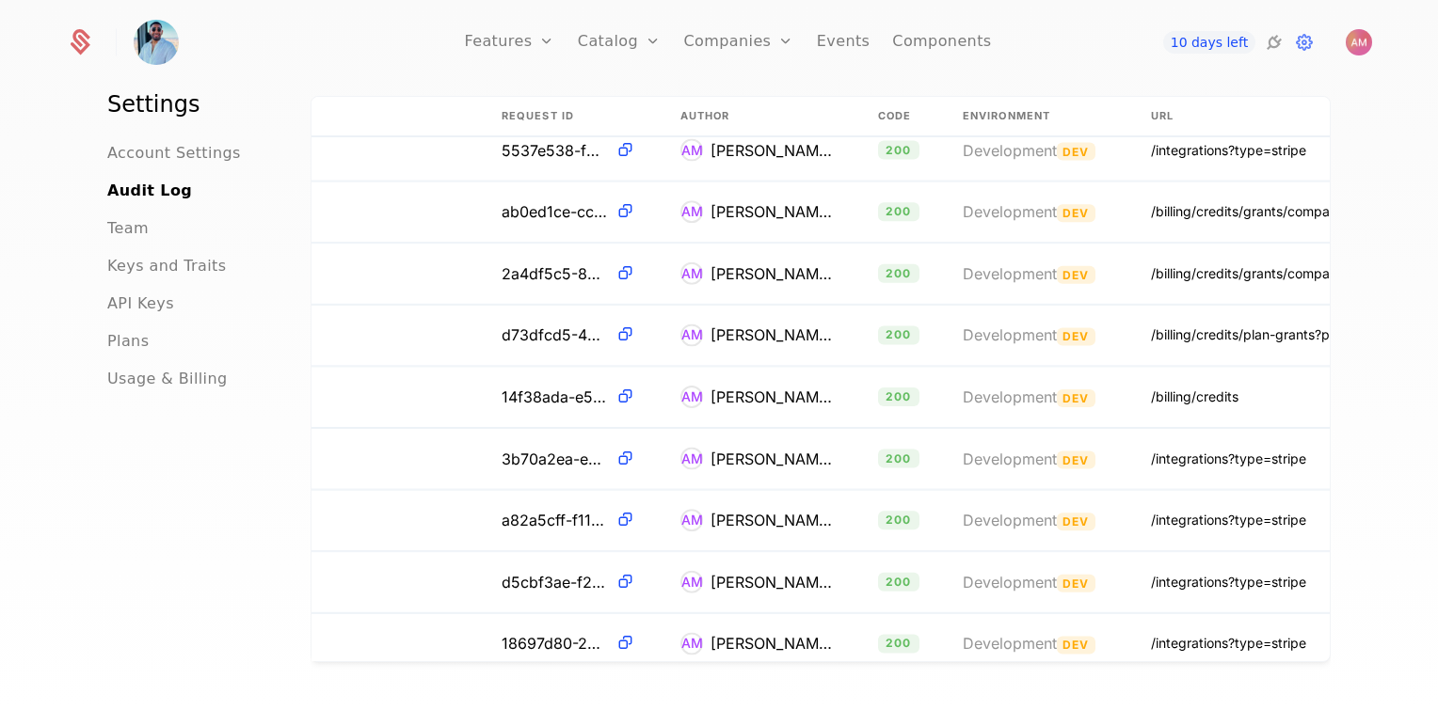
scroll to position [2540, 325]
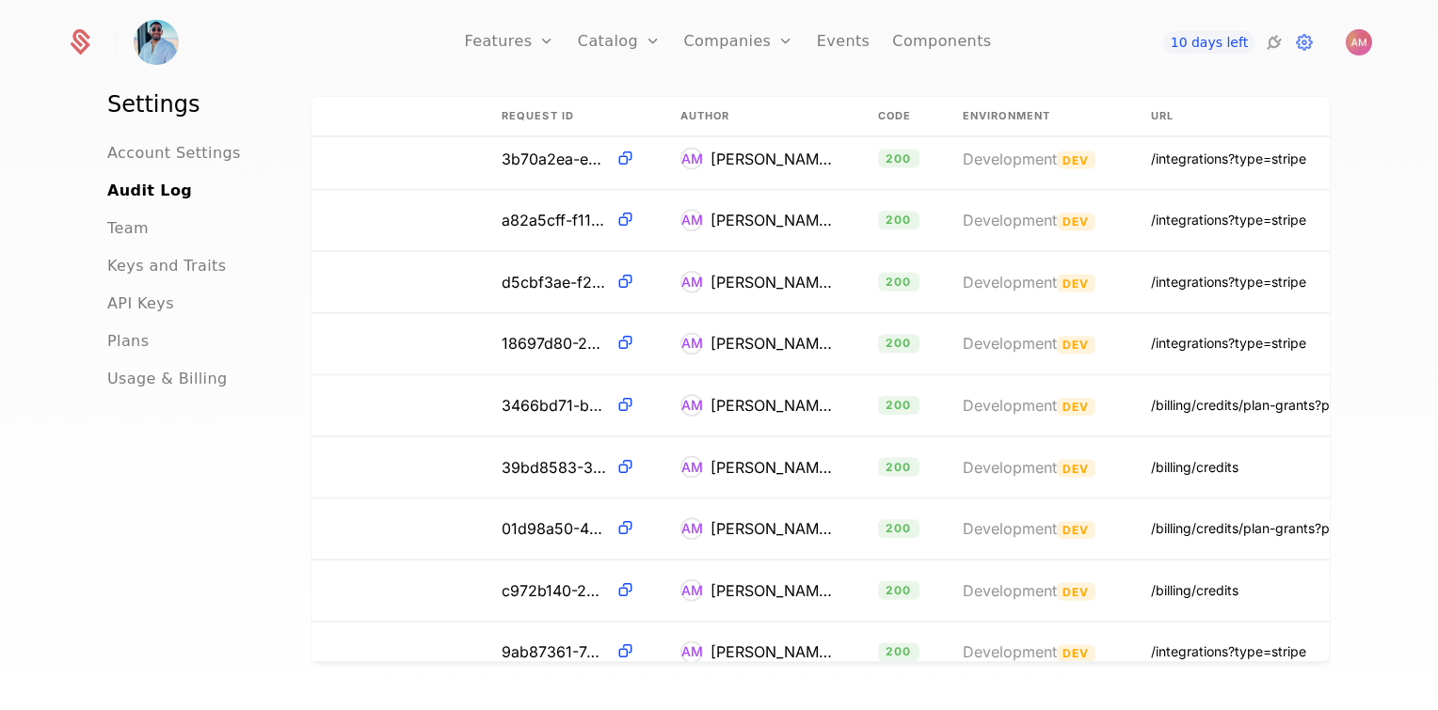
click at [192, 378] on span "Usage & Billing" at bounding box center [167, 379] width 120 height 23
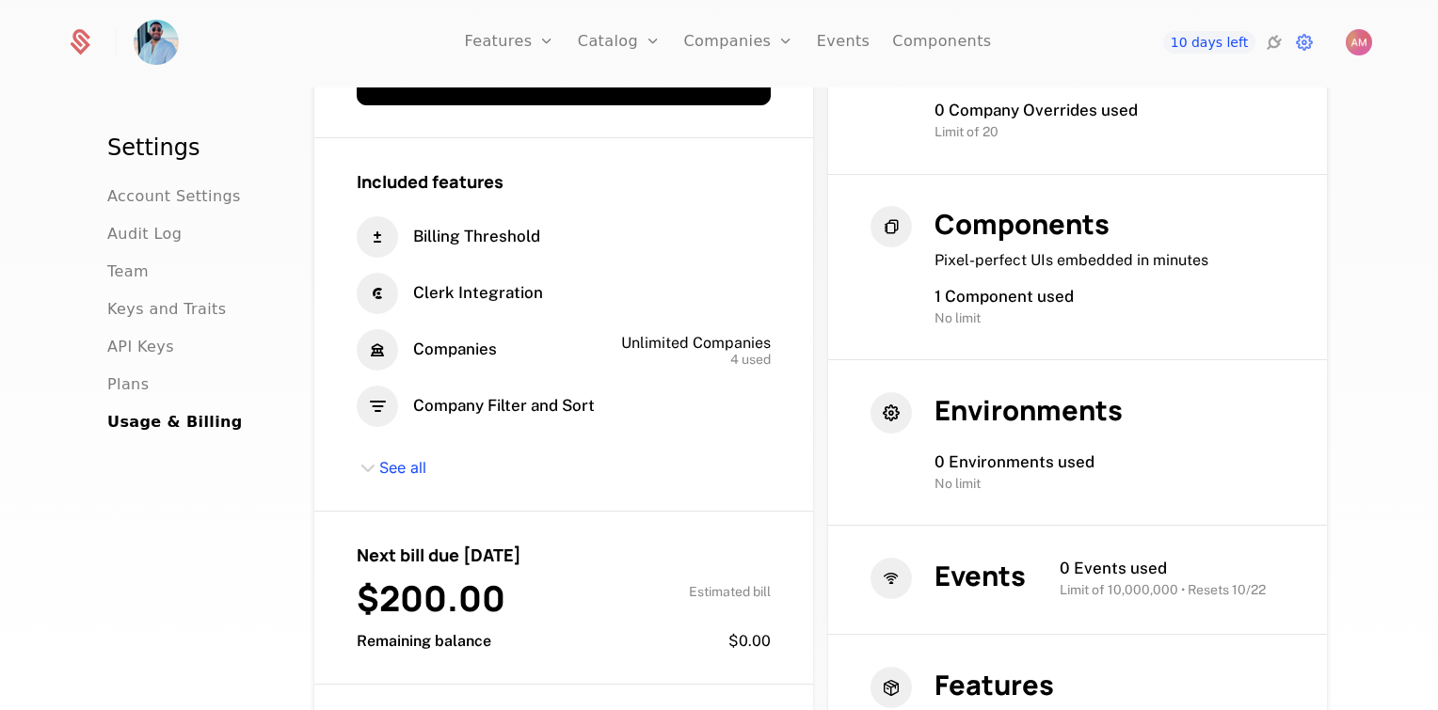
scroll to position [188, 0]
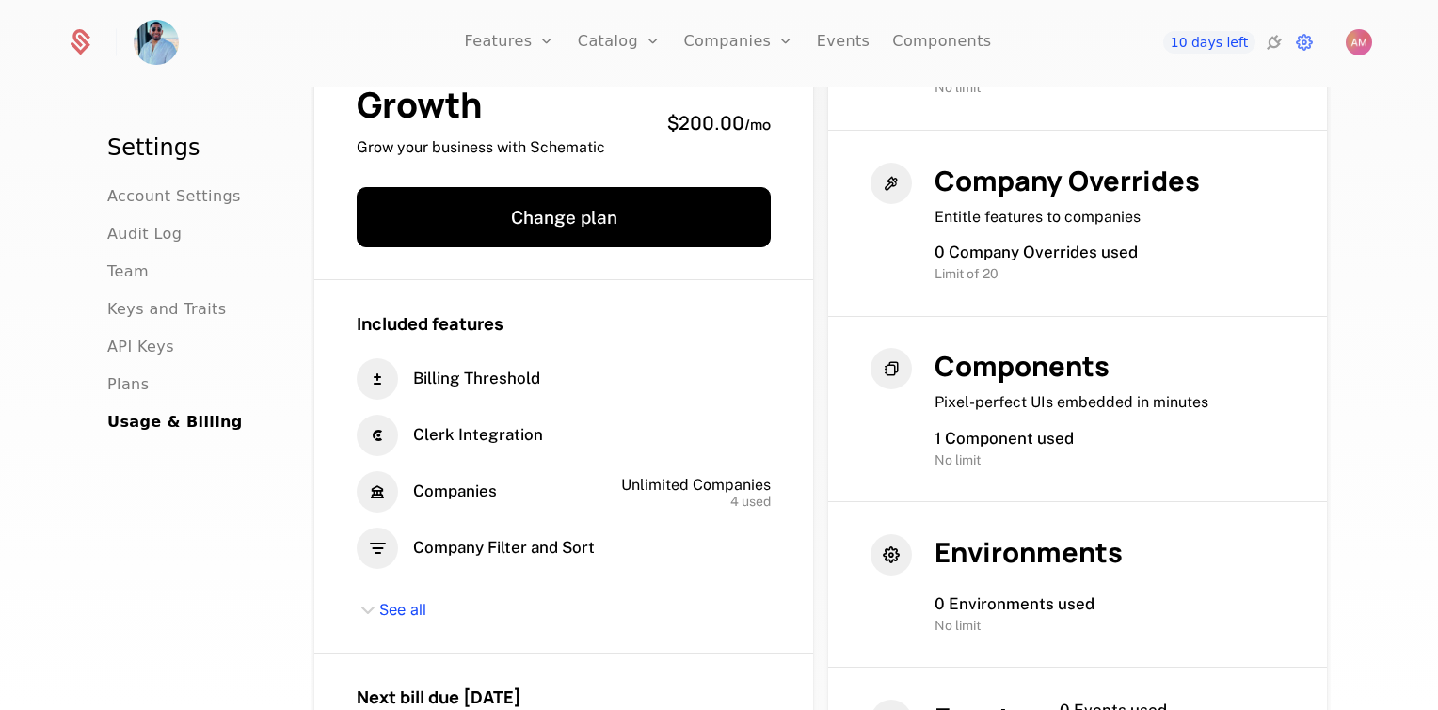
click at [919, 41] on link "Components" at bounding box center [941, 42] width 99 height 85
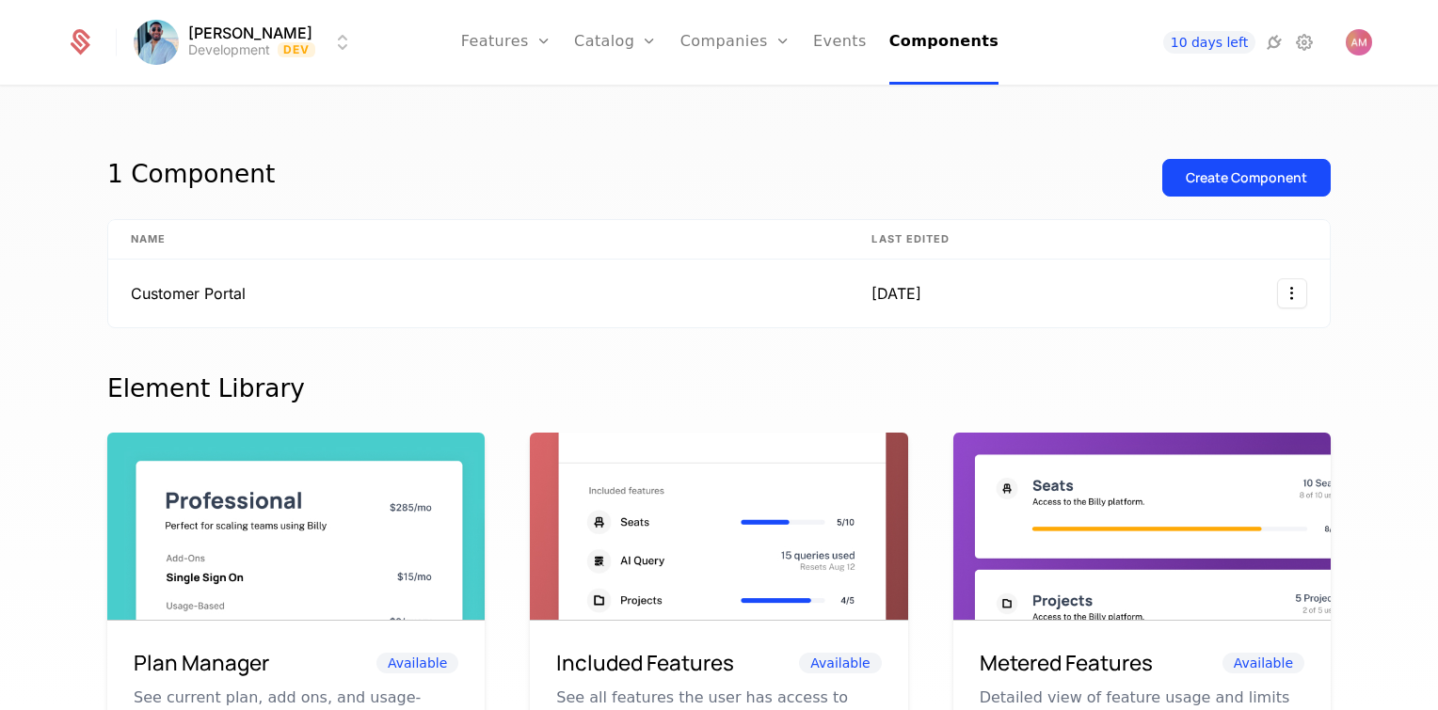
click at [1269, 47] on icon at bounding box center [1274, 42] width 23 height 23
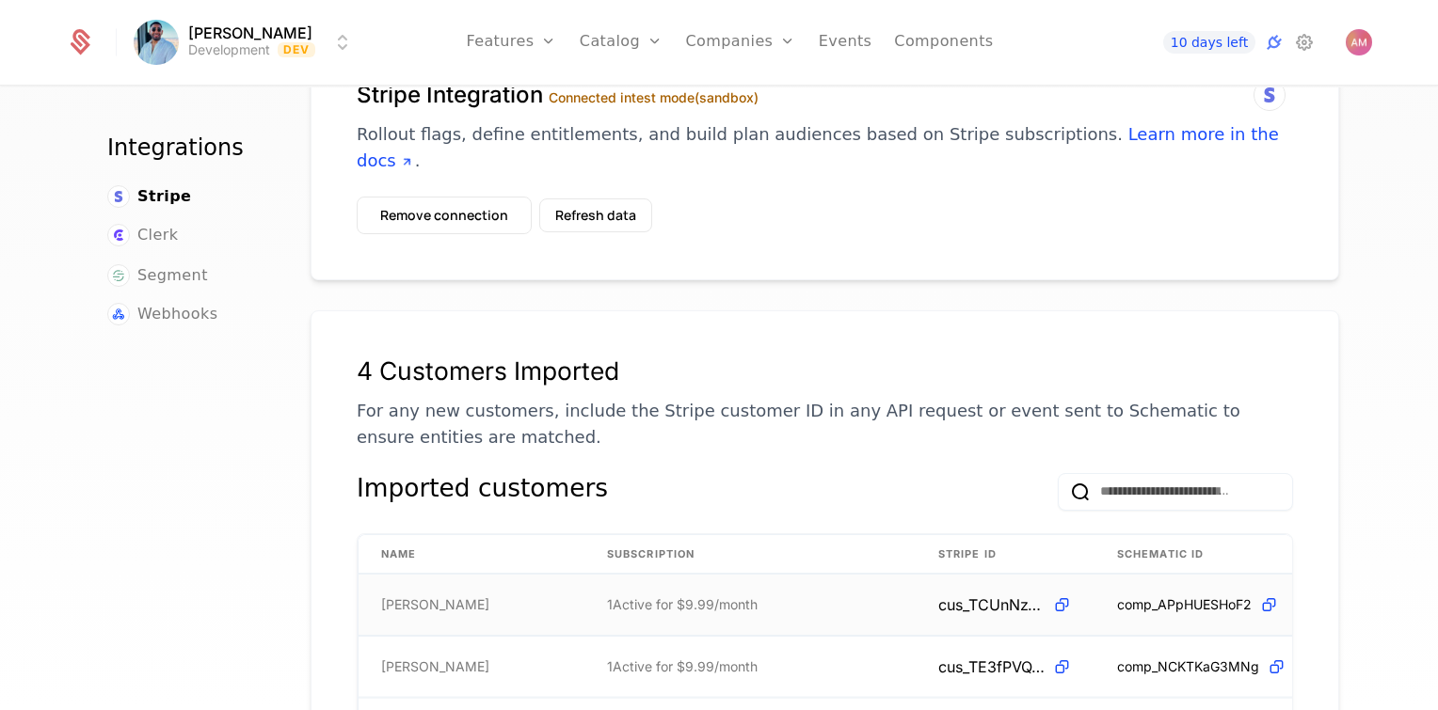
scroll to position [282, 0]
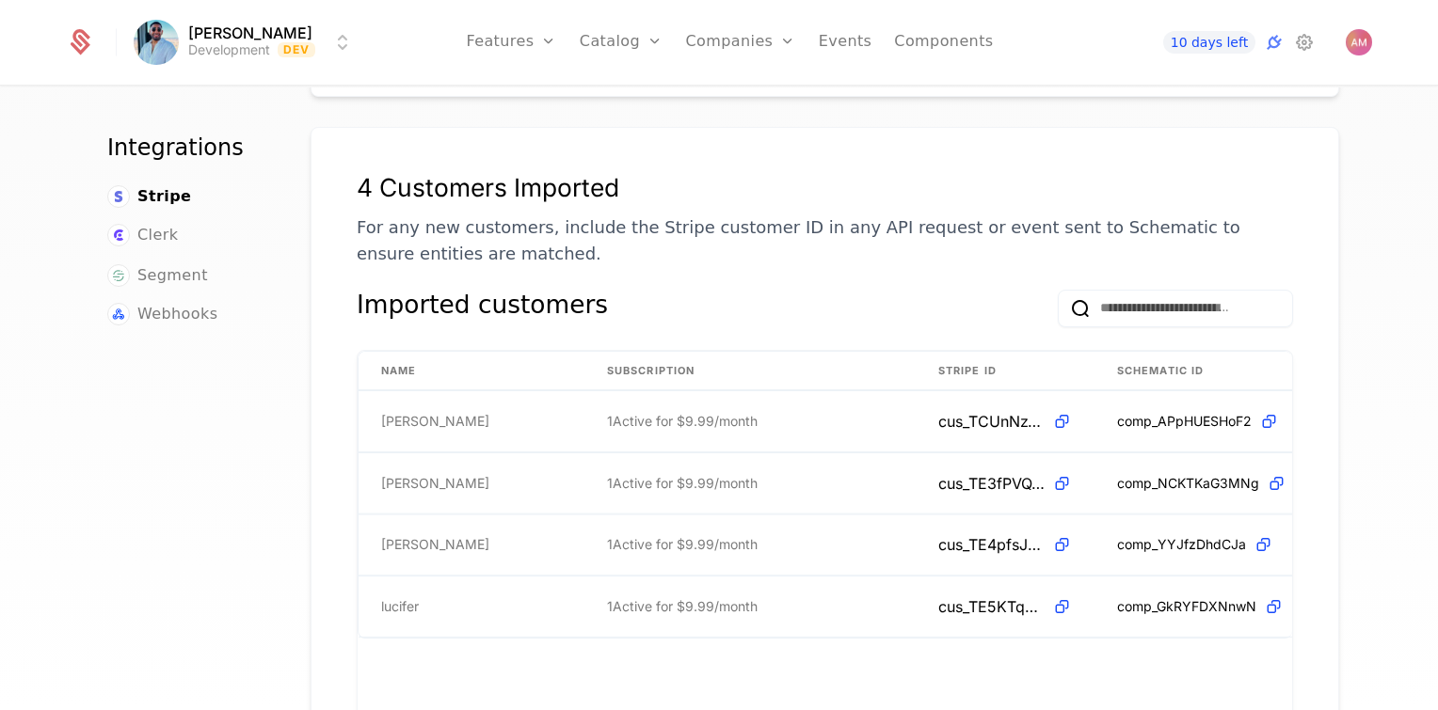
click at [939, 41] on link "Components" at bounding box center [943, 42] width 99 height 85
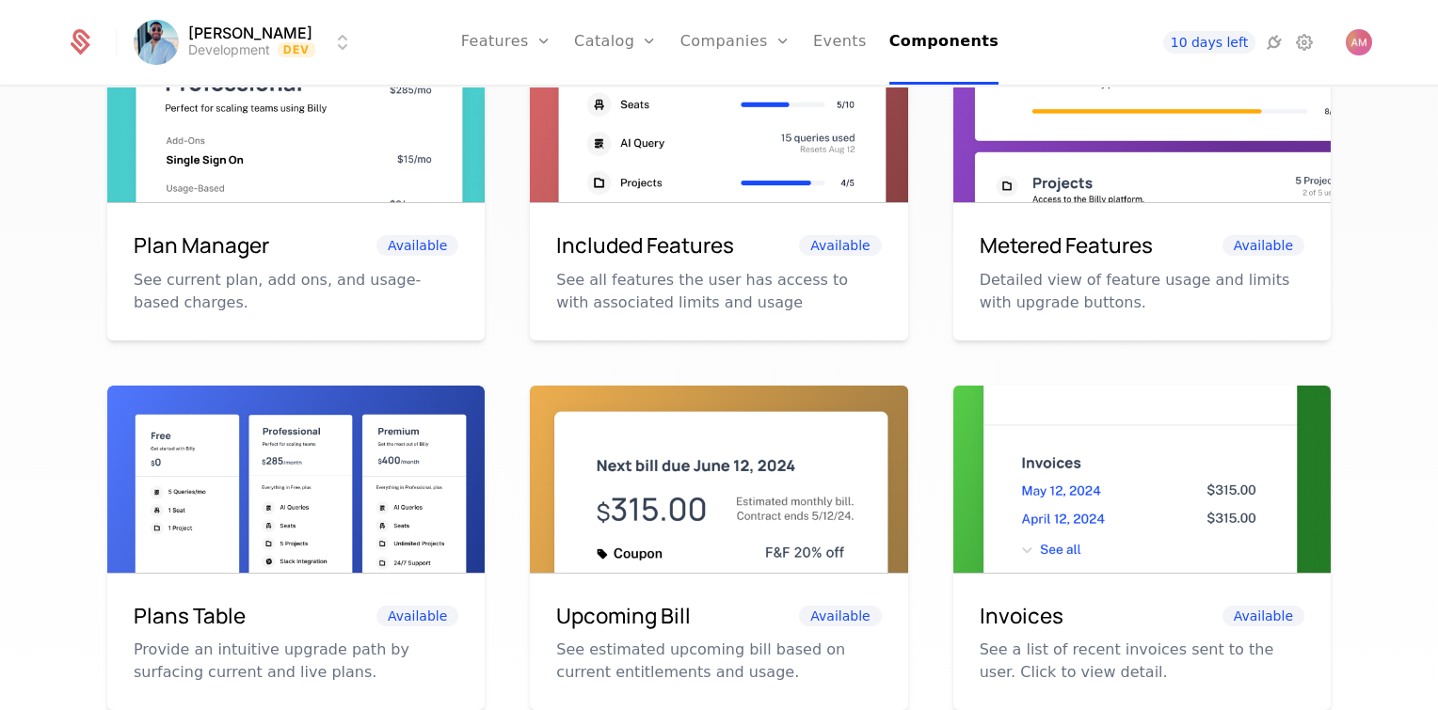
scroll to position [222, 0]
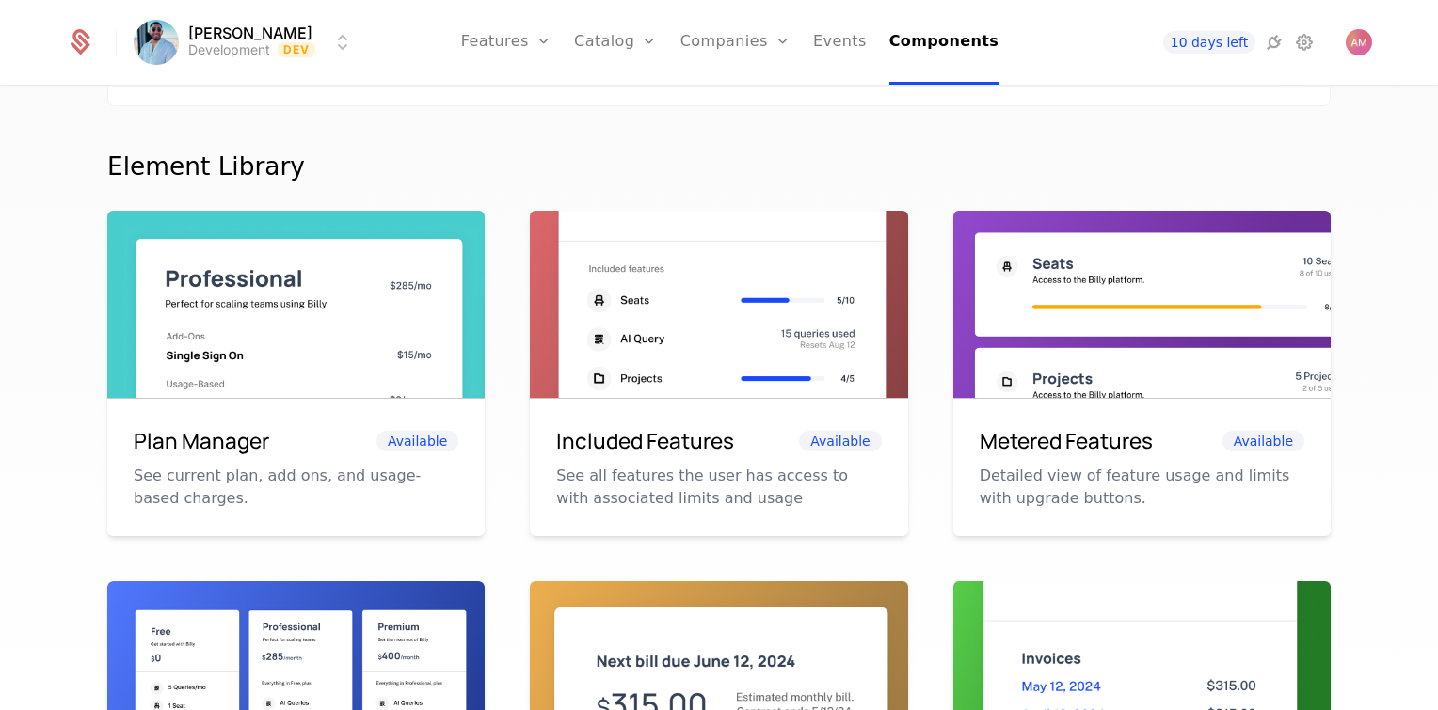
click at [836, 40] on link "Events" at bounding box center [840, 42] width 54 height 85
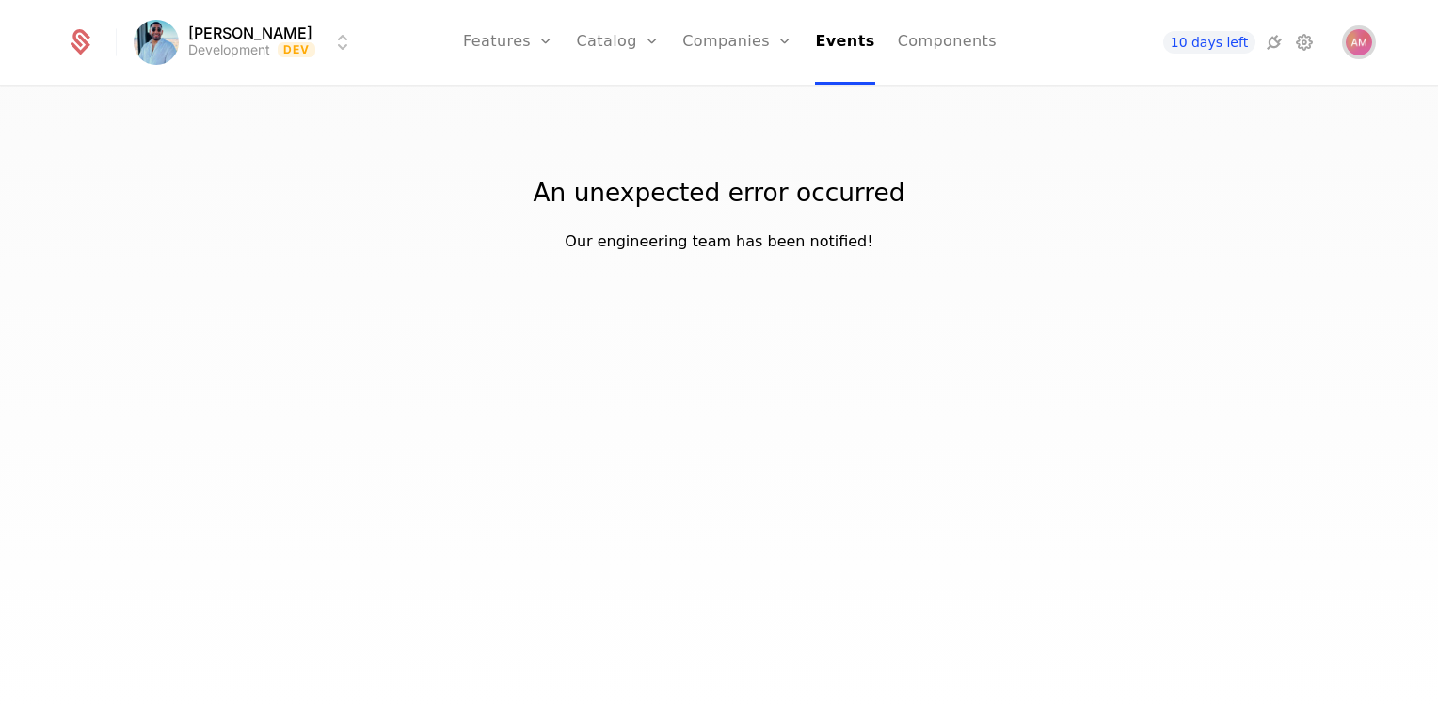
click at [1352, 35] on img "Open user button" at bounding box center [1358, 42] width 26 height 26
click at [1141, 399] on div "[PERSON_NAME] Development Dev Features Features Flags Catalog Plans Add Ons Cre…" at bounding box center [719, 355] width 1438 height 710
click at [634, 48] on link "Catalog" at bounding box center [619, 42] width 84 height 85
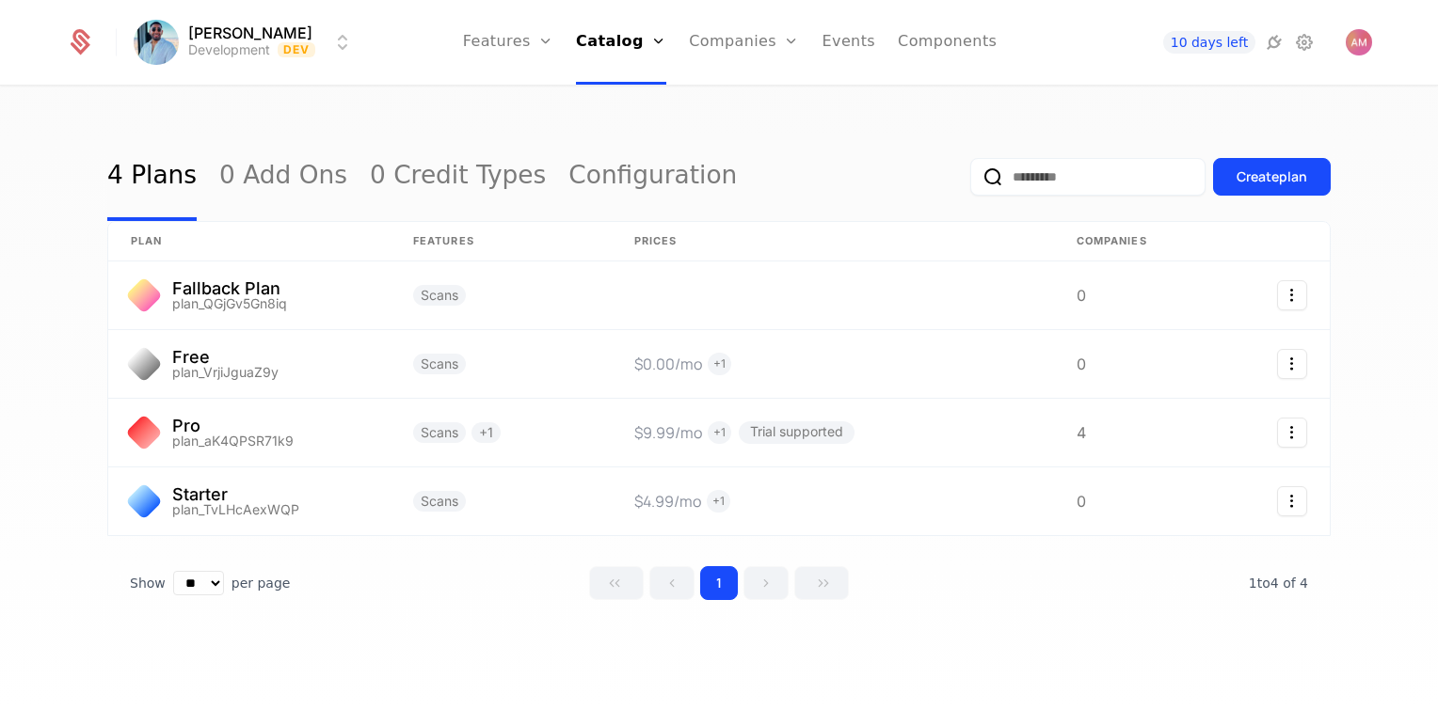
click at [744, 57] on link "Companies" at bounding box center [744, 42] width 110 height 85
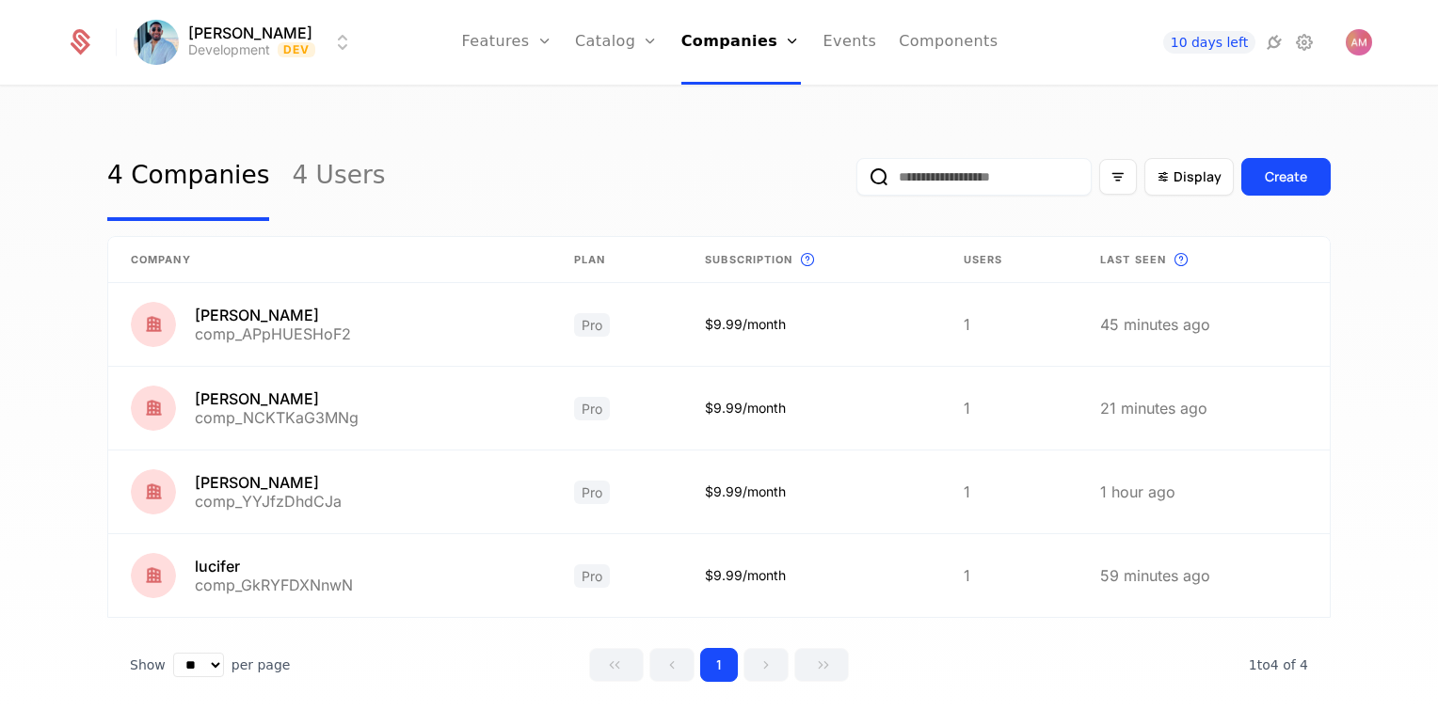
click at [731, 130] on link "Users" at bounding box center [747, 122] width 87 height 15
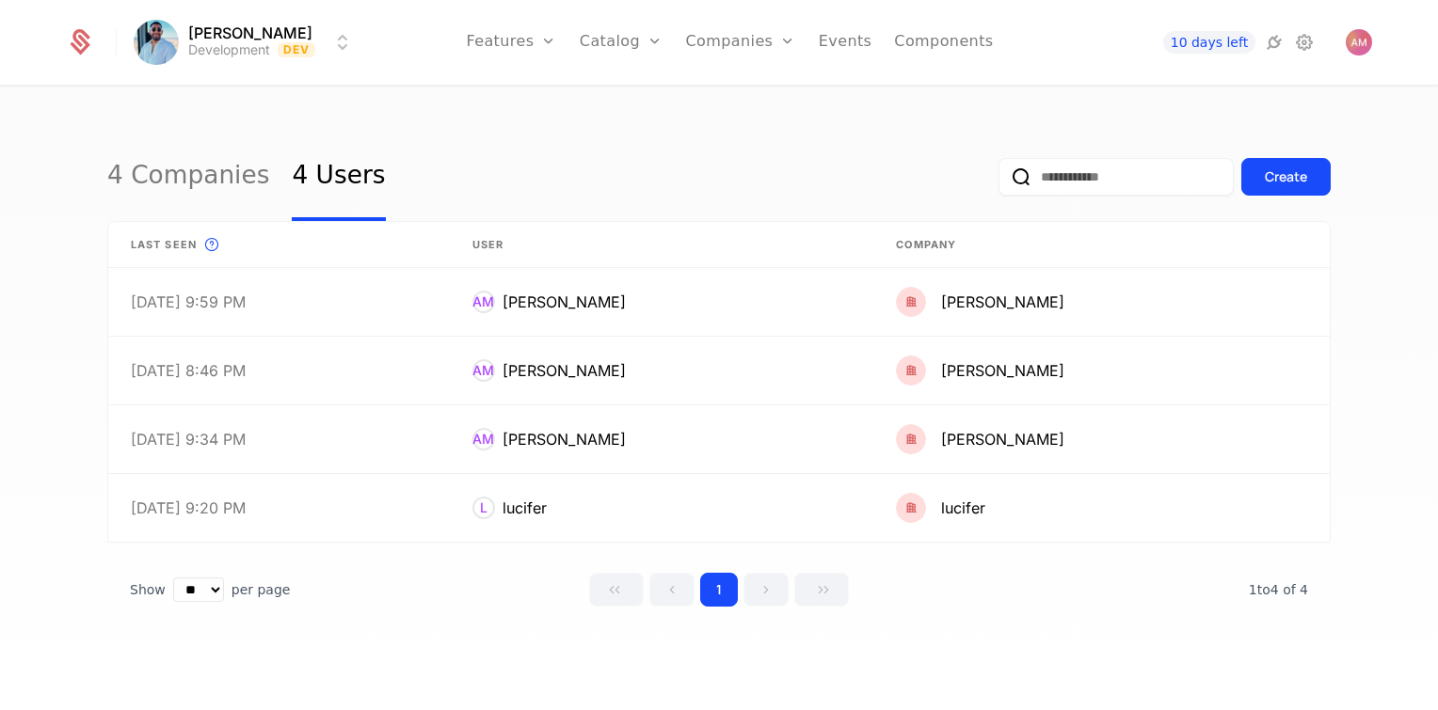
click at [718, 90] on link "Companies" at bounding box center [751, 92] width 87 height 15
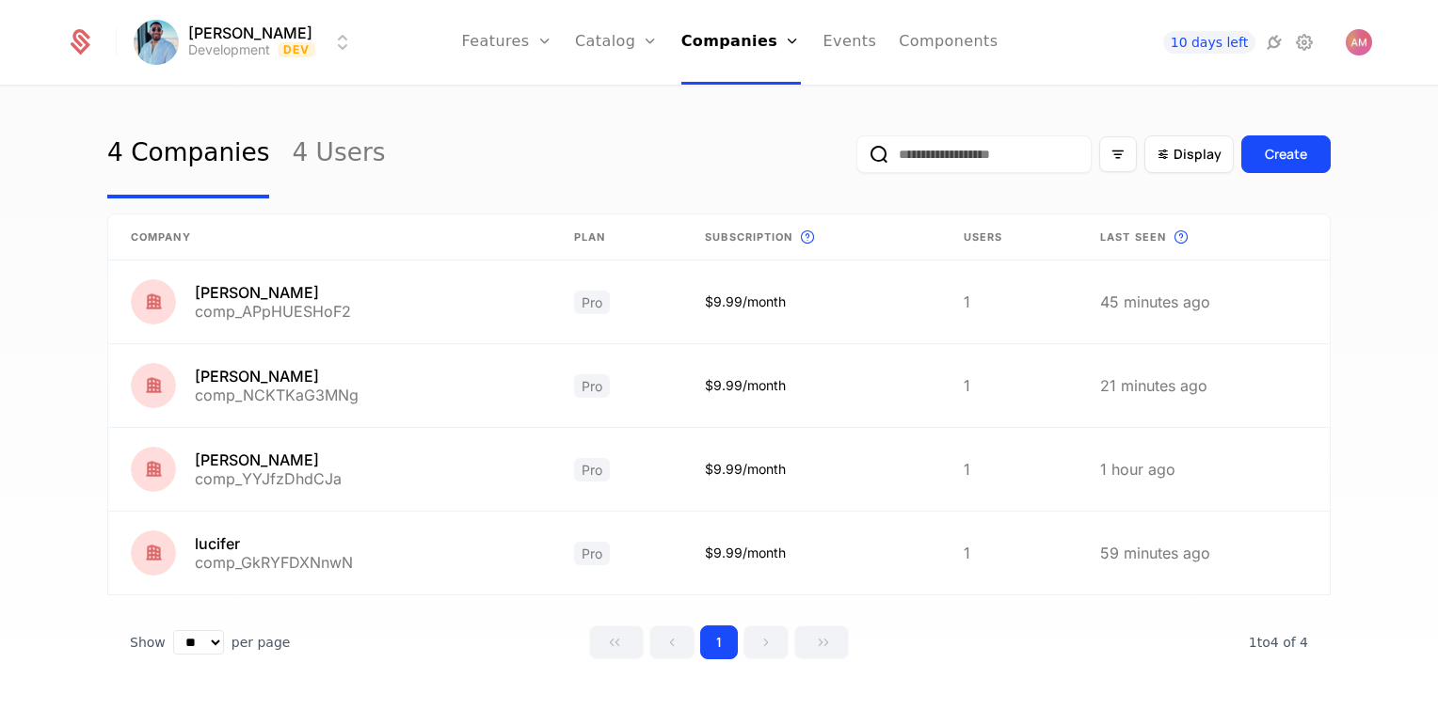
scroll to position [34, 0]
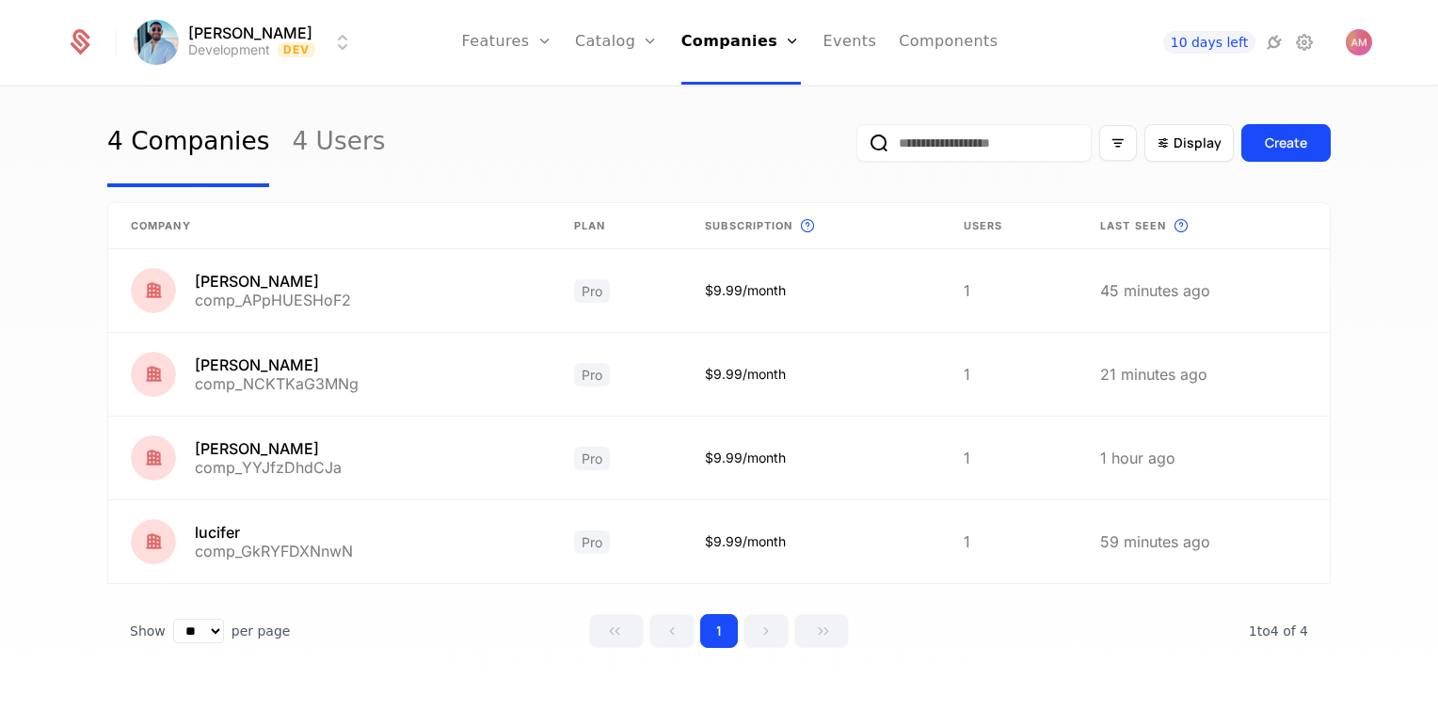
click at [1265, 45] on icon at bounding box center [1274, 42] width 23 height 23
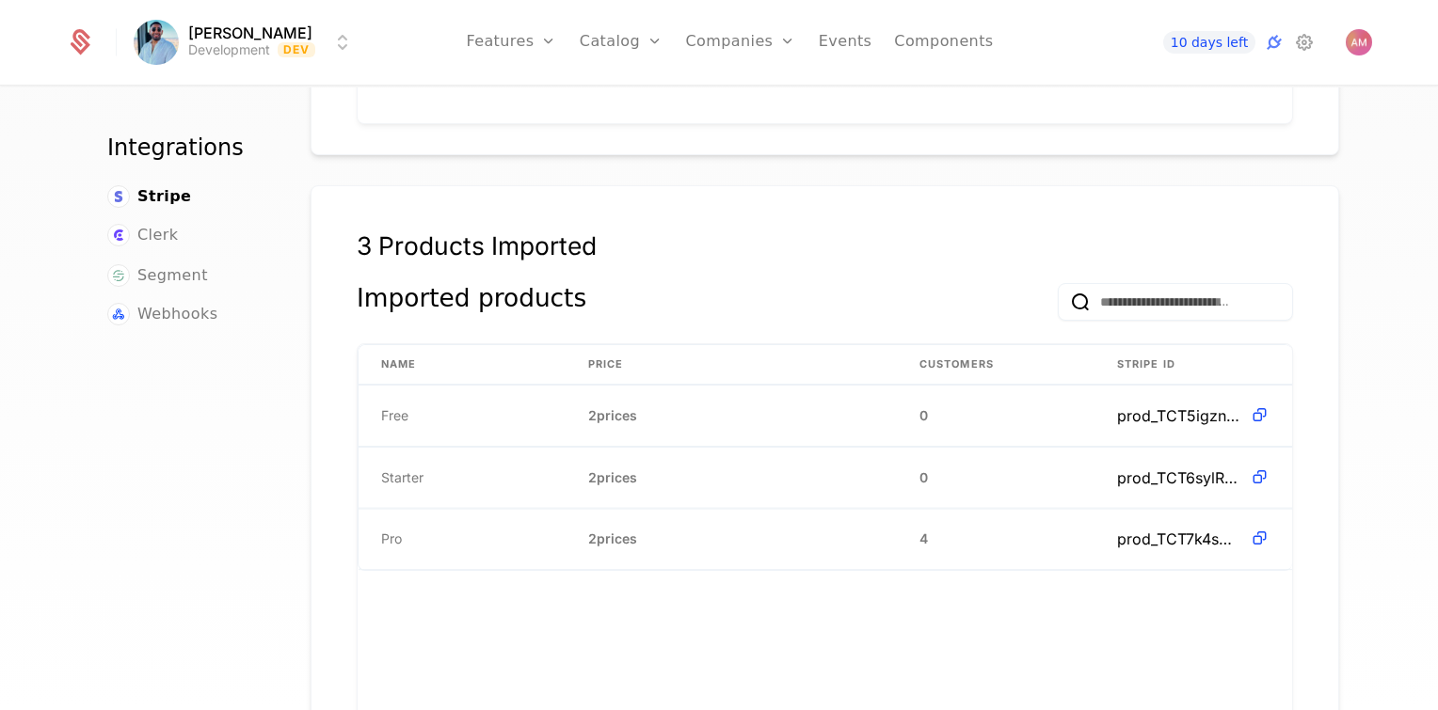
scroll to position [990, 0]
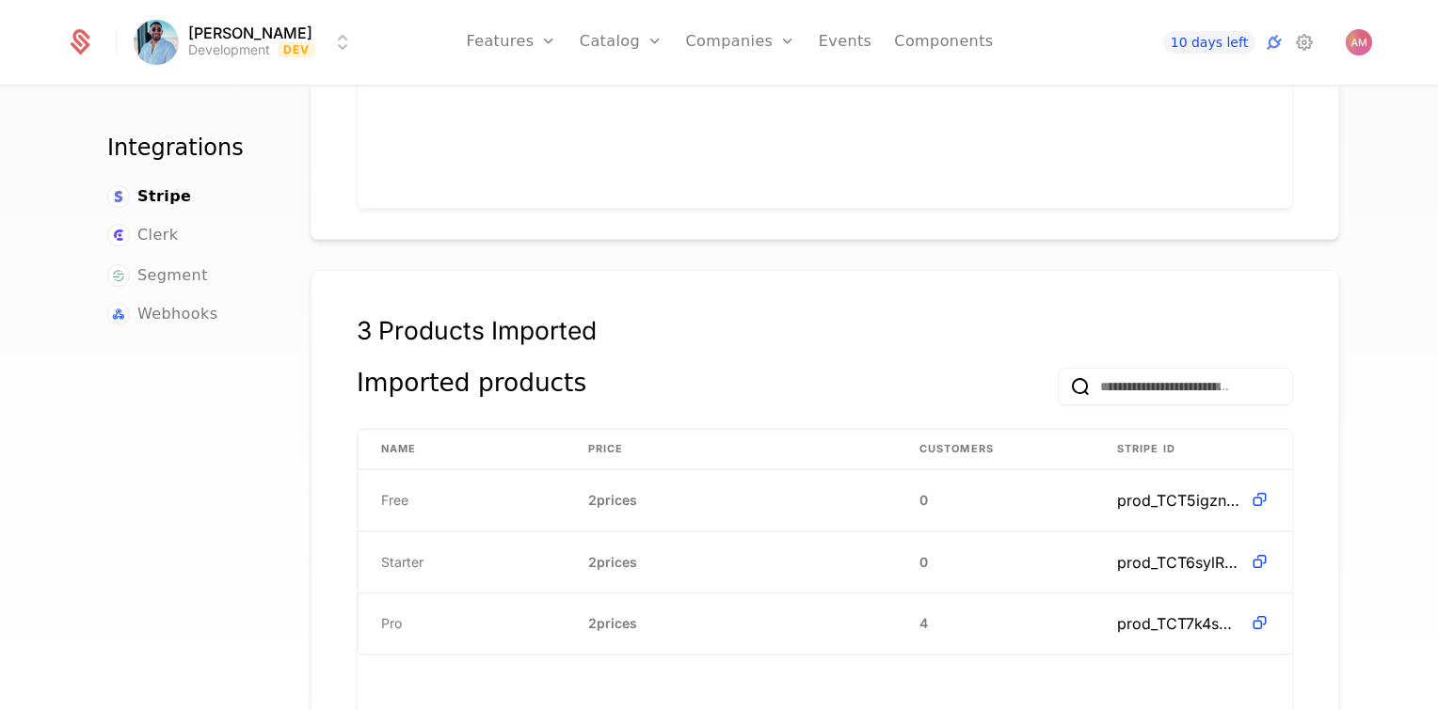
click at [149, 237] on span "Clerk" at bounding box center [157, 235] width 40 height 23
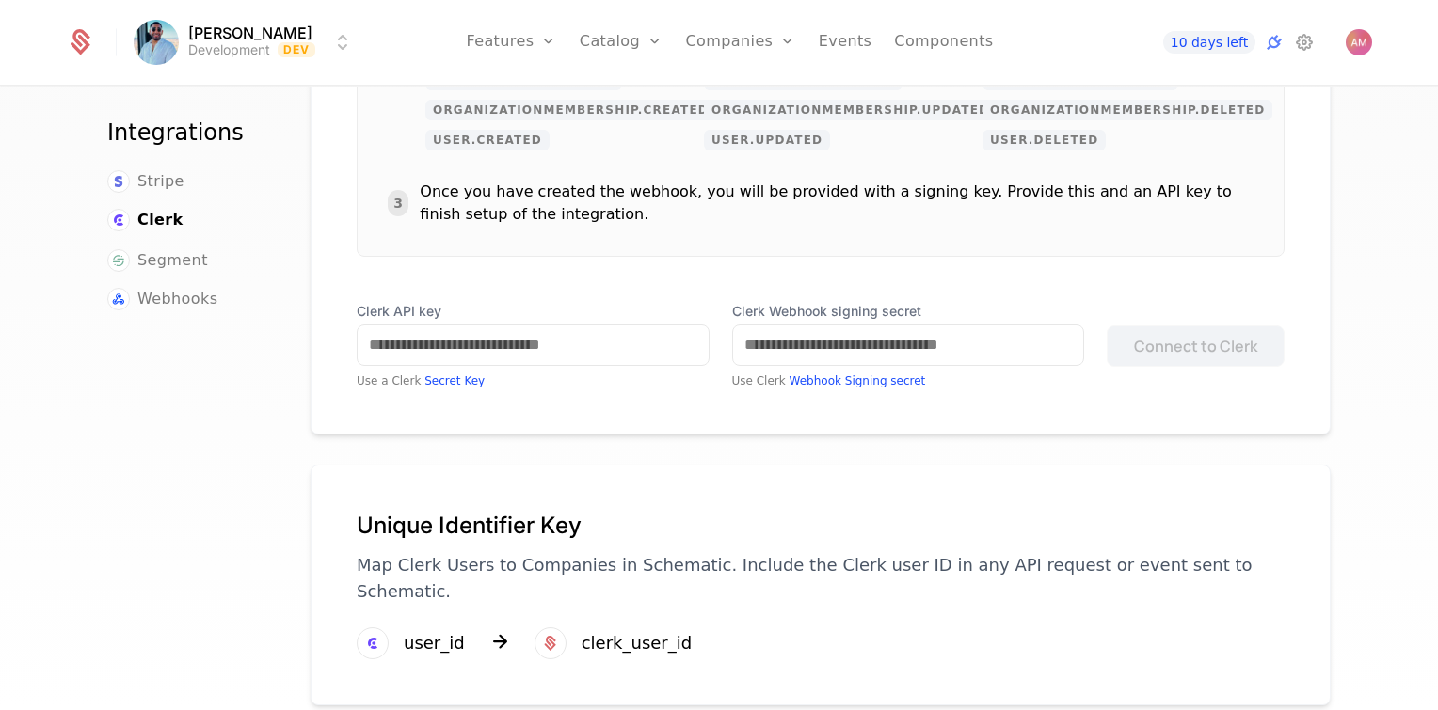
click at [156, 170] on span "Stripe" at bounding box center [160, 181] width 47 height 23
